Goal: Information Seeking & Learning: Learn about a topic

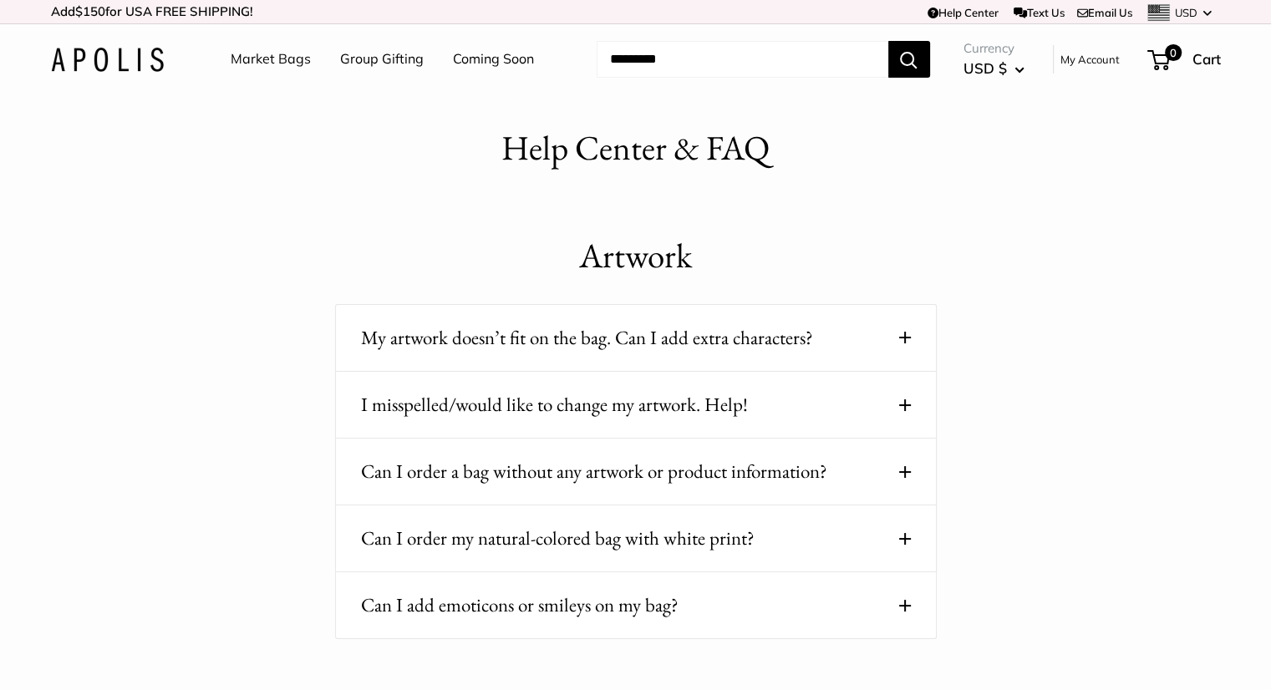
click at [537, 468] on button "Can I order a bag without any artwork or product information?" at bounding box center [636, 471] width 550 height 33
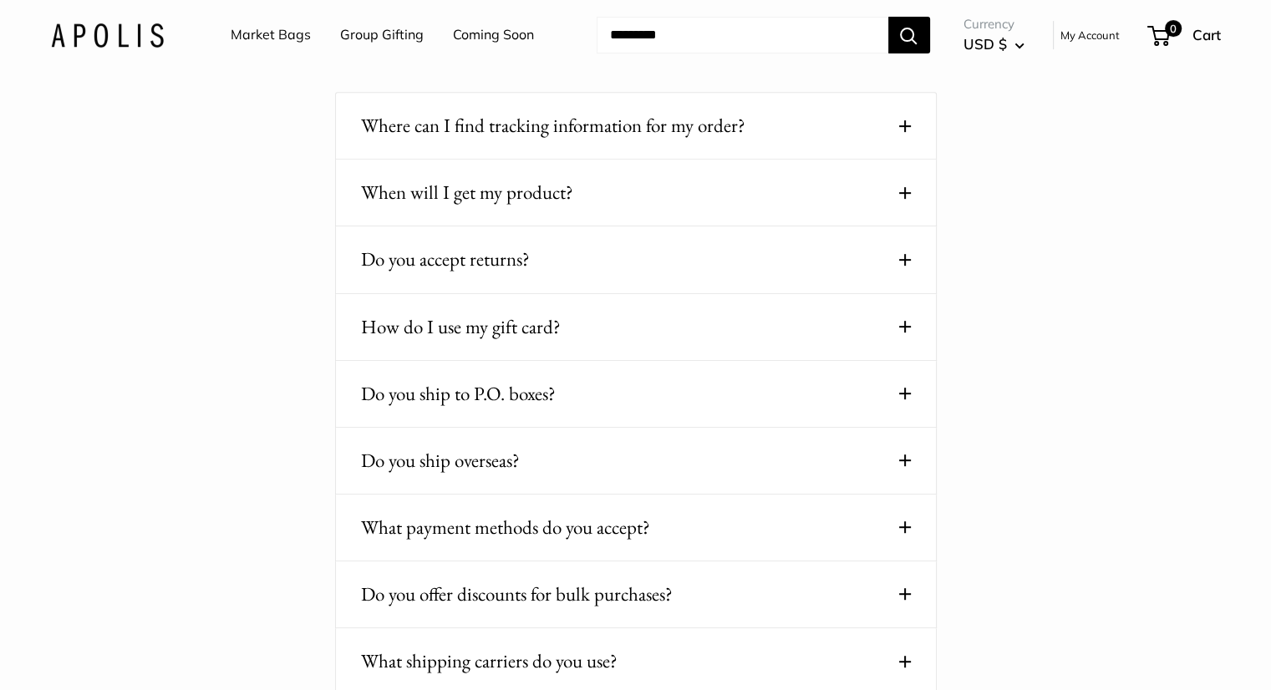
scroll to position [752, 0]
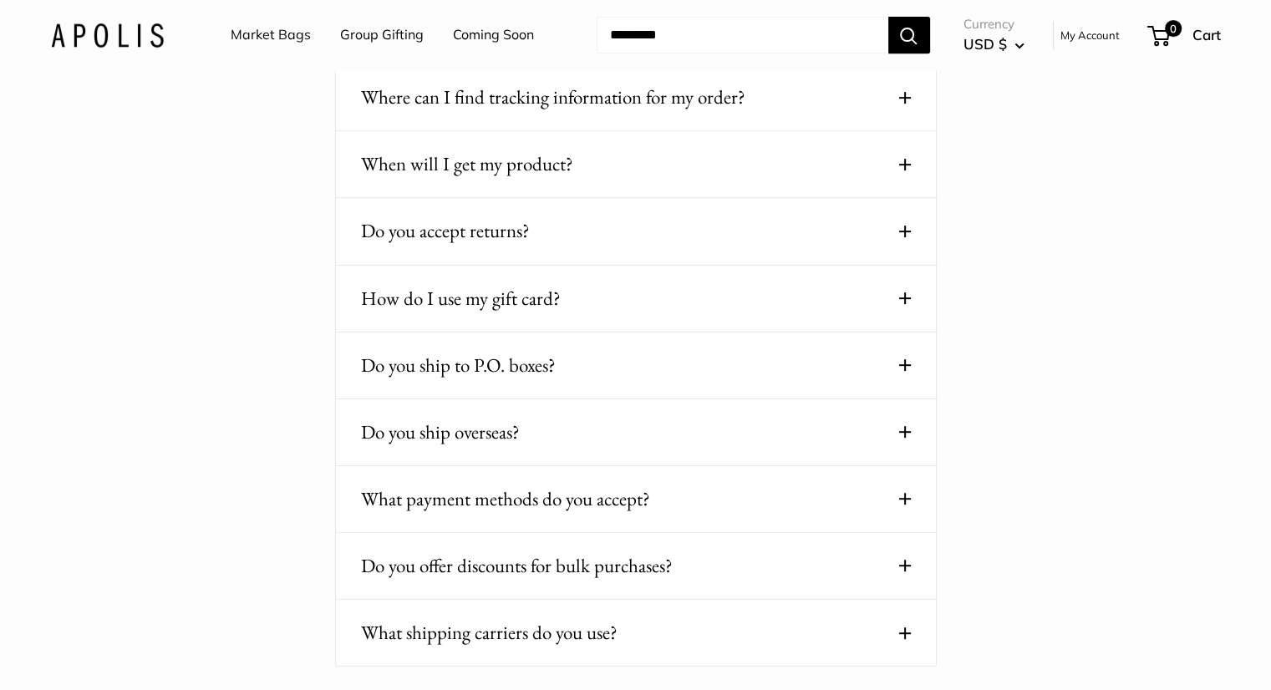
click at [502, 433] on button "Do you ship overseas?" at bounding box center [636, 432] width 550 height 33
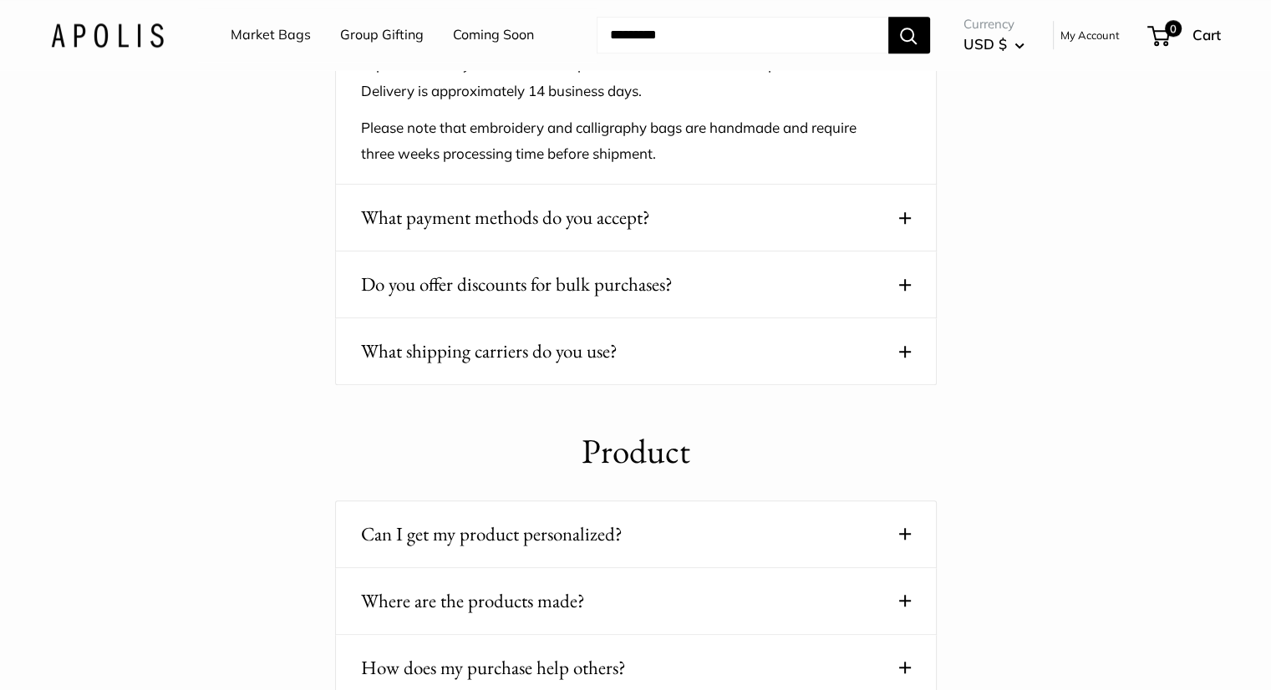
scroll to position [1337, 0]
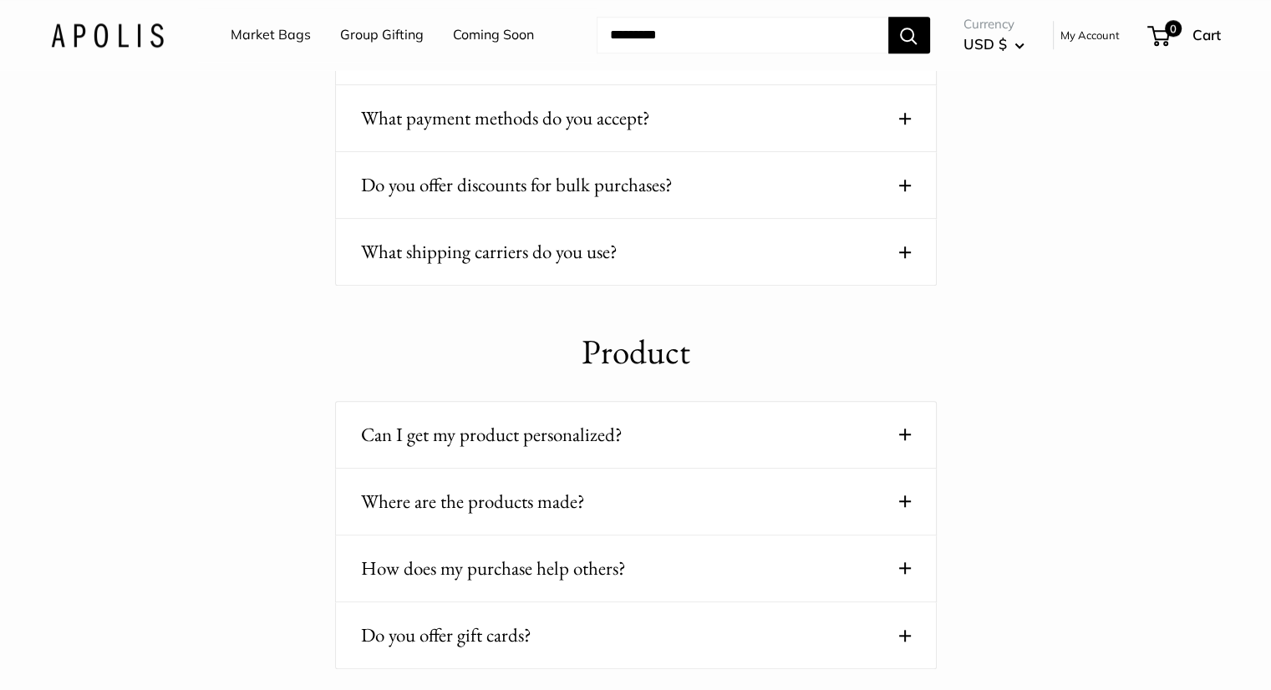
click at [530, 419] on button "Can I get my product personalized?" at bounding box center [636, 435] width 550 height 33
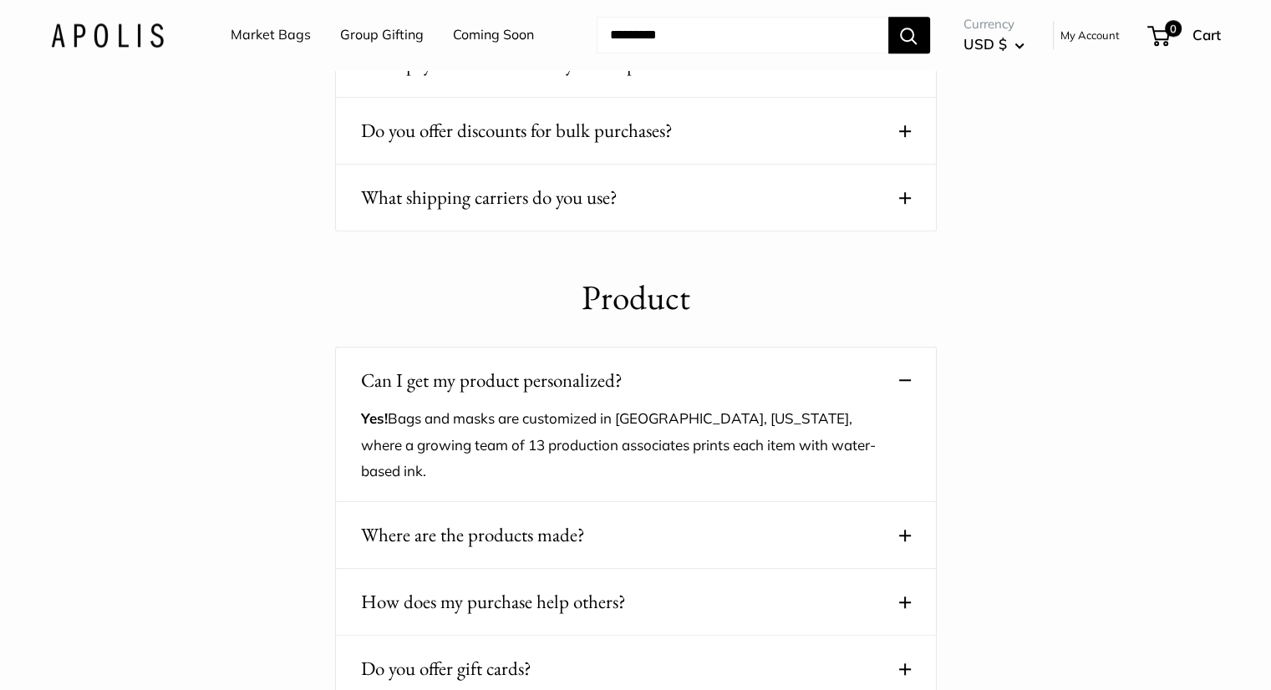
scroll to position [1421, 0]
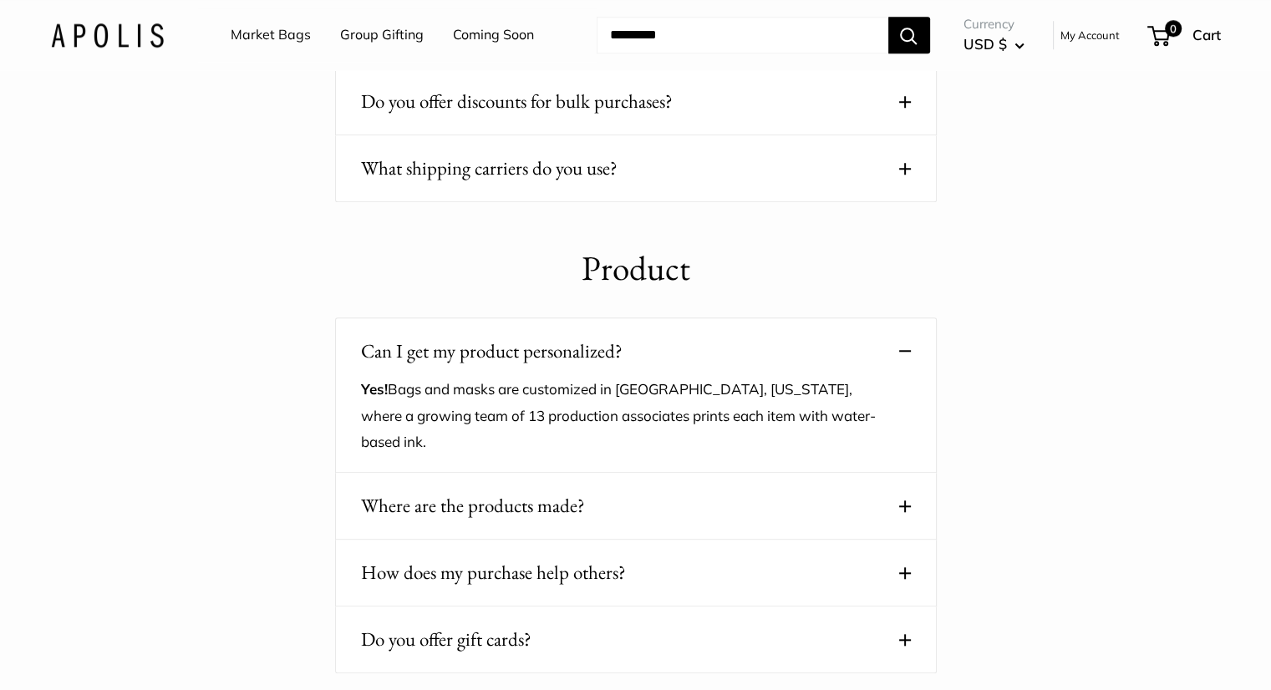
click at [525, 511] on button "Where are the products made?" at bounding box center [636, 506] width 550 height 33
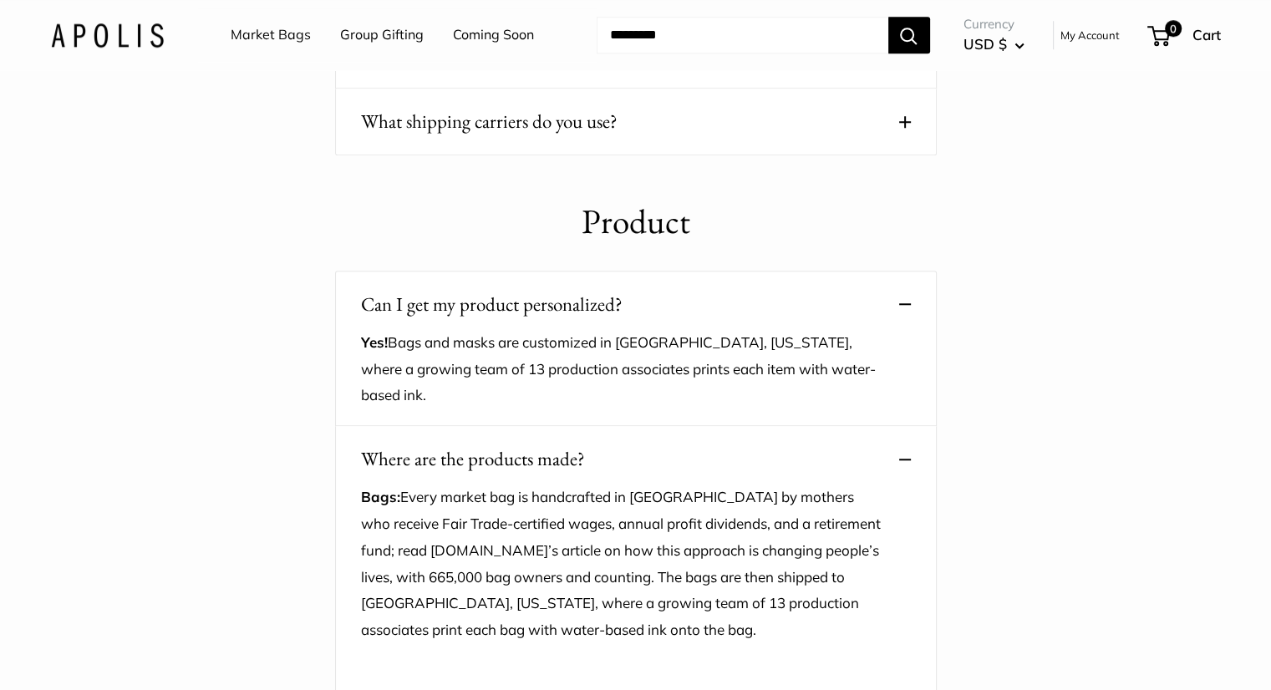
scroll to position [1504, 0]
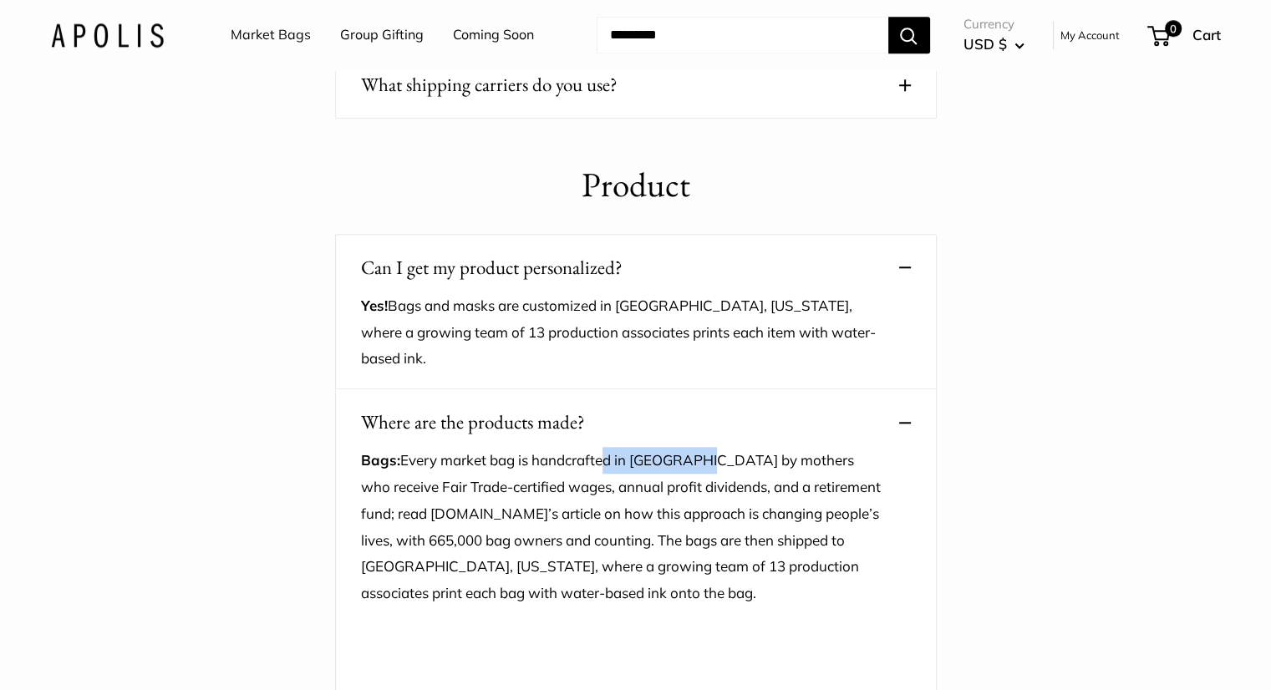
drag, startPoint x: 648, startPoint y: 462, endPoint x: 711, endPoint y: 464, distance: 62.7
click at [711, 464] on p "Bags: Every market bag is handcrafted in Bangladesh by mothers who receive Fair…" at bounding box center [623, 527] width 525 height 160
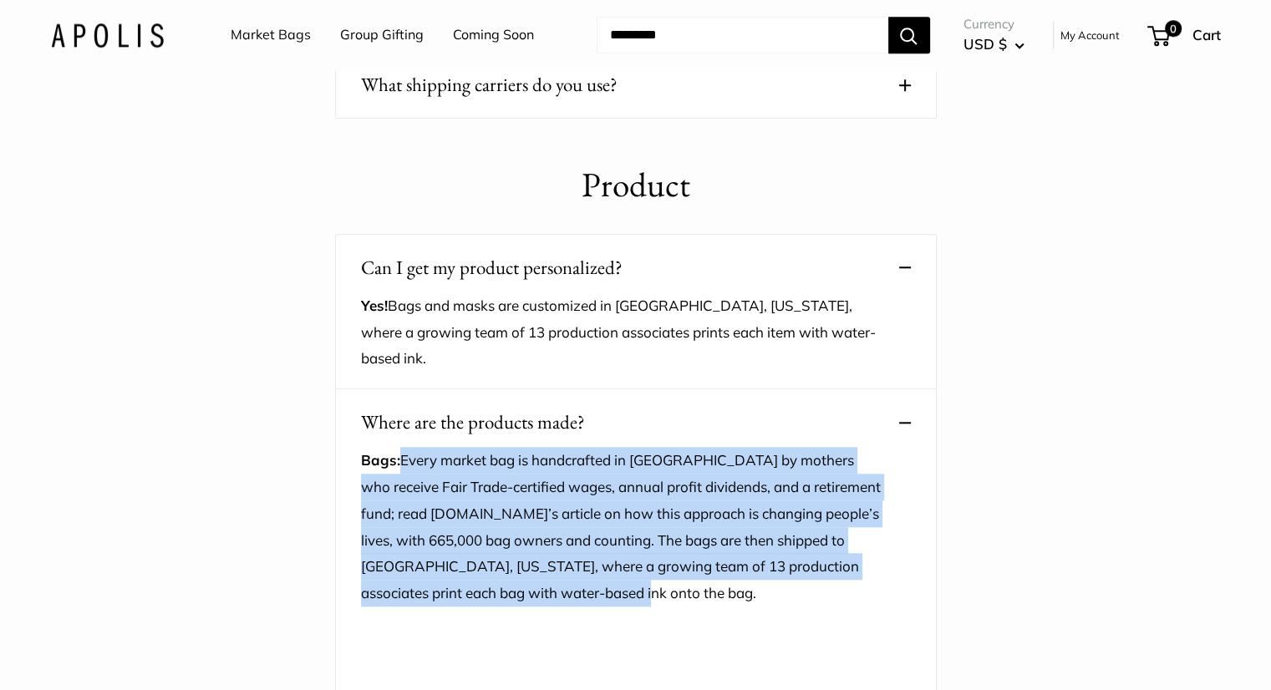
drag, startPoint x: 404, startPoint y: 459, endPoint x: 732, endPoint y: 586, distance: 351.3
click at [732, 586] on p "Bags: Every market bag is handcrafted in Bangladesh by mothers who receive Fair…" at bounding box center [623, 527] width 525 height 160
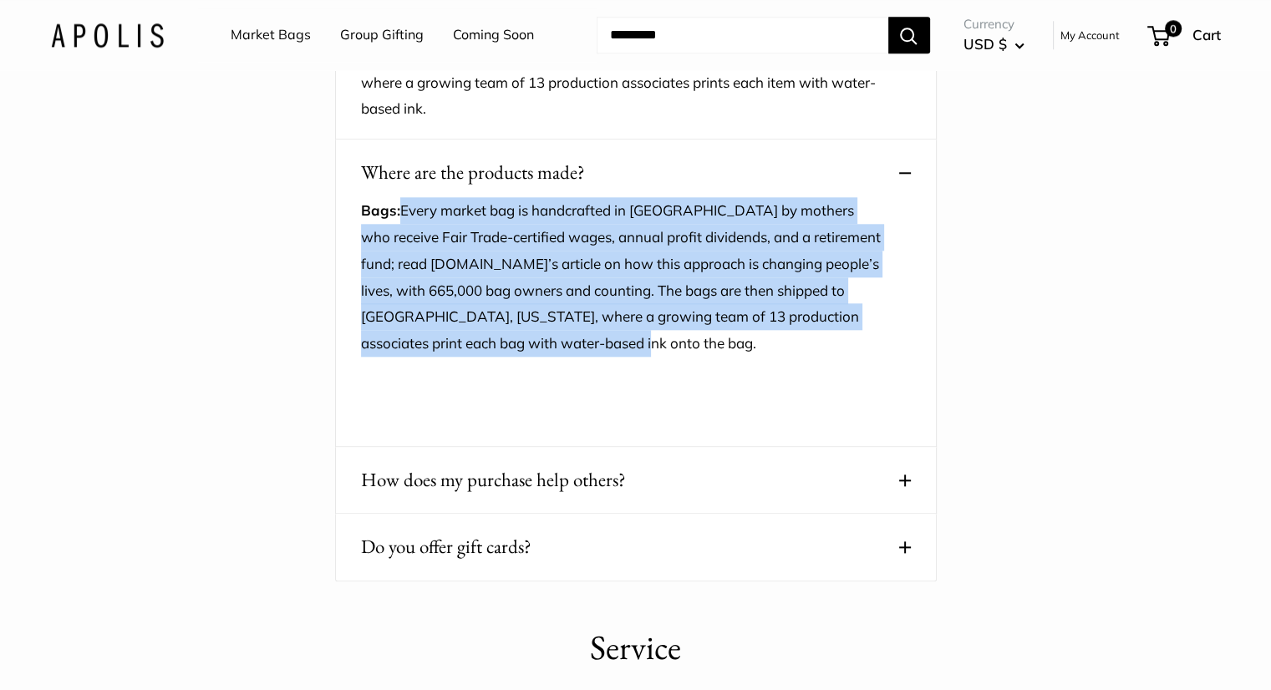
scroll to position [1755, 0]
click at [692, 478] on button "How does my purchase help others?" at bounding box center [636, 479] width 550 height 33
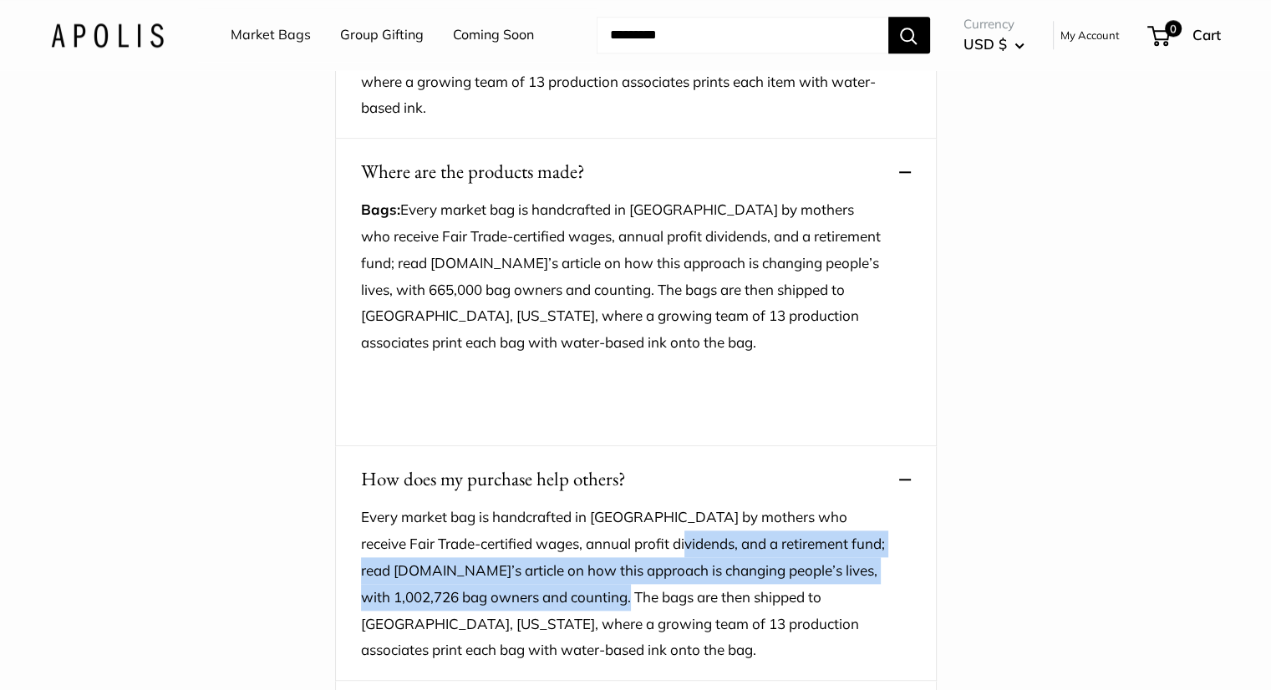
drag, startPoint x: 661, startPoint y: 530, endPoint x: 668, endPoint y: 582, distance: 53.1
click at [668, 582] on p "Every market bag is handcrafted in Bangladesh by mothers who receive Fair Trade…" at bounding box center [623, 584] width 525 height 160
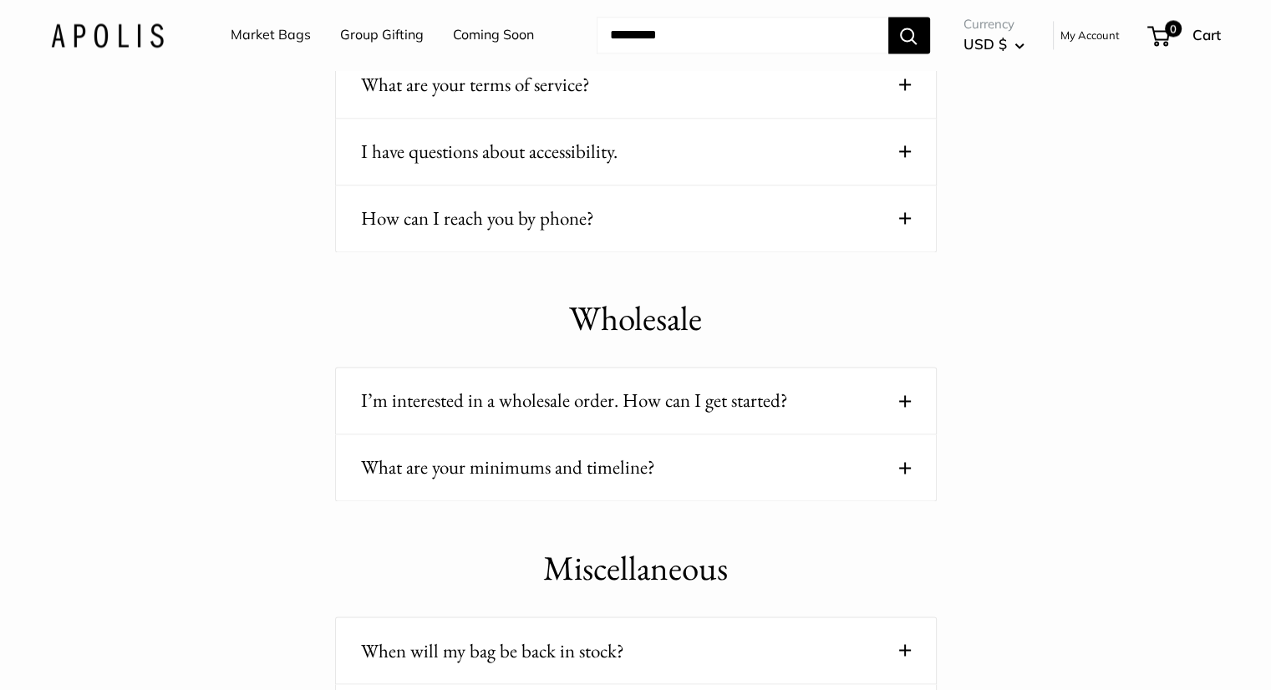
scroll to position [2758, 0]
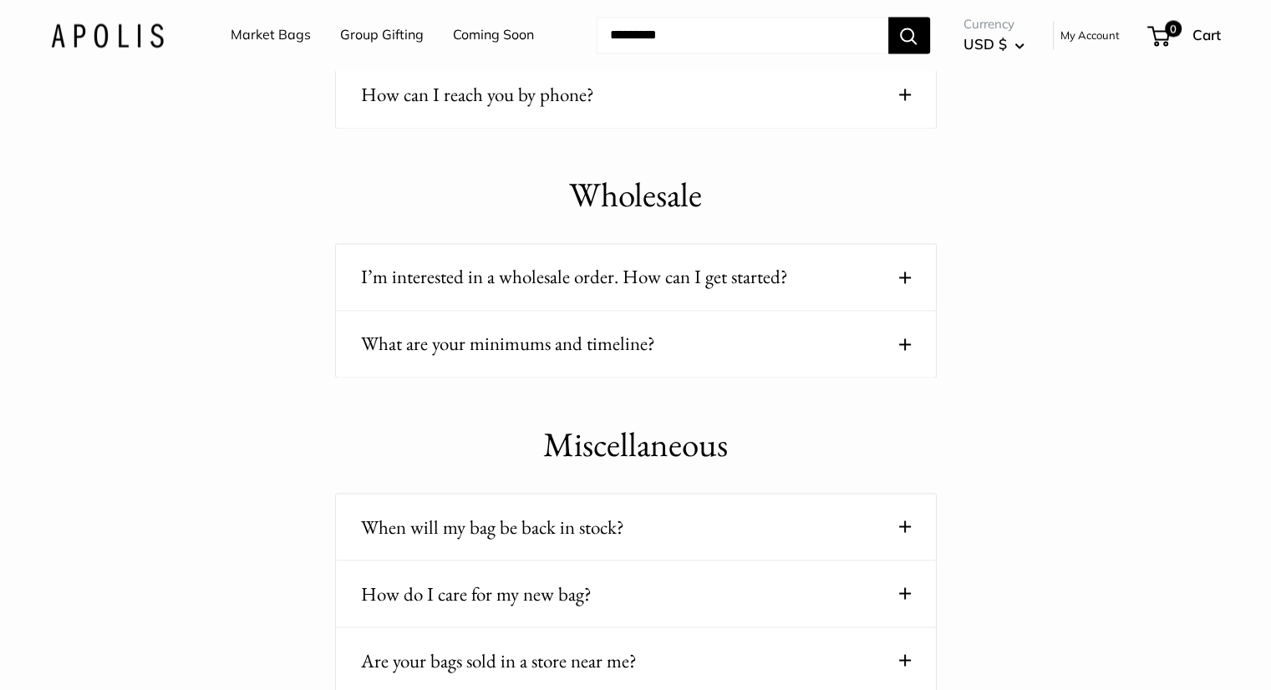
click at [618, 348] on button "What are your minimums and timeline?" at bounding box center [636, 344] width 550 height 33
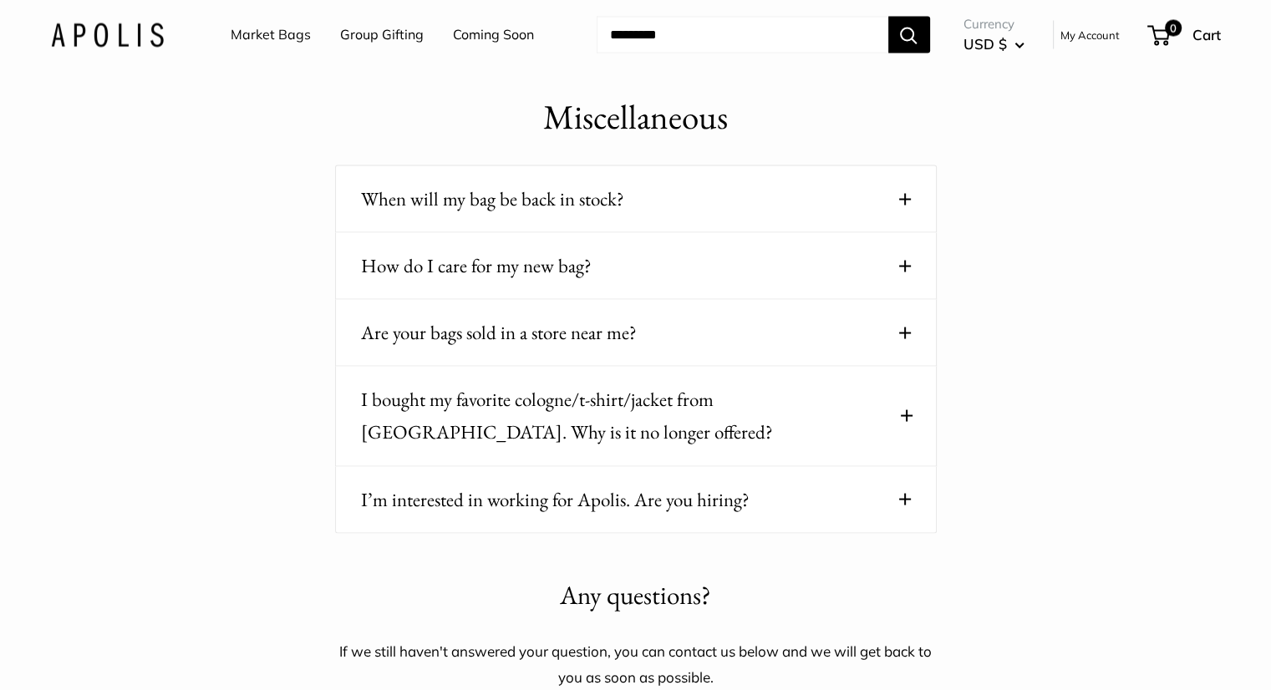
scroll to position [3176, 0]
click at [268, 32] on link "Market Bags" at bounding box center [271, 35] width 80 height 25
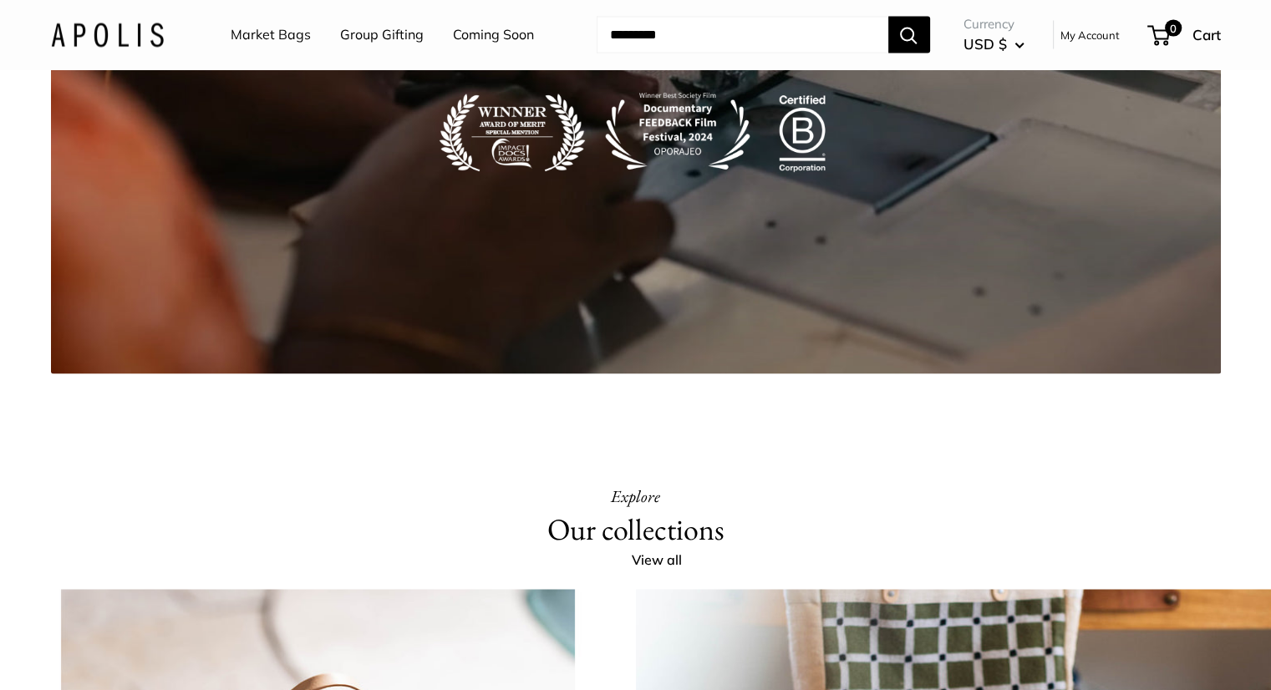
scroll to position [3176, 0]
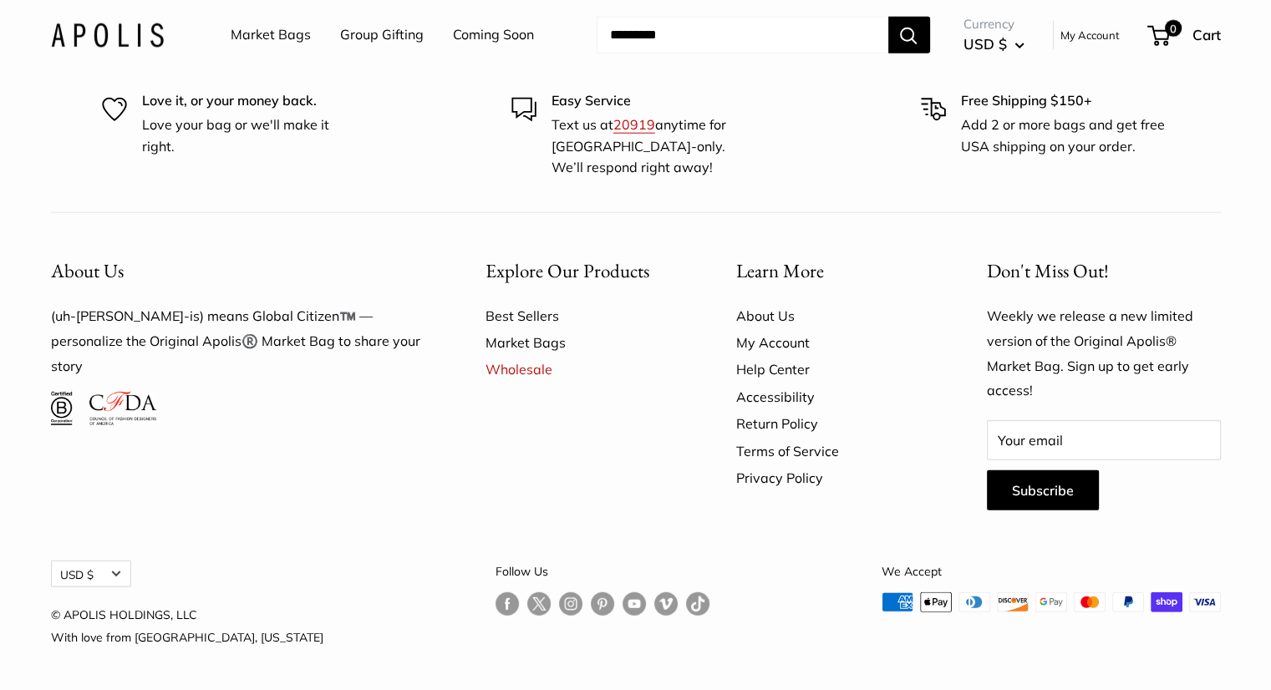
scroll to position [4925, 0]
click at [785, 312] on link "About Us" at bounding box center [832, 316] width 192 height 27
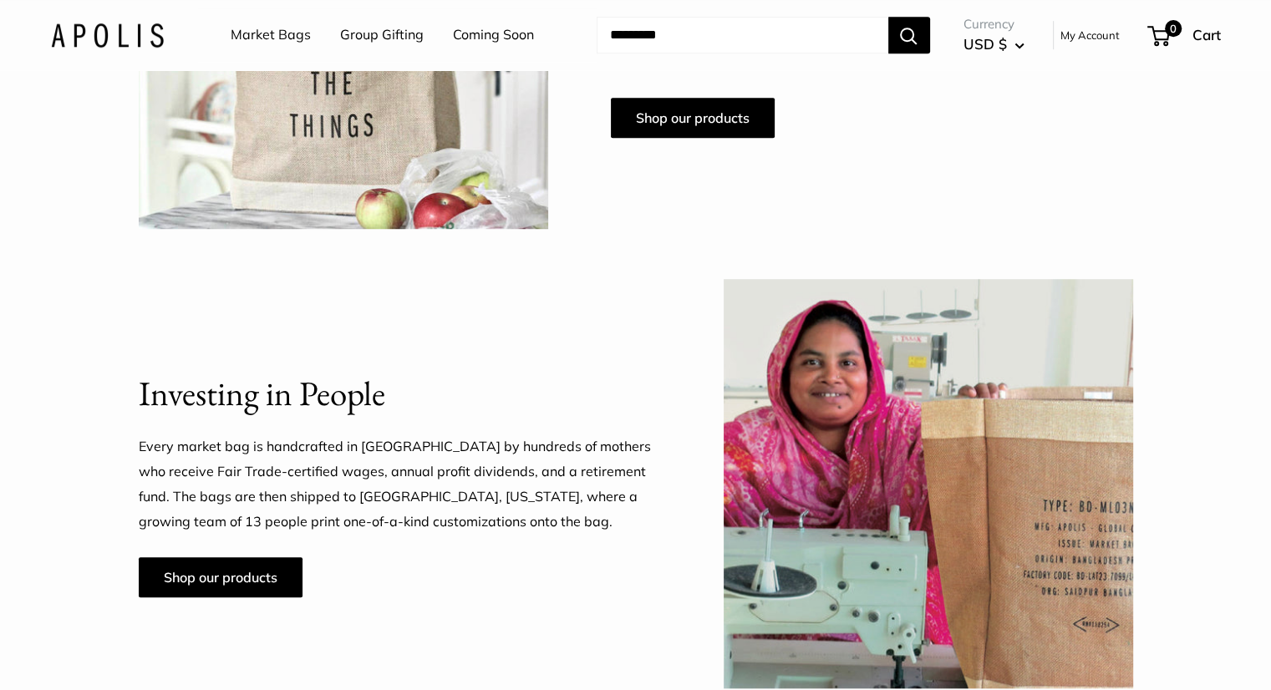
scroll to position [1337, 0]
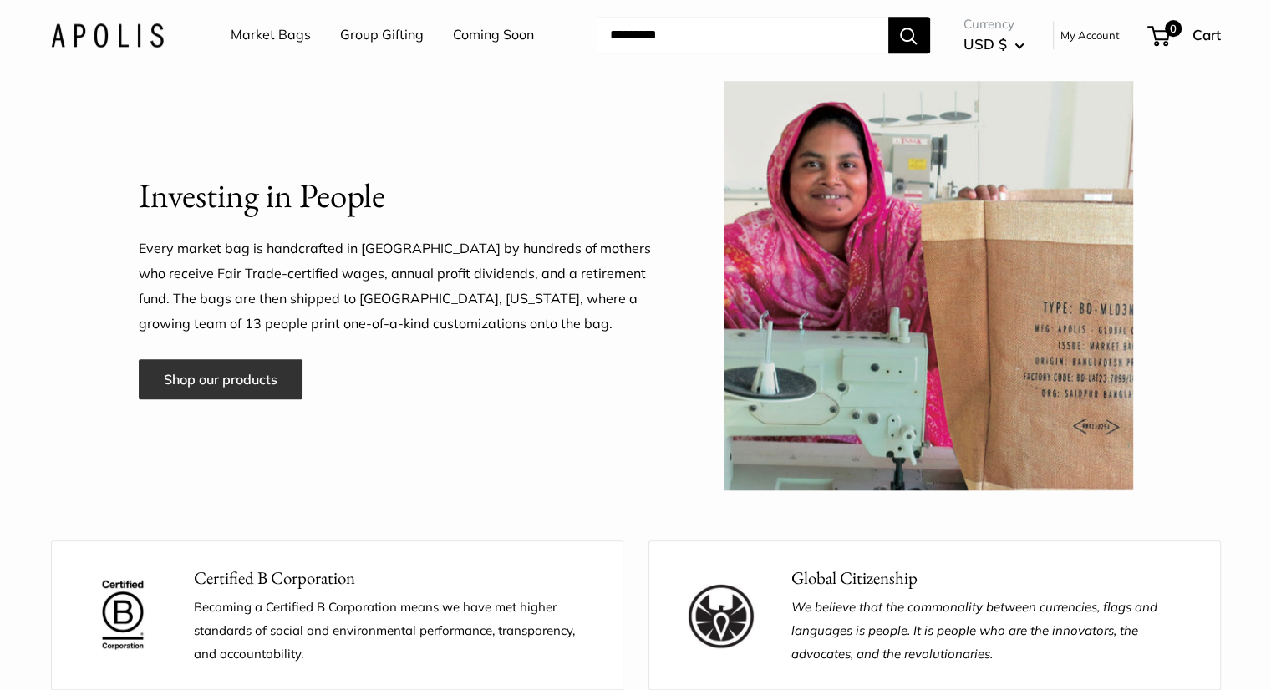
click at [241, 392] on link "Shop our products" at bounding box center [221, 379] width 164 height 40
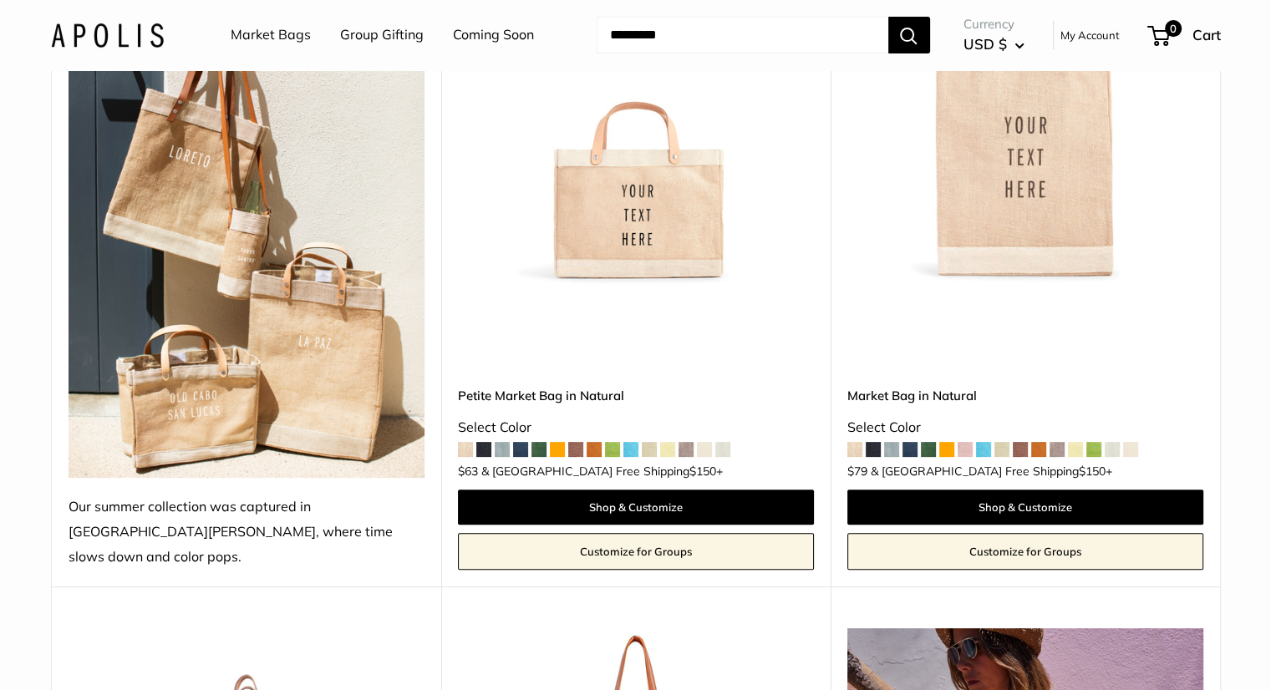
scroll to position [418, 0]
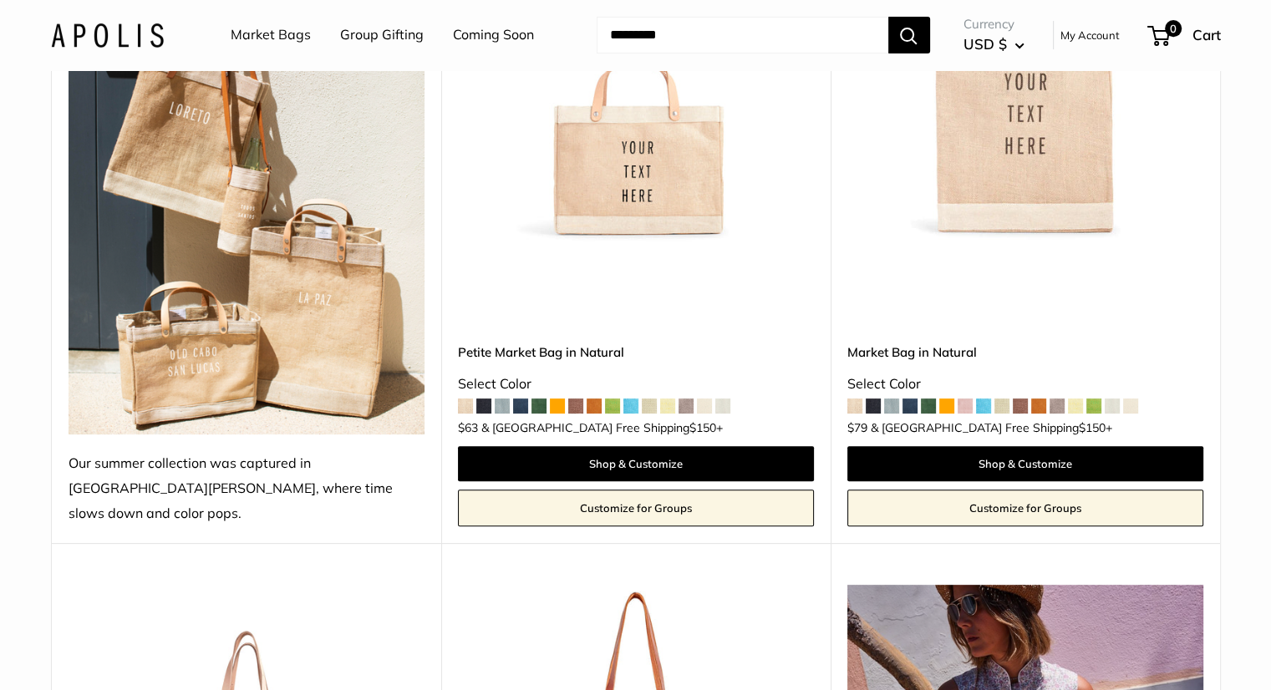
click at [201, 370] on img at bounding box center [247, 160] width 356 height 548
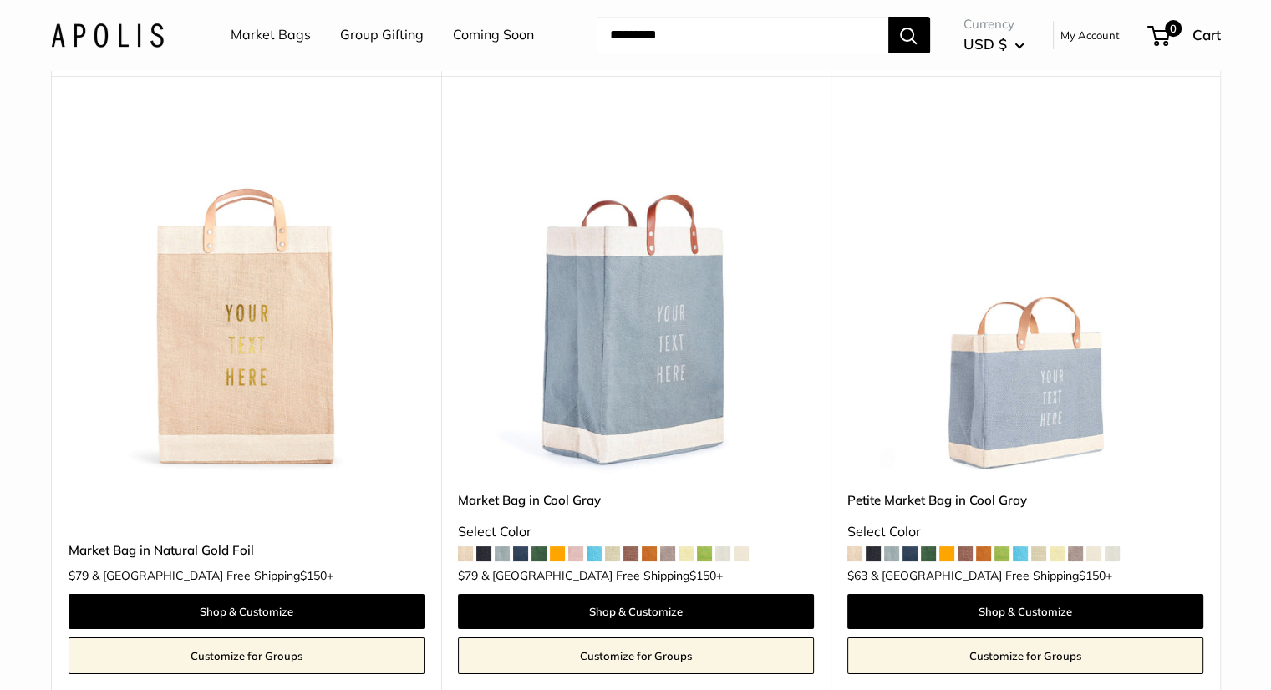
scroll to position [6602, 0]
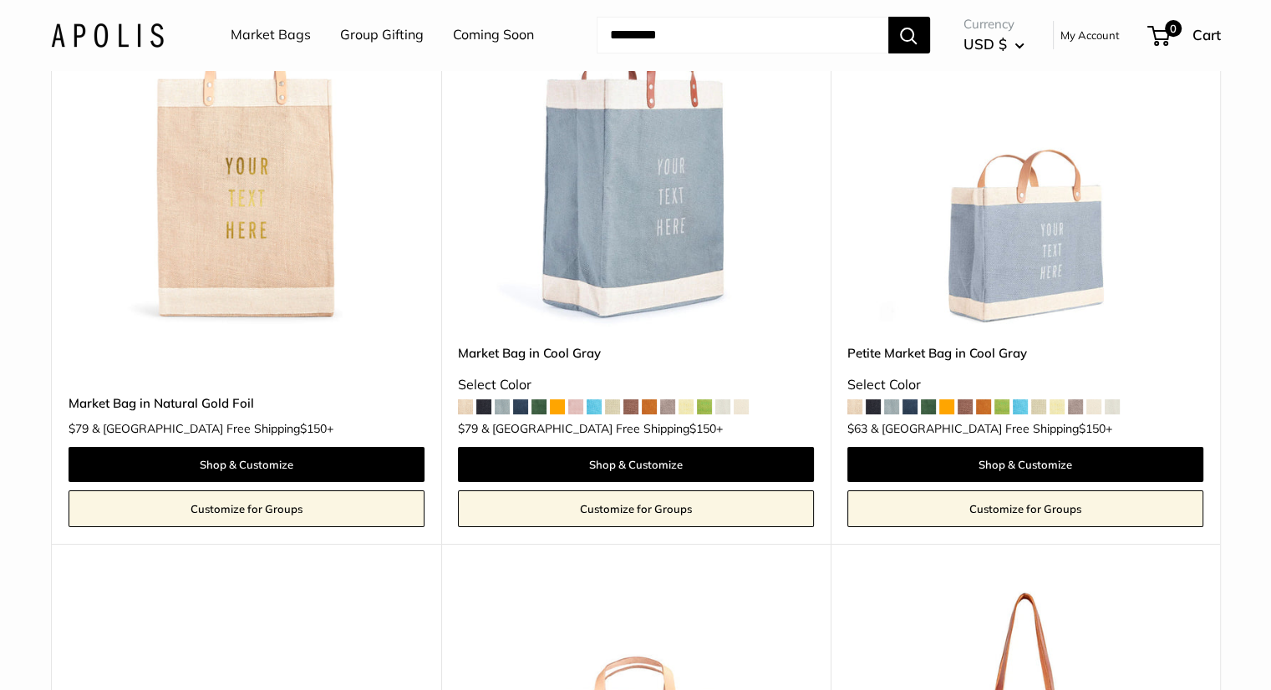
click at [0, 0] on img at bounding box center [0, 0] width 0 height 0
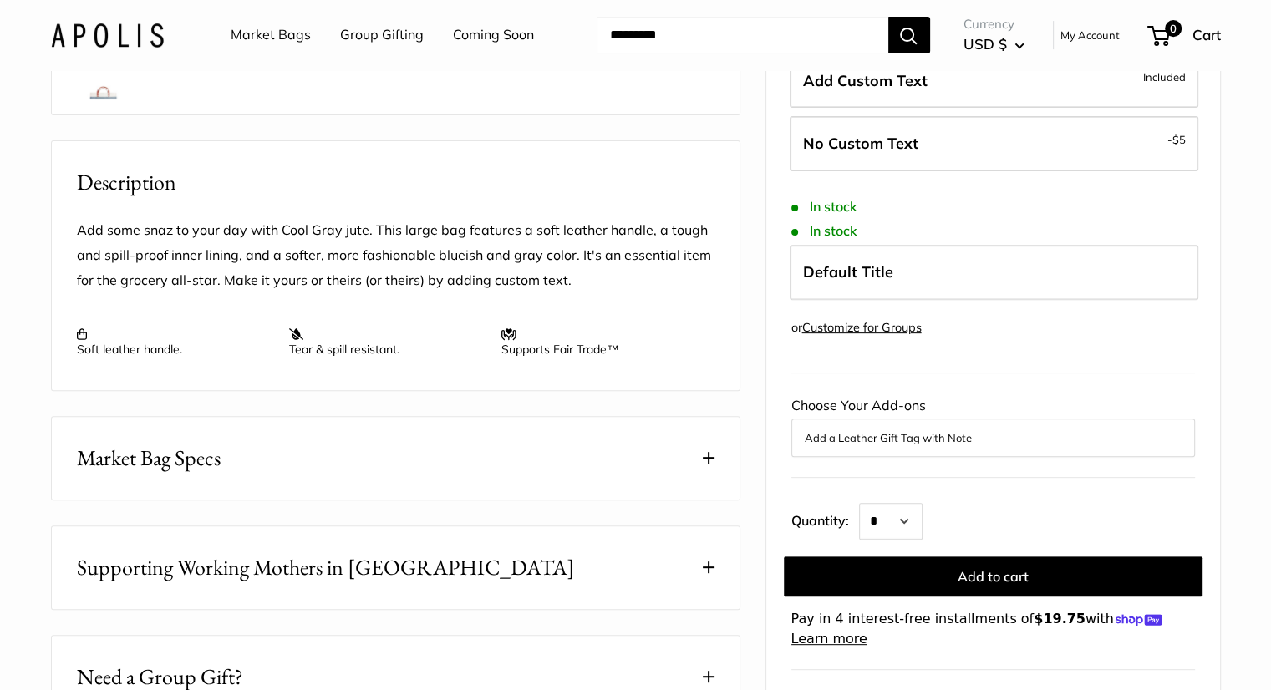
scroll to position [585, 0]
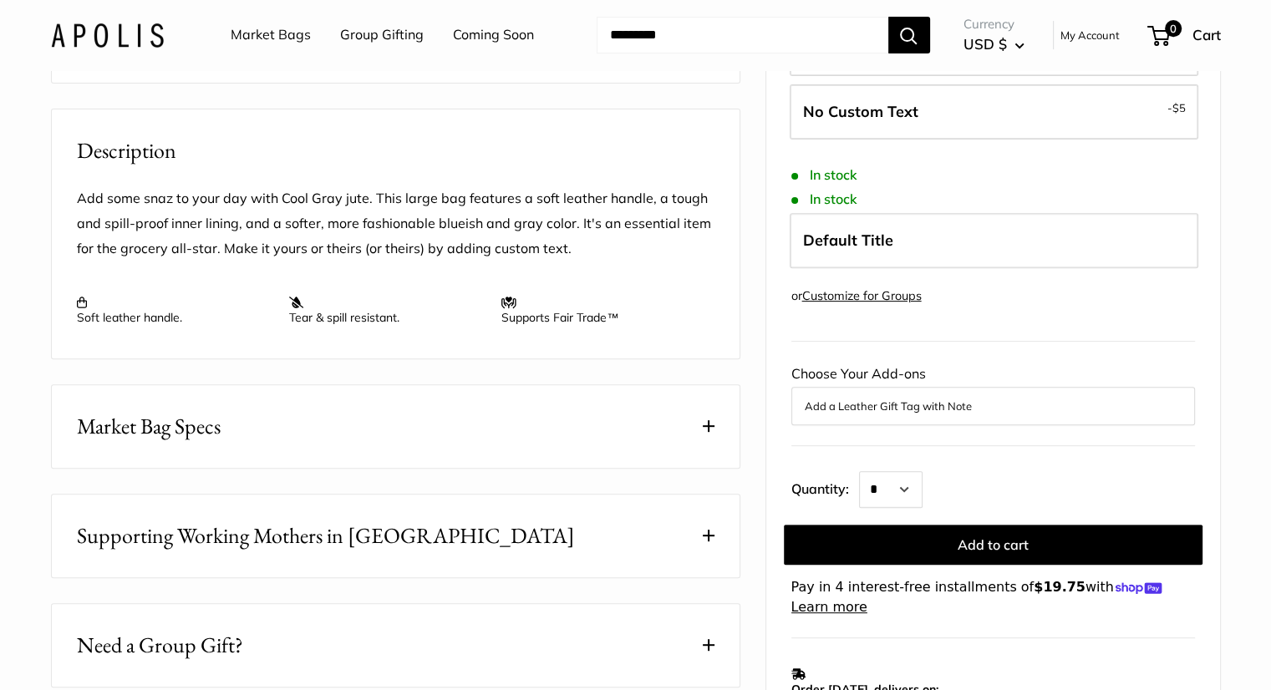
click at [516, 465] on button "Market Bag Specs" at bounding box center [396, 426] width 688 height 83
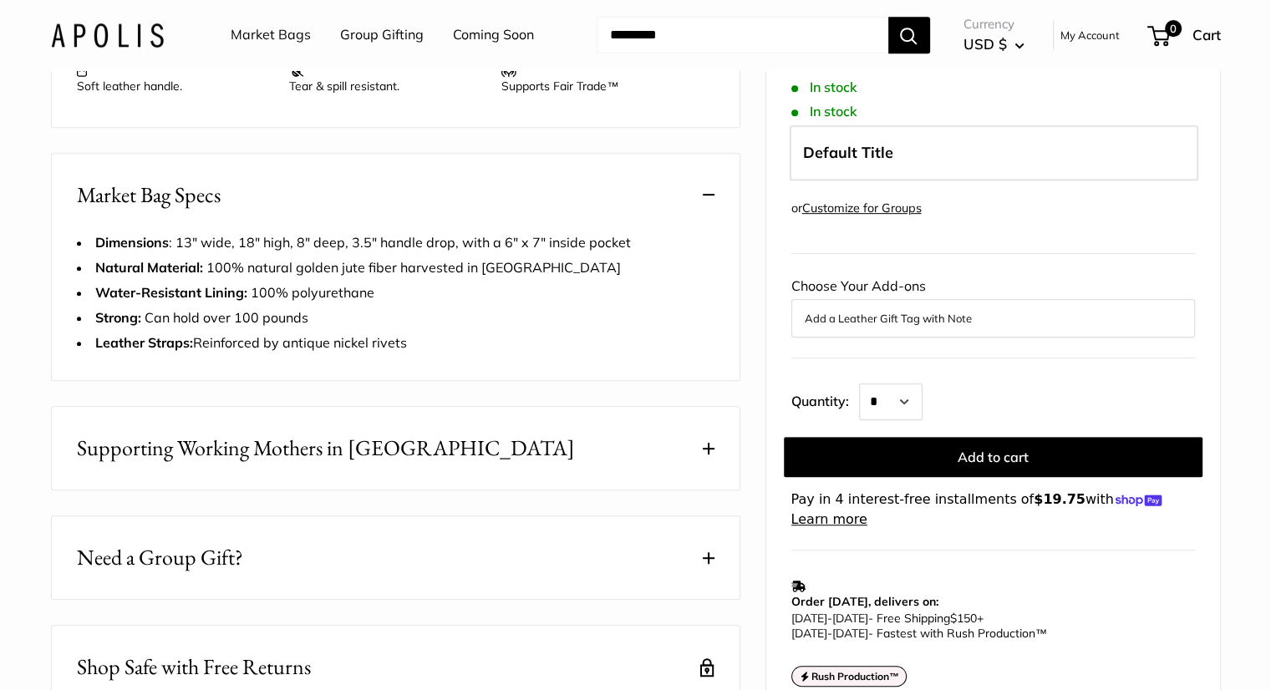
scroll to position [836, 0]
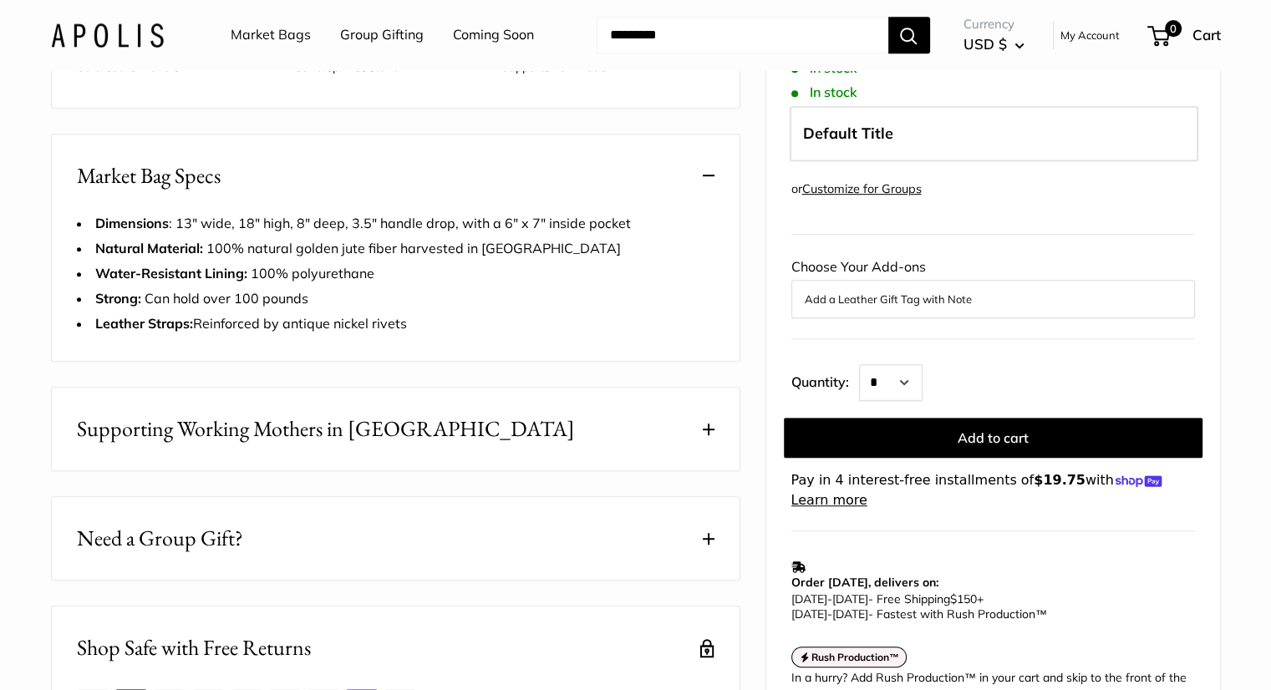
click at [518, 447] on button "Supporting Working Mothers in [GEOGRAPHIC_DATA]" at bounding box center [396, 429] width 688 height 83
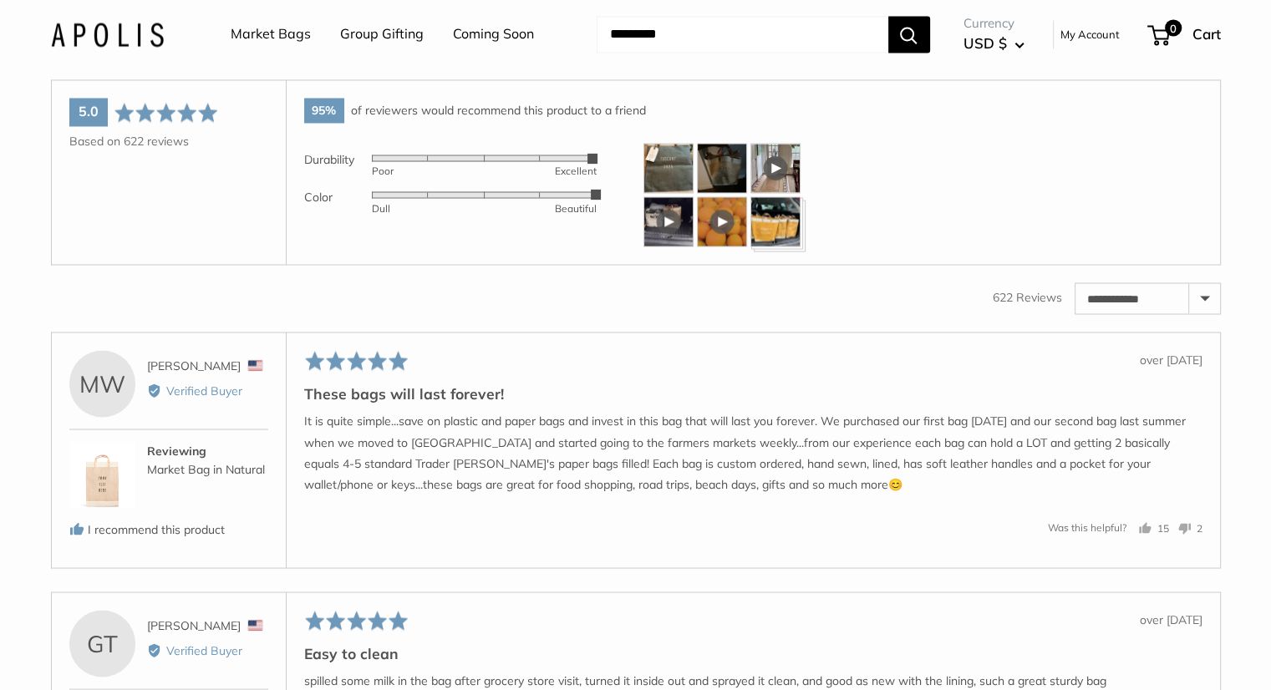
scroll to position [3008, 0]
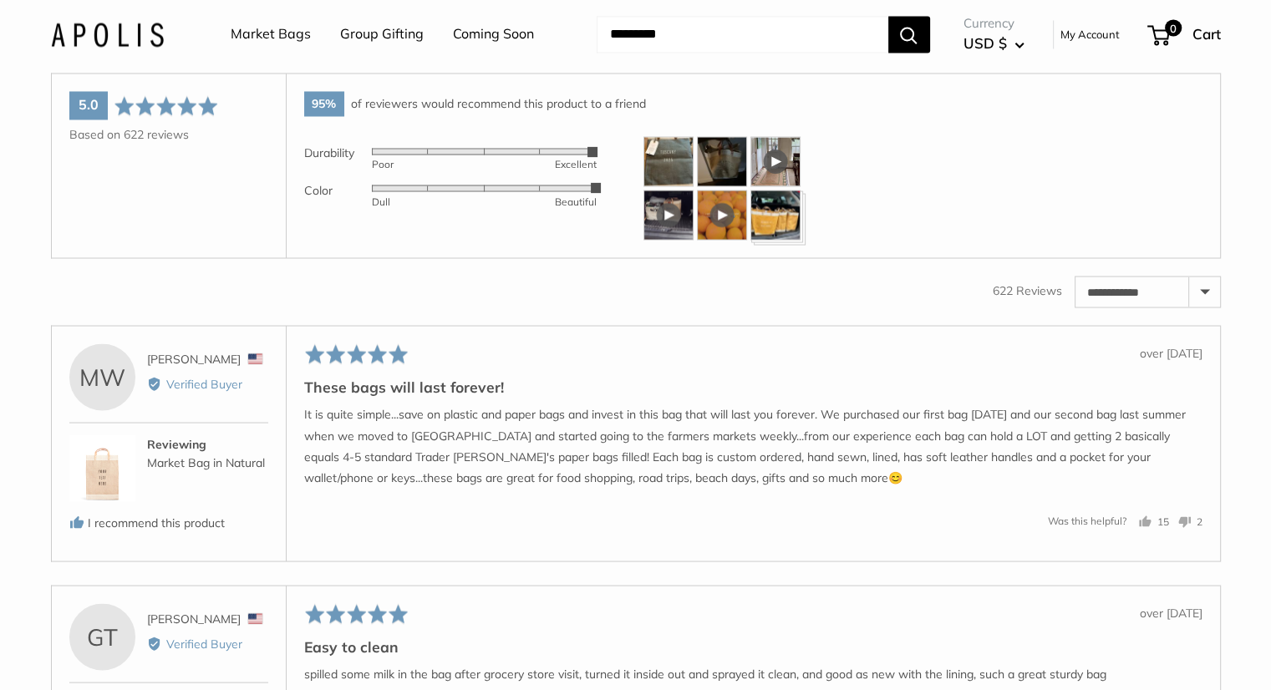
click at [669, 186] on img at bounding box center [668, 161] width 50 height 50
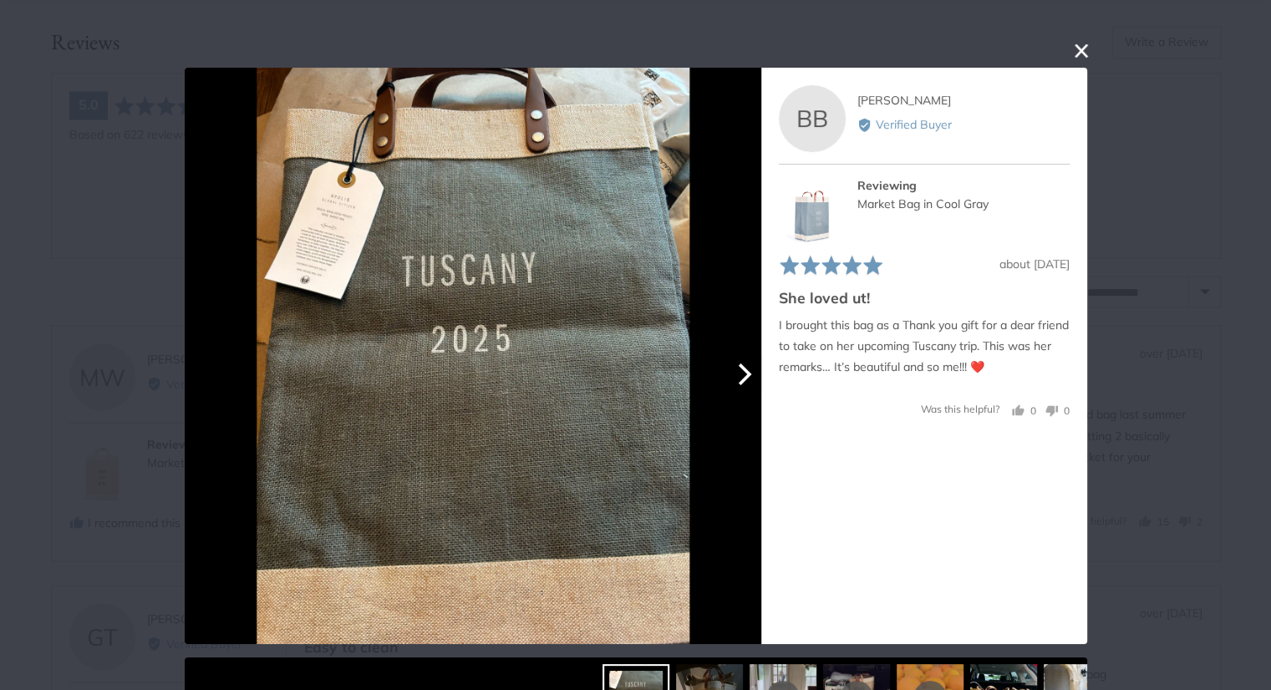
click at [742, 374] on icon "Next" at bounding box center [744, 375] width 13 height 22
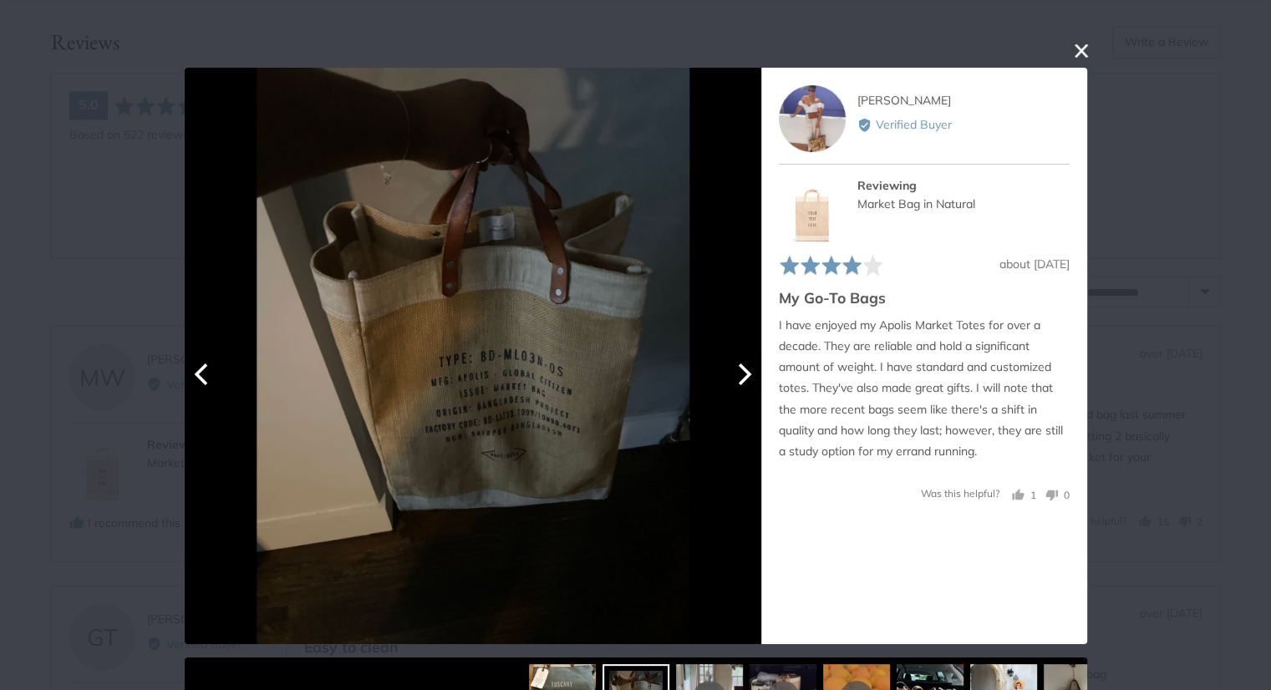
click at [745, 373] on icon "Next" at bounding box center [742, 375] width 22 height 22
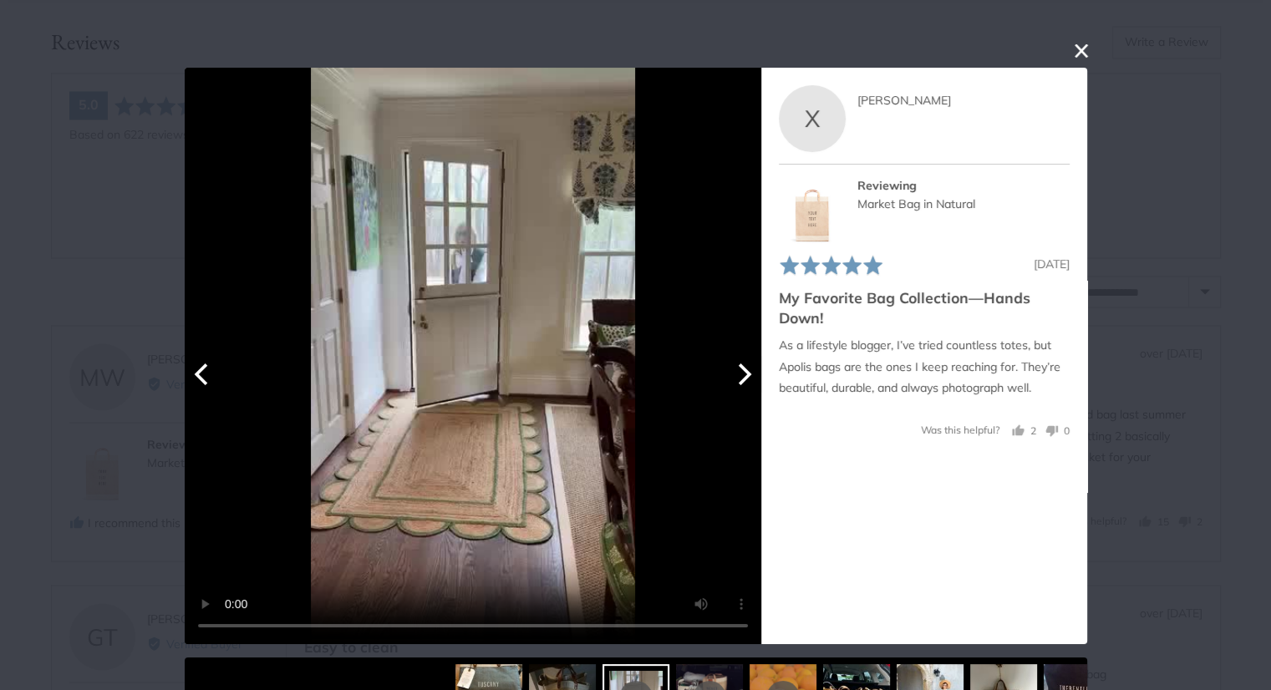
click at [745, 373] on icon "Next" at bounding box center [742, 375] width 22 height 22
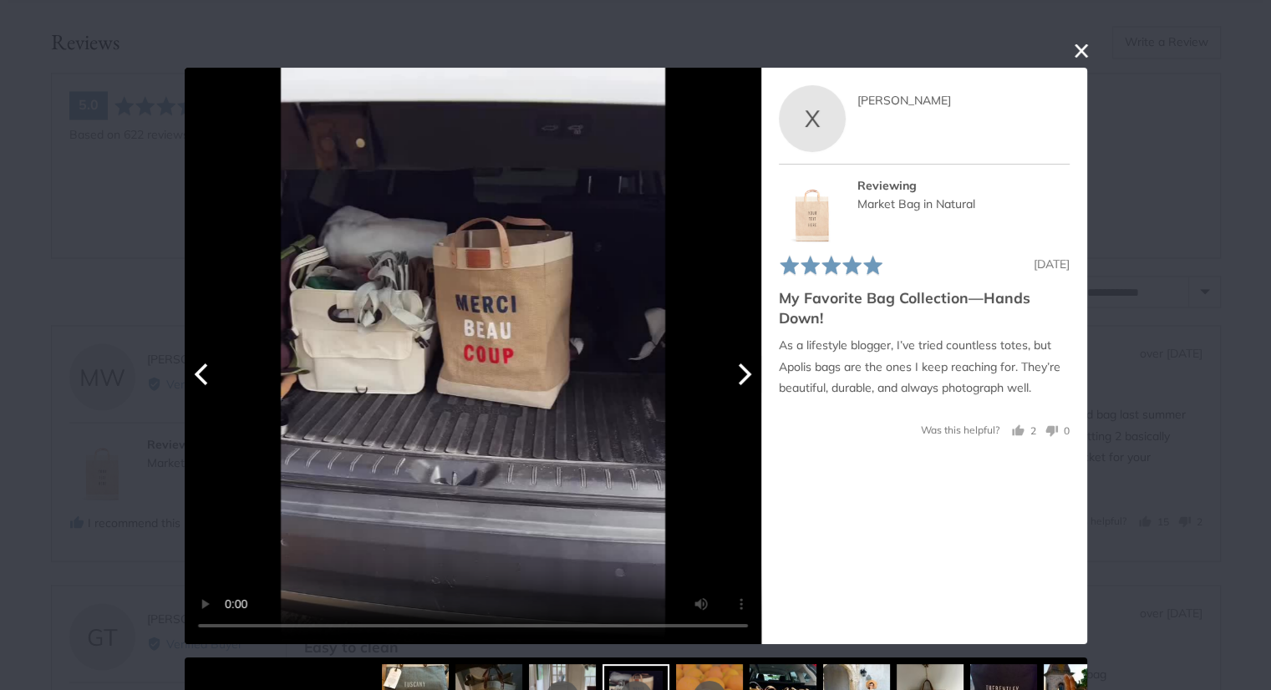
click at [745, 373] on icon "Next" at bounding box center [742, 375] width 22 height 22
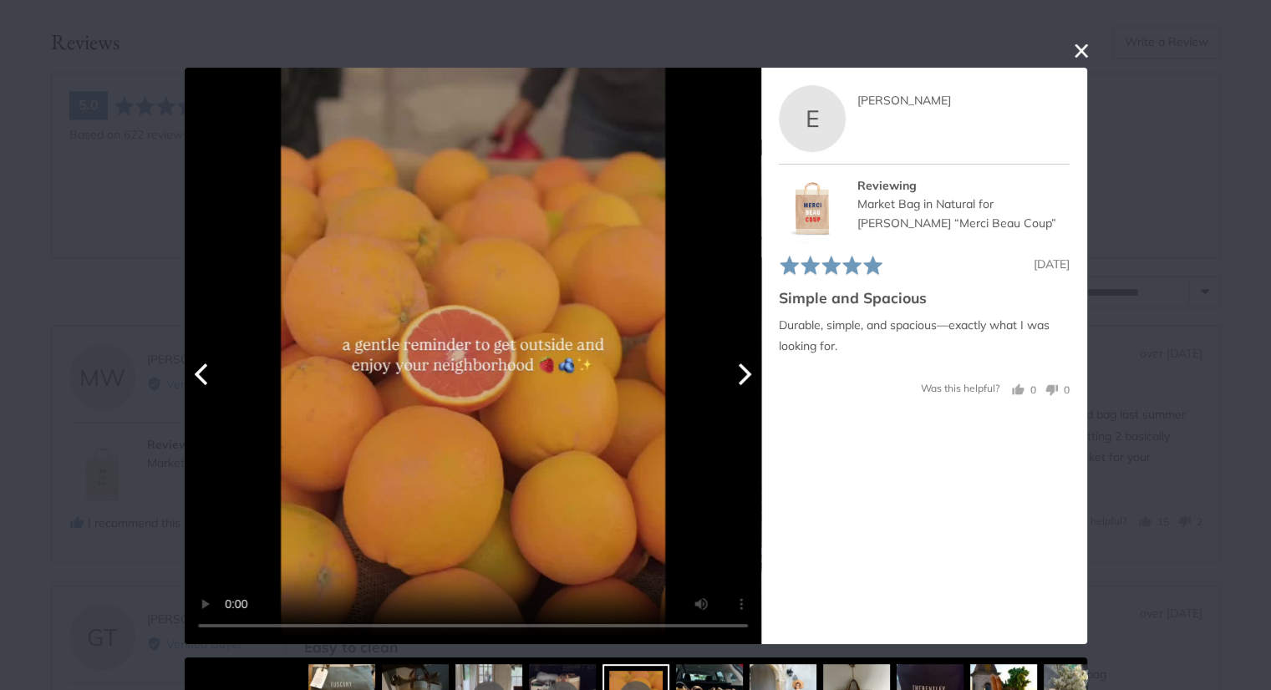
click at [745, 373] on icon "Next" at bounding box center [742, 375] width 22 height 22
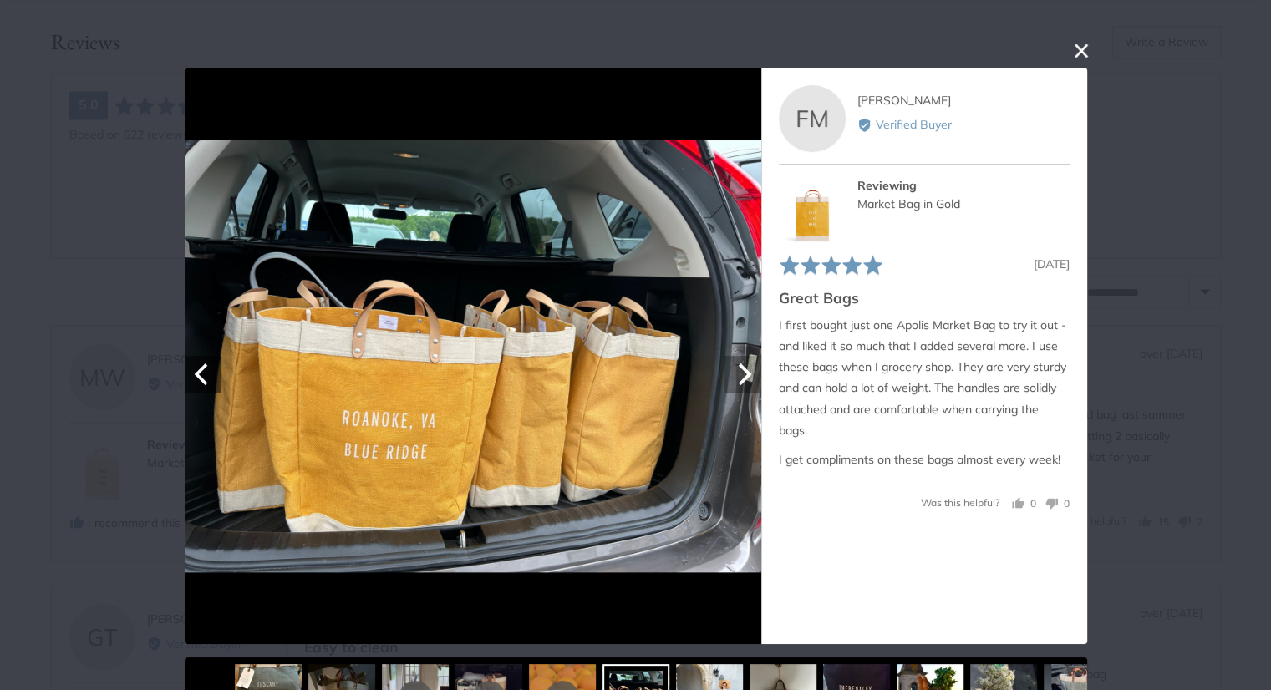
click at [745, 373] on icon "Next" at bounding box center [742, 375] width 22 height 22
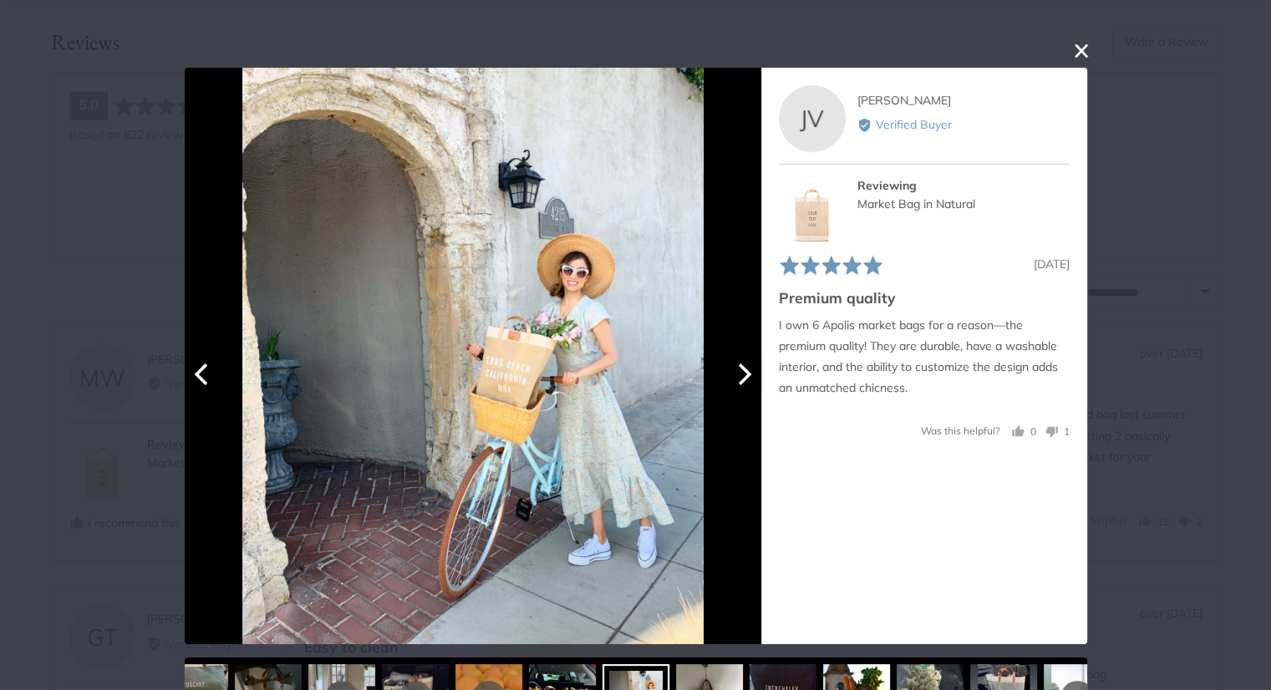
click at [745, 373] on icon "Next" at bounding box center [742, 375] width 22 height 22
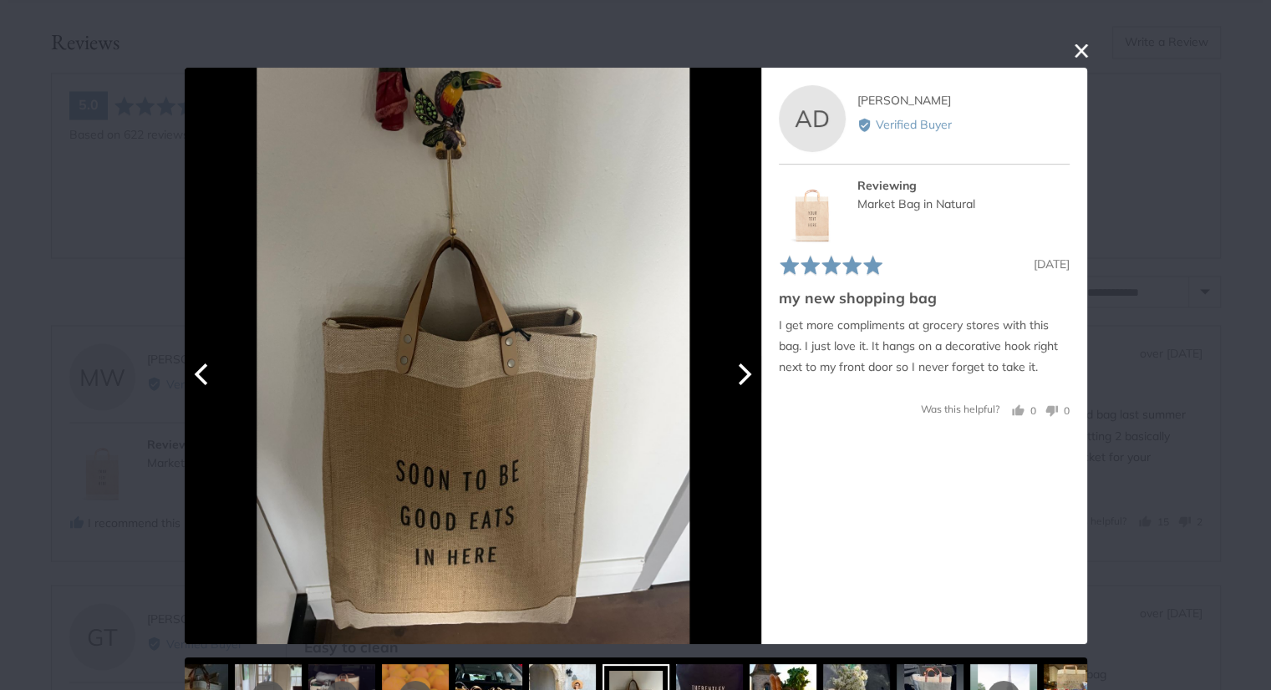
click at [745, 373] on icon "Next" at bounding box center [742, 375] width 22 height 22
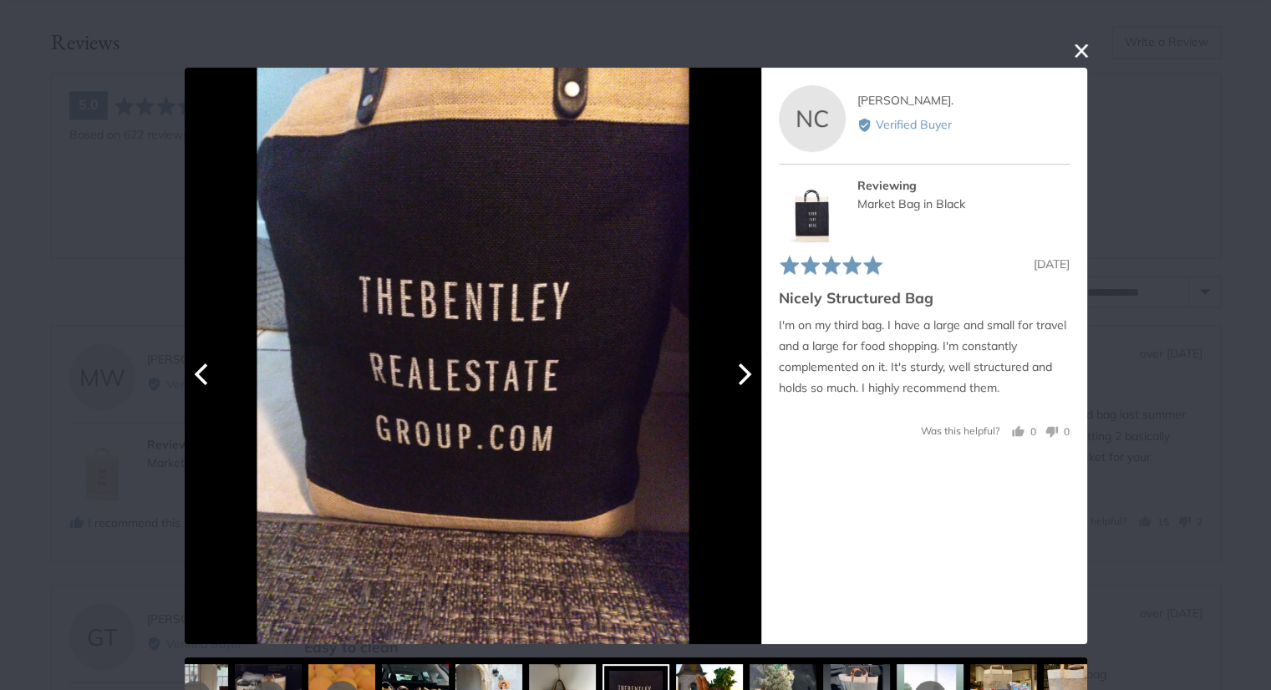
click at [745, 373] on icon "Next" at bounding box center [742, 375] width 22 height 22
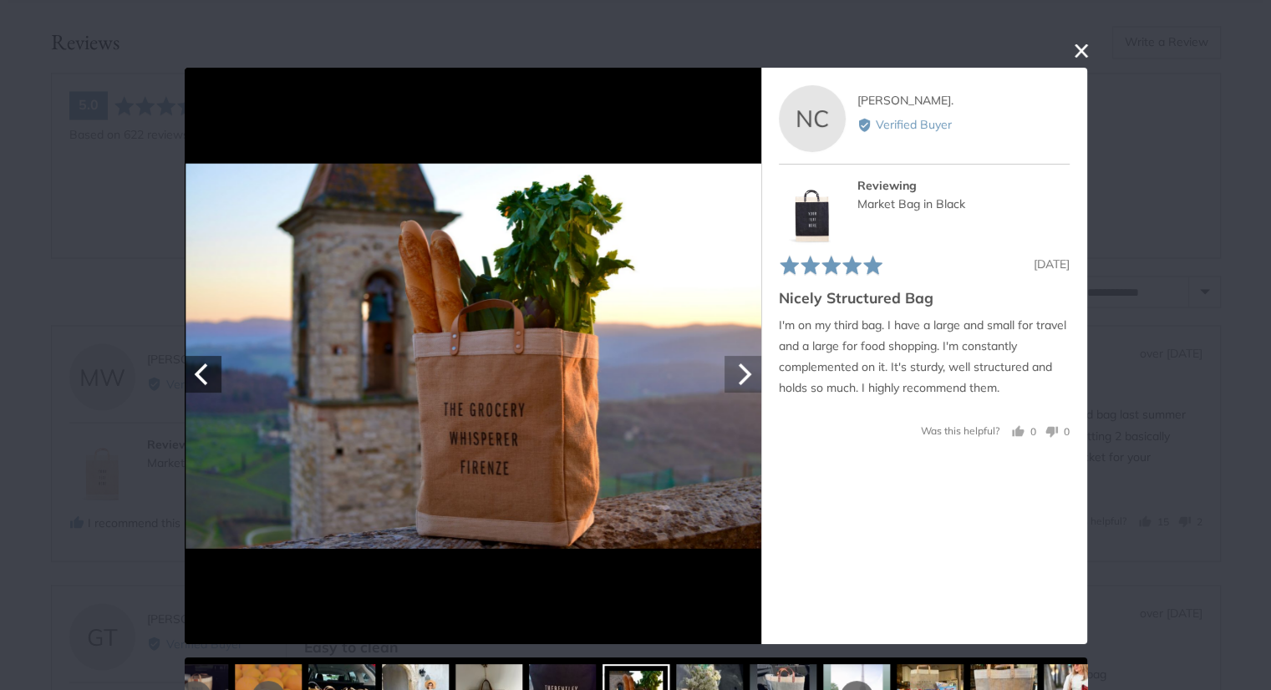
click at [745, 373] on icon "Next" at bounding box center [742, 375] width 22 height 22
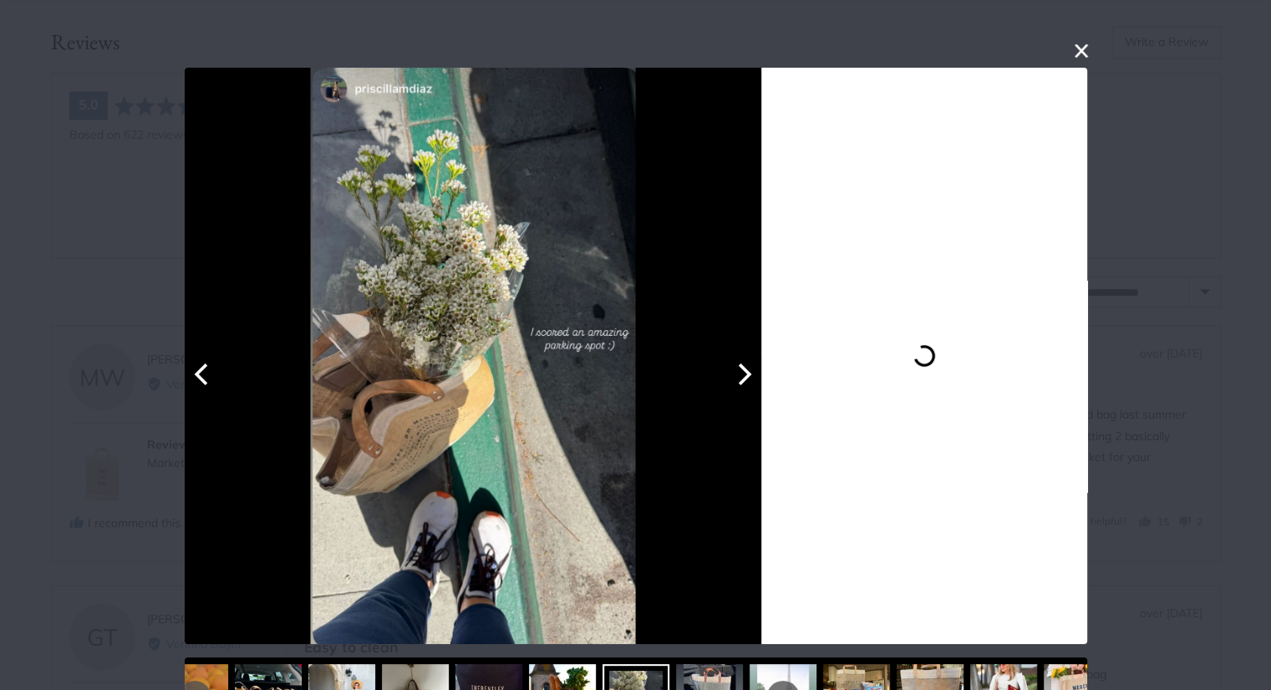
click at [745, 373] on icon "Next" at bounding box center [742, 375] width 22 height 22
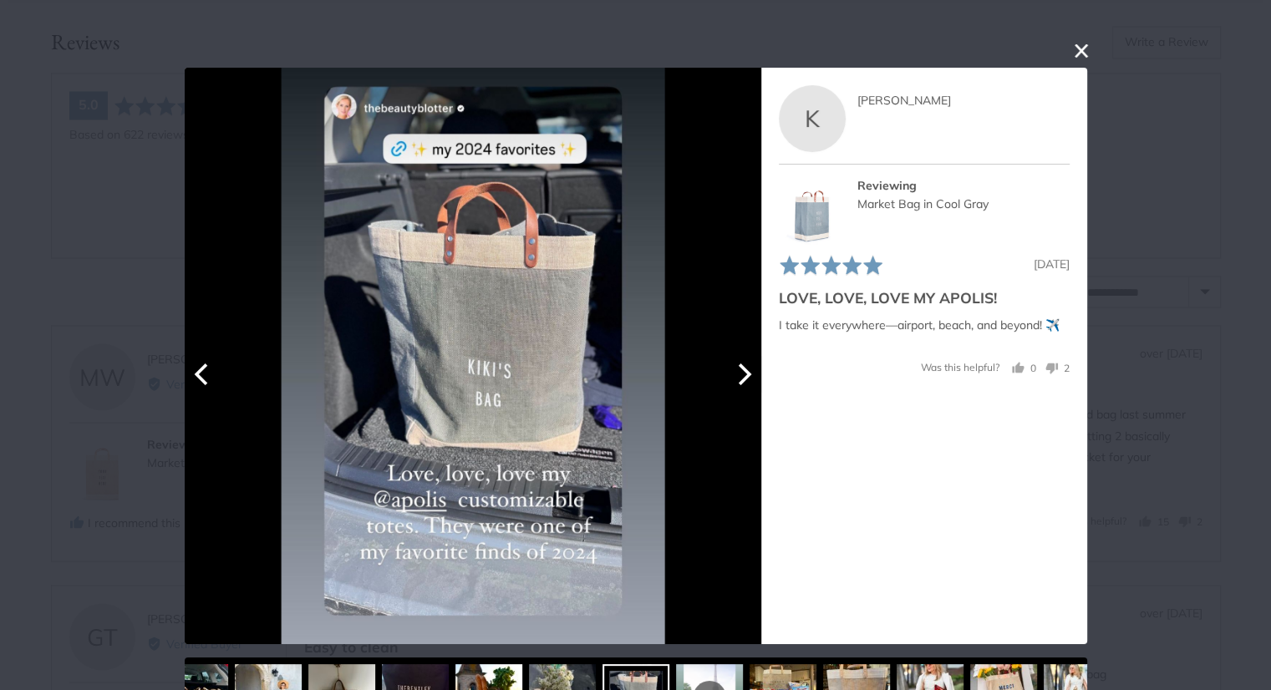
click at [745, 373] on icon "Next" at bounding box center [742, 375] width 22 height 22
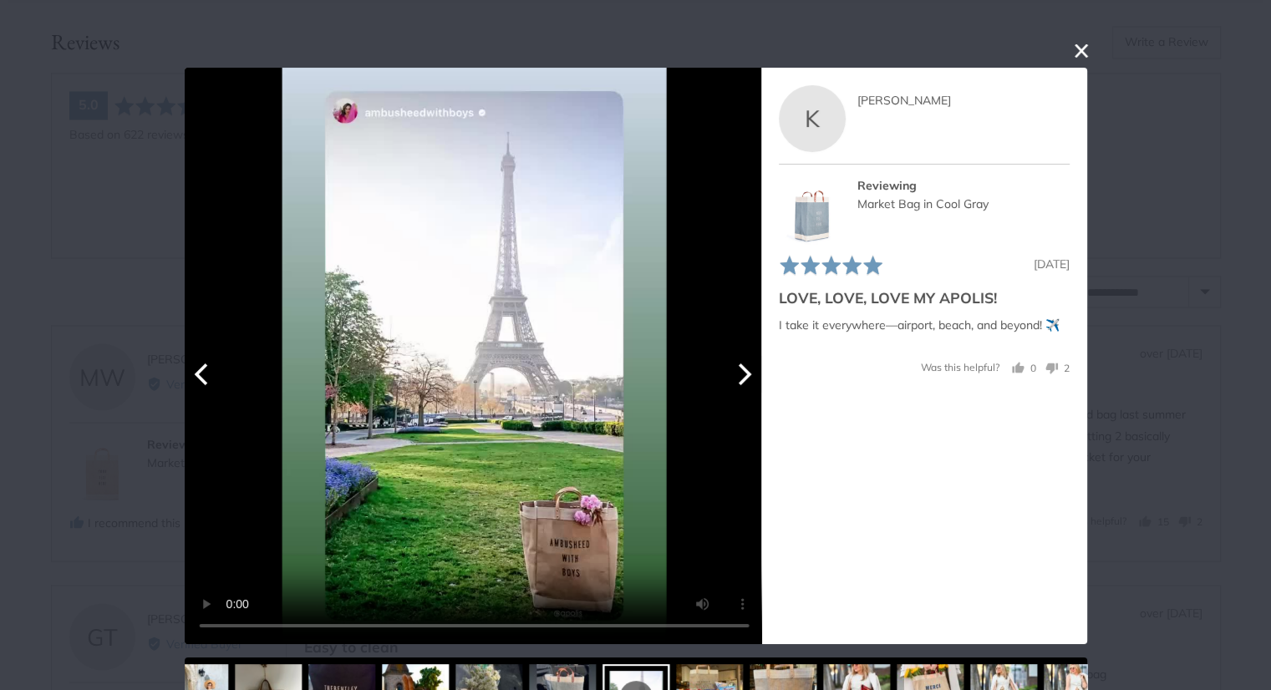
click at [745, 373] on icon "Next" at bounding box center [742, 375] width 22 height 22
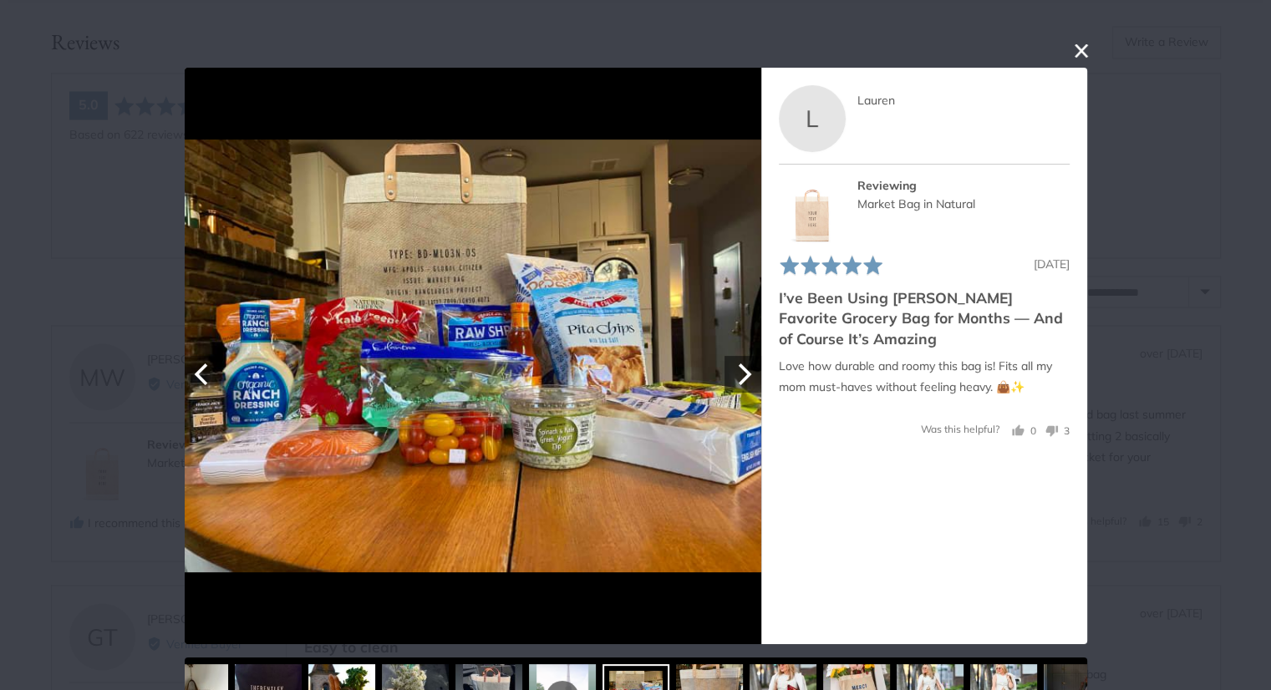
click at [203, 373] on icon "Previous" at bounding box center [202, 375] width 22 height 22
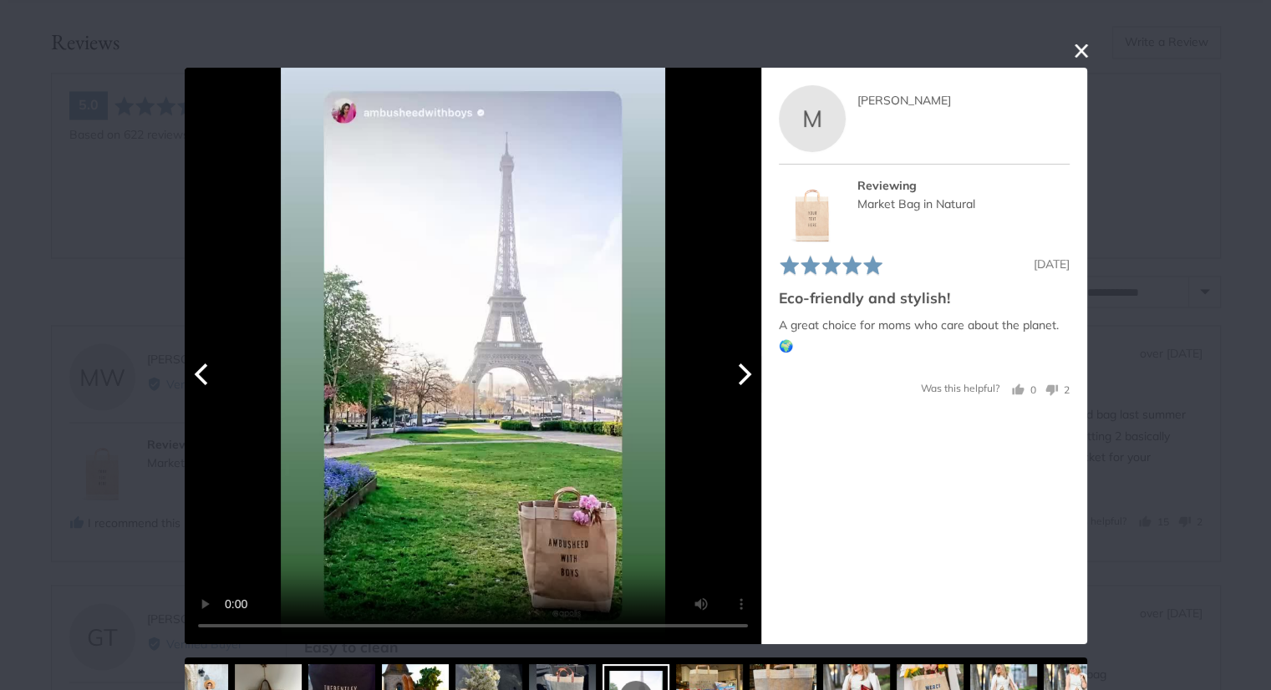
click at [744, 370] on icon "Next" at bounding box center [742, 375] width 22 height 22
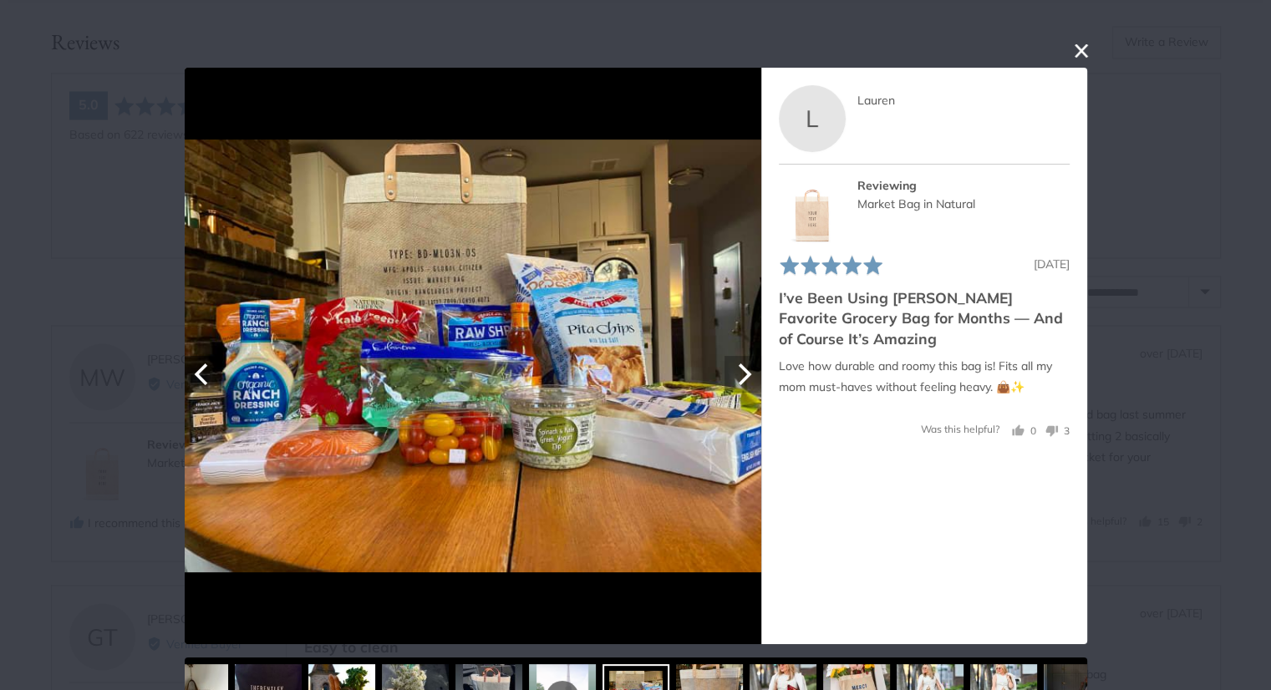
click at [744, 370] on icon "Next" at bounding box center [742, 375] width 22 height 22
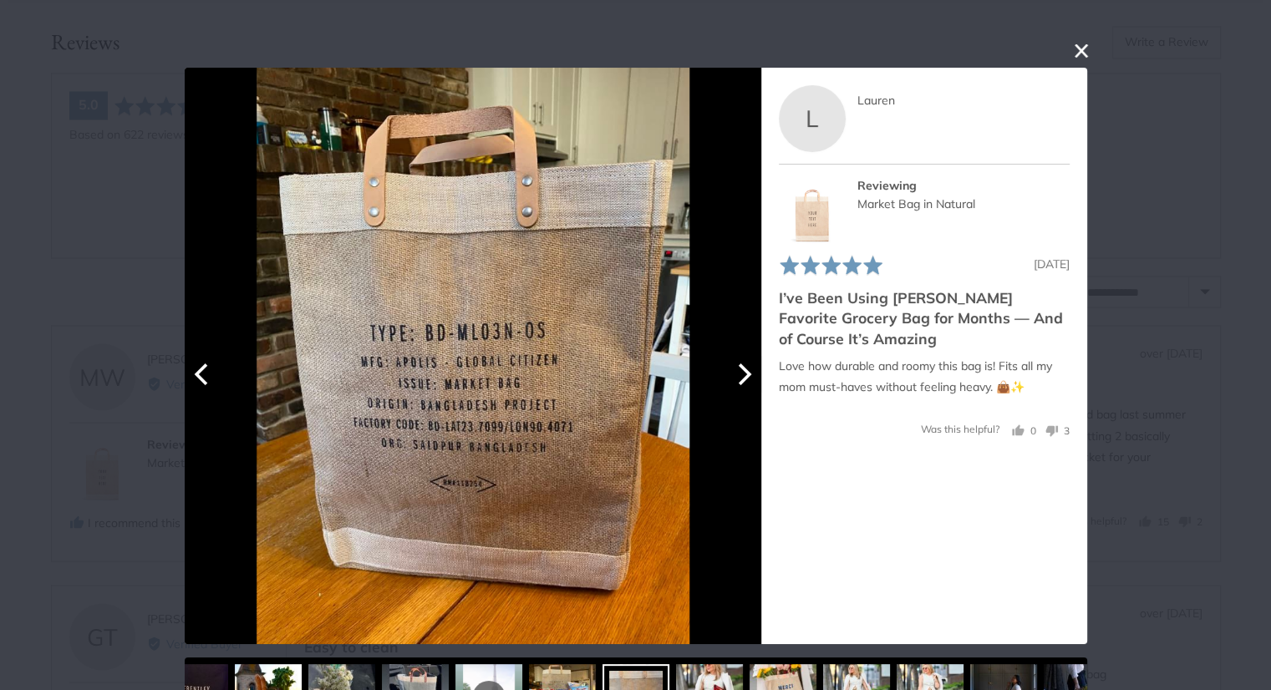
click at [744, 370] on icon "Next" at bounding box center [742, 375] width 22 height 22
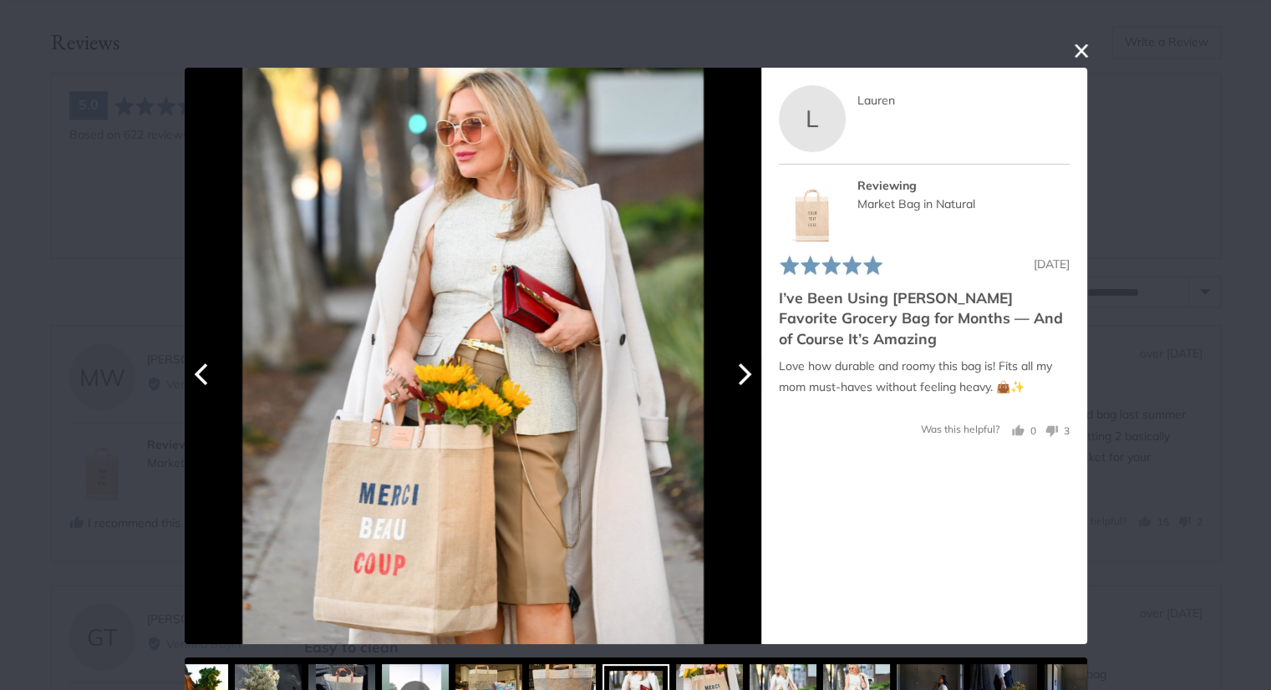
click at [744, 370] on icon "Next" at bounding box center [742, 375] width 22 height 22
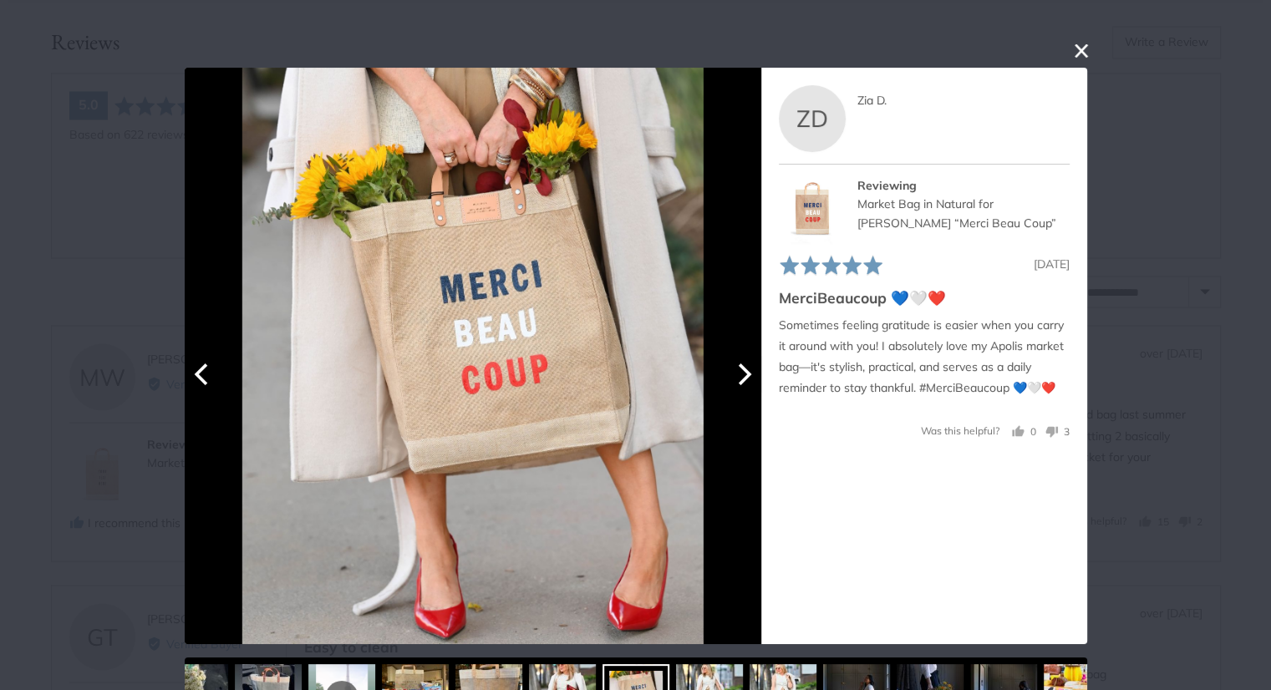
click at [744, 370] on icon "Next" at bounding box center [742, 375] width 22 height 22
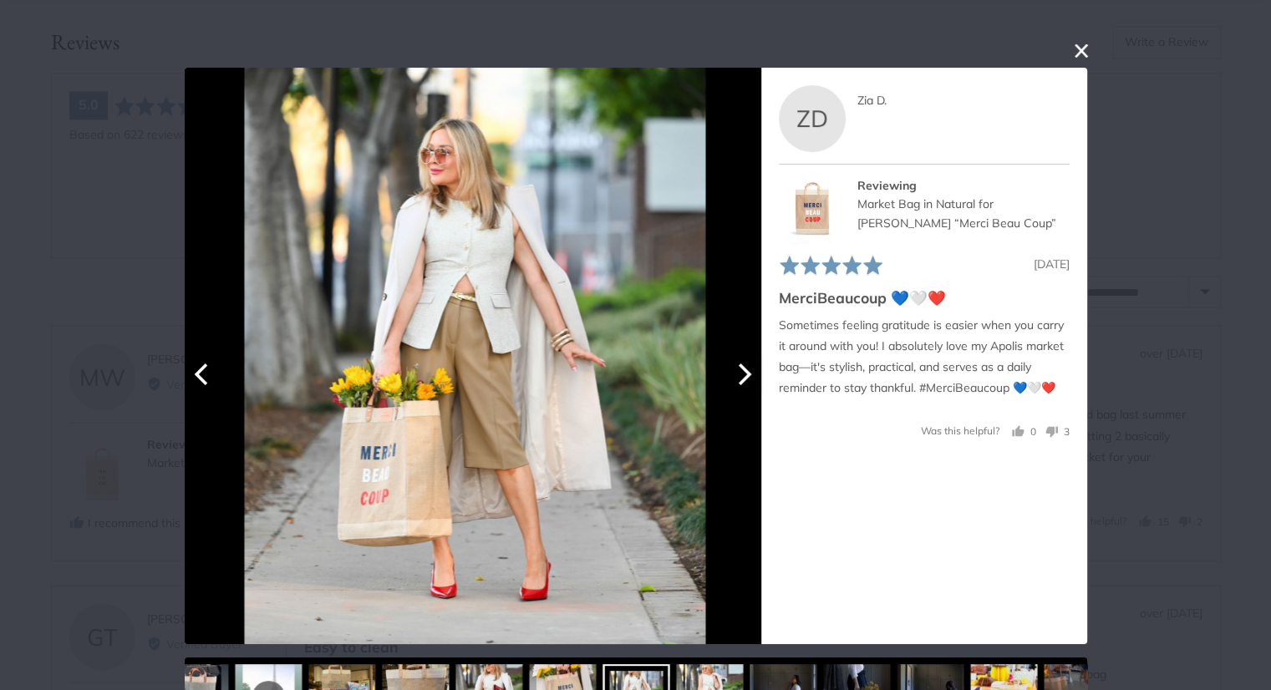
click at [744, 370] on icon "Next" at bounding box center [742, 375] width 22 height 22
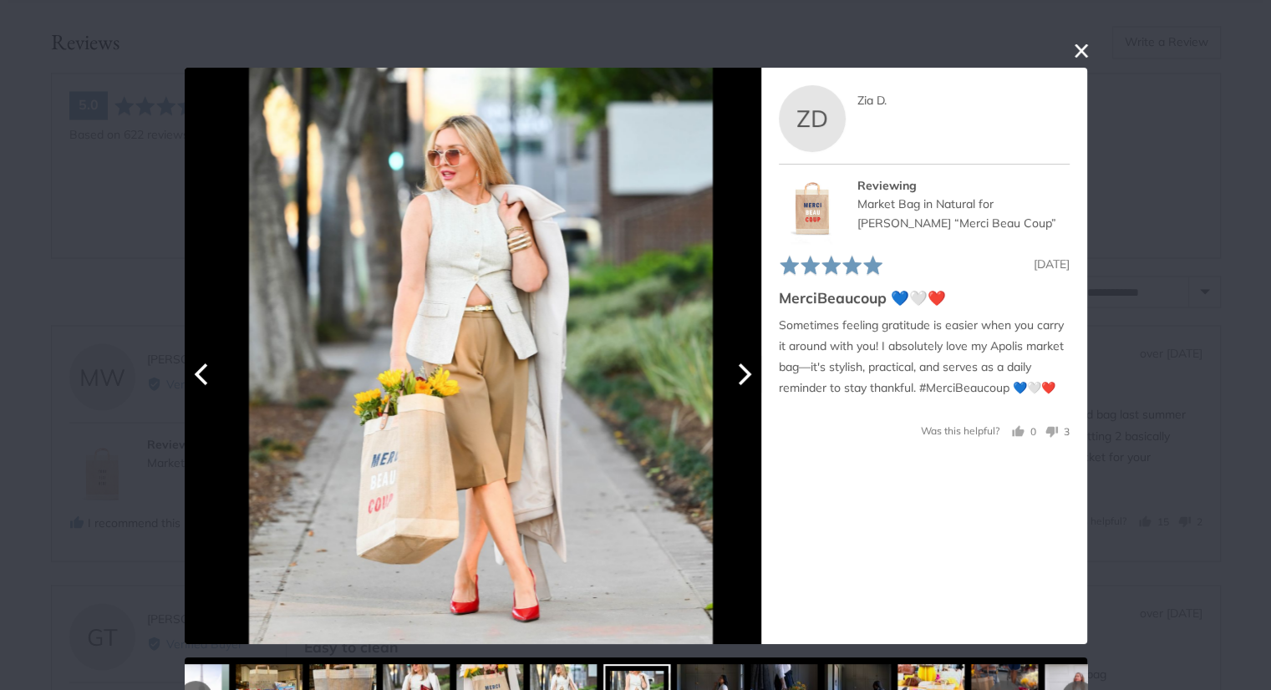
click at [744, 370] on icon "Next" at bounding box center [742, 375] width 22 height 22
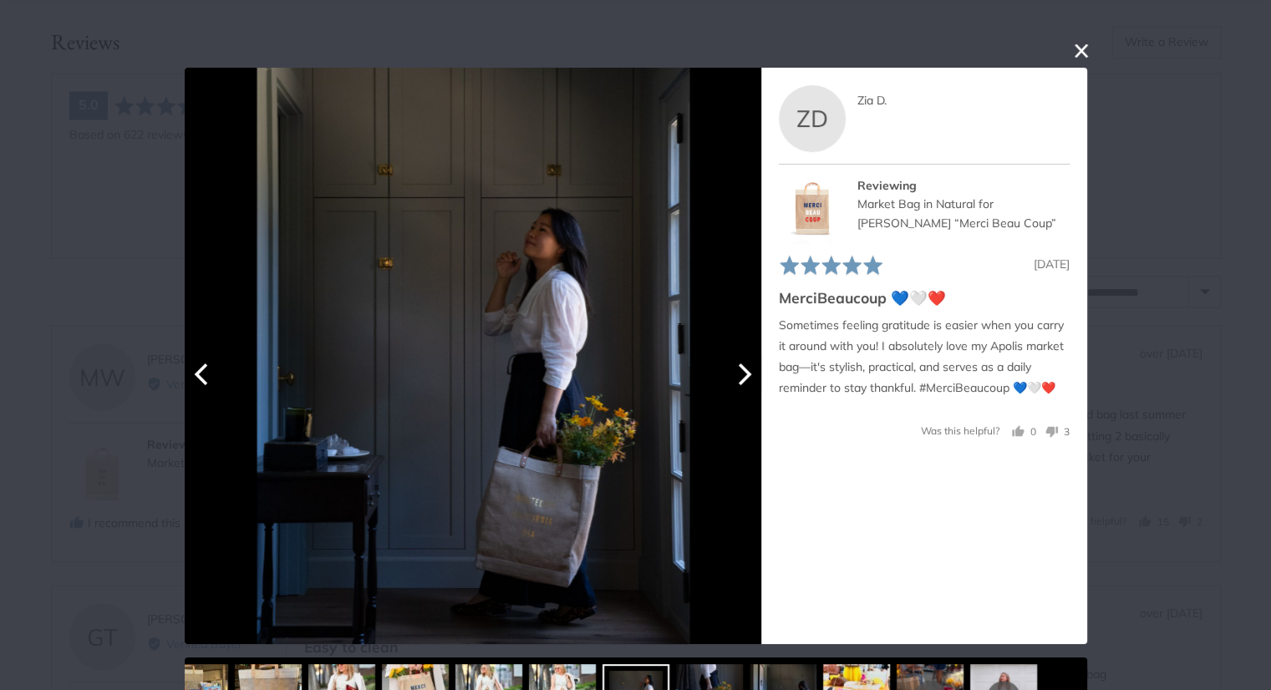
click at [744, 370] on icon "Next" at bounding box center [742, 375] width 22 height 22
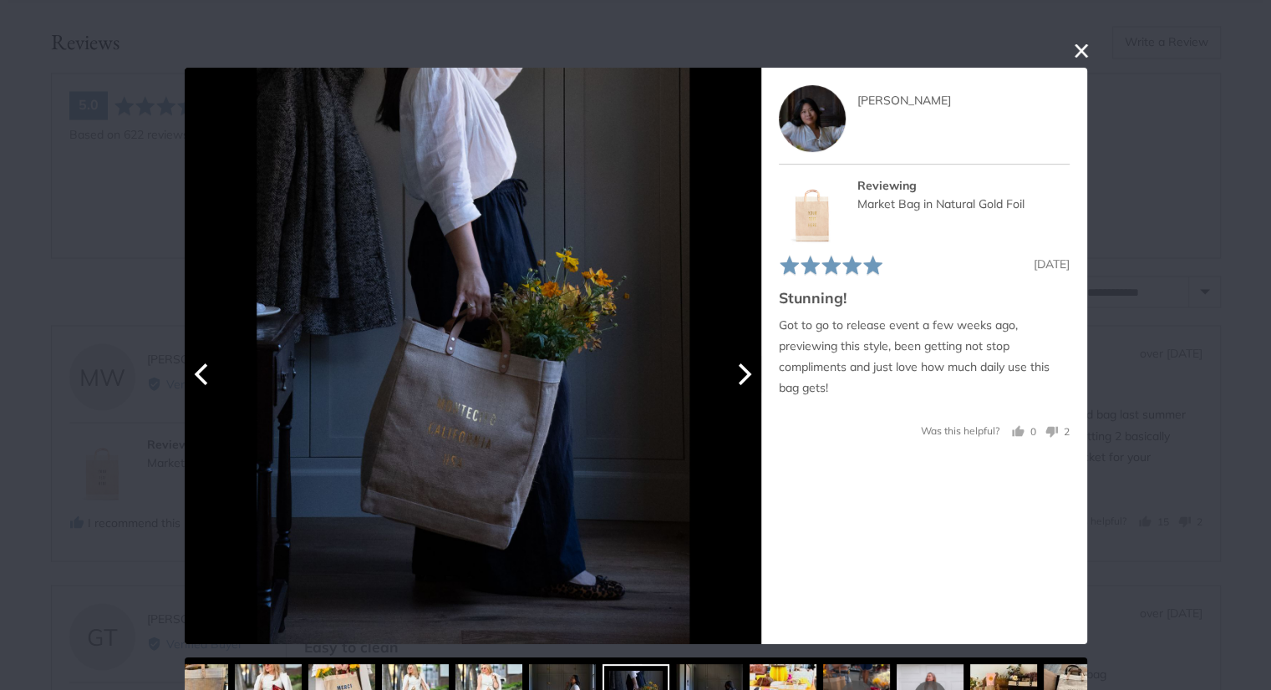
click at [744, 370] on icon "Next" at bounding box center [742, 375] width 22 height 22
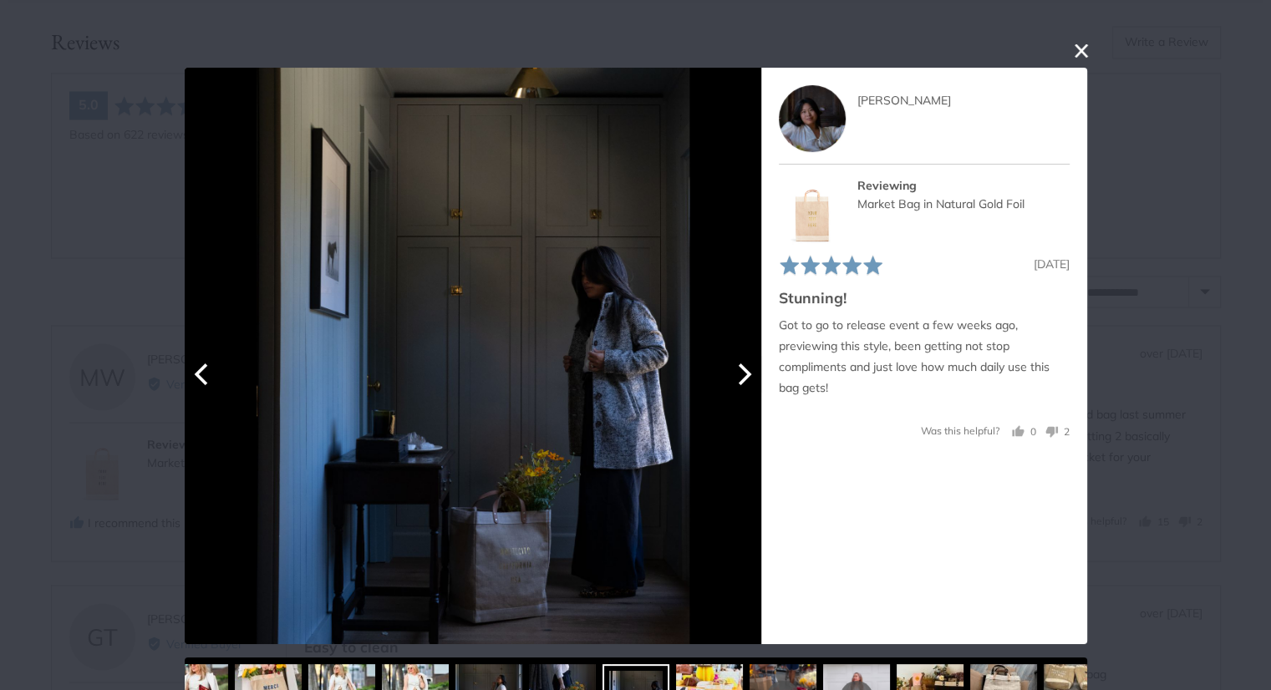
click at [744, 370] on icon "Next" at bounding box center [742, 375] width 22 height 22
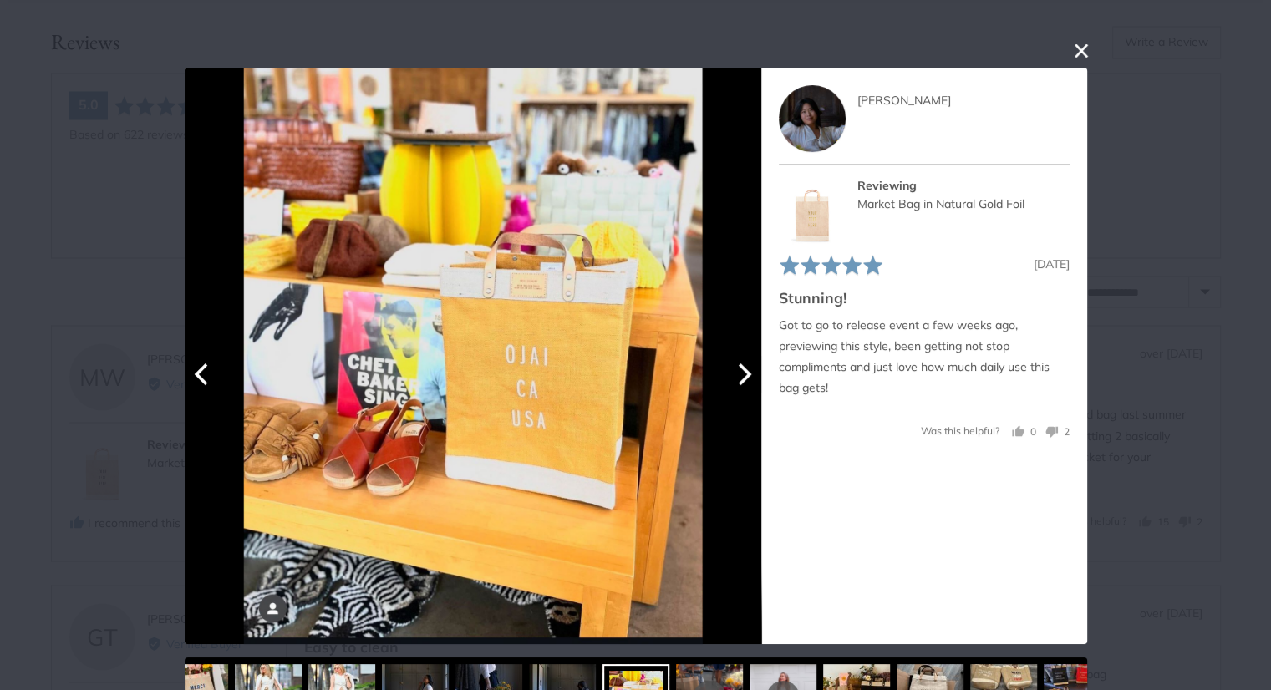
click at [744, 370] on icon "Next" at bounding box center [742, 375] width 22 height 22
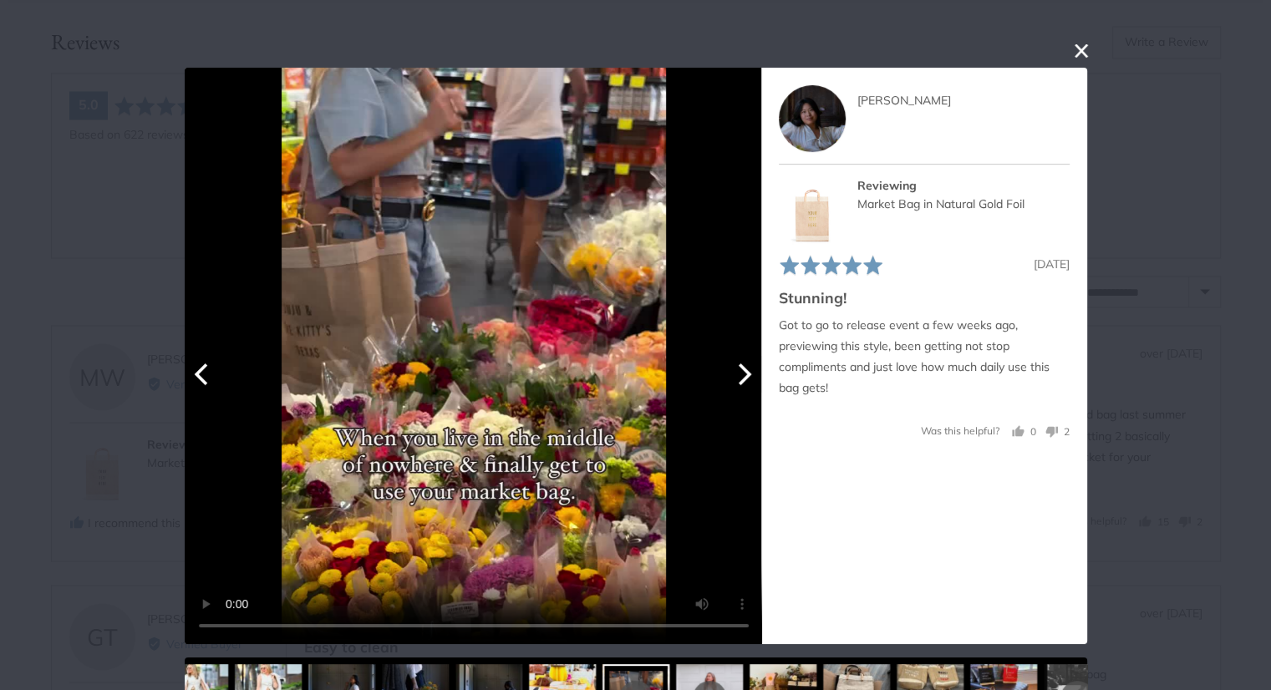
click at [744, 370] on icon "Next" at bounding box center [742, 375] width 22 height 22
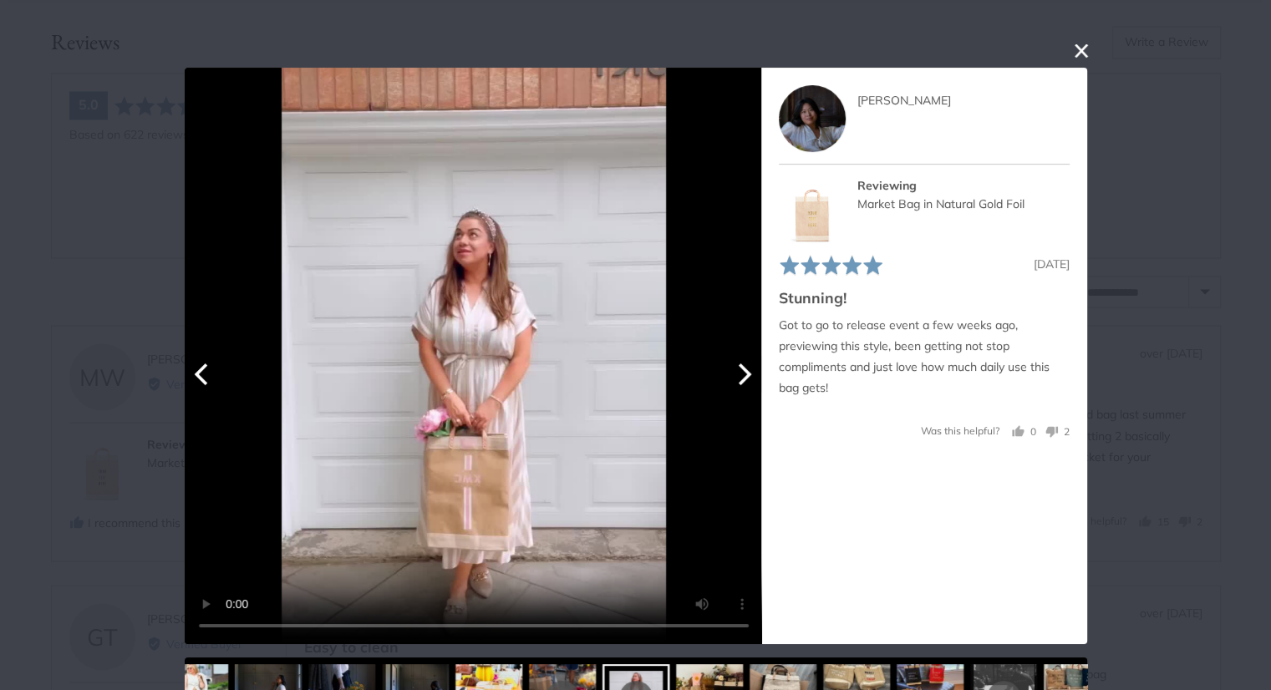
click at [744, 370] on icon "Next" at bounding box center [742, 375] width 22 height 22
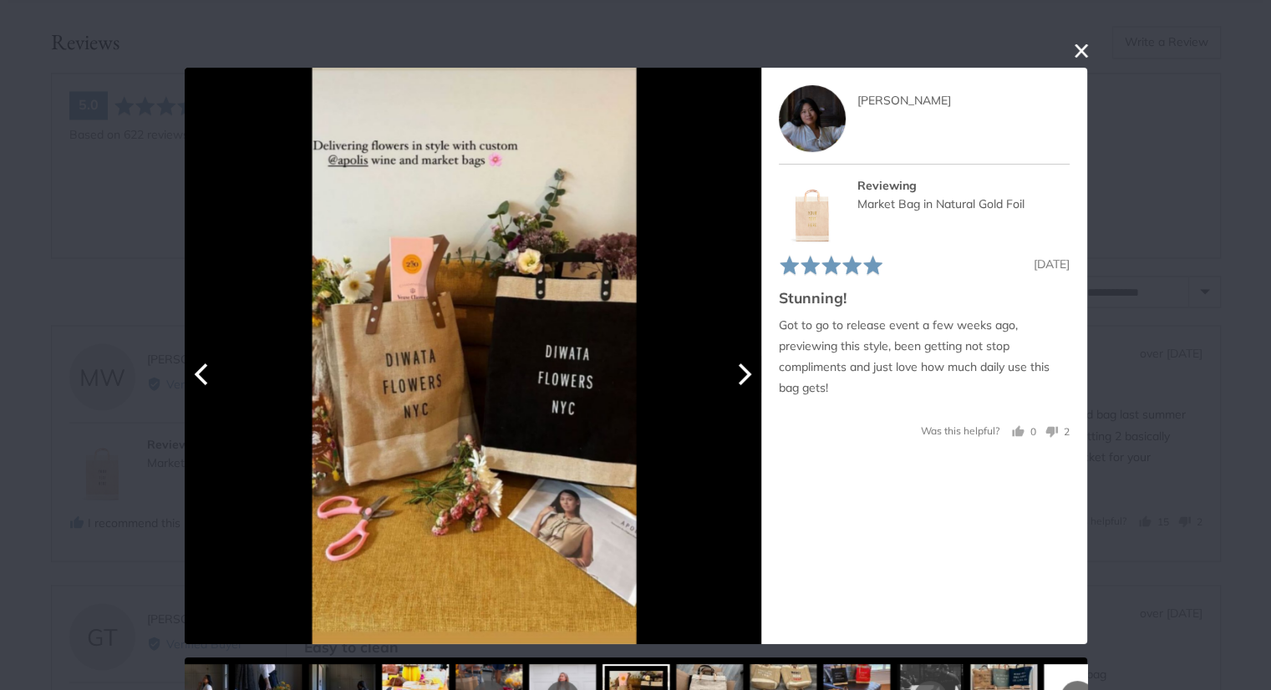
click at [744, 370] on icon "Next" at bounding box center [742, 375] width 22 height 22
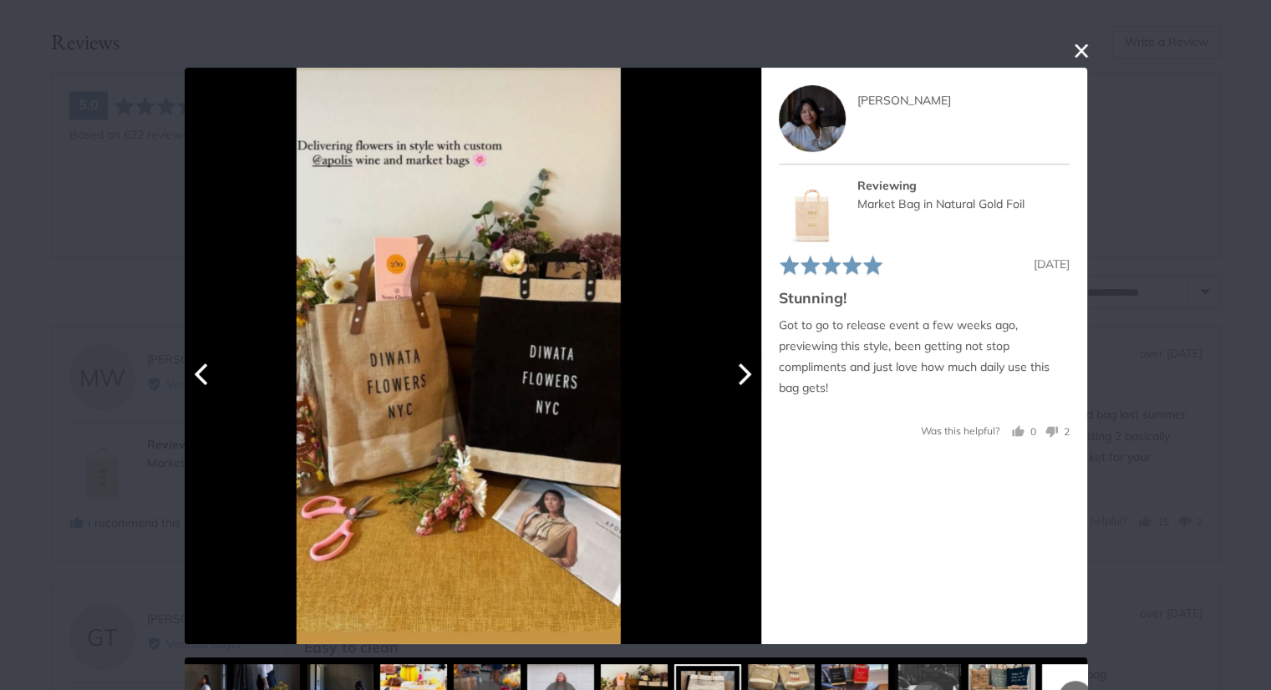
click at [744, 370] on icon "Next" at bounding box center [742, 375] width 22 height 22
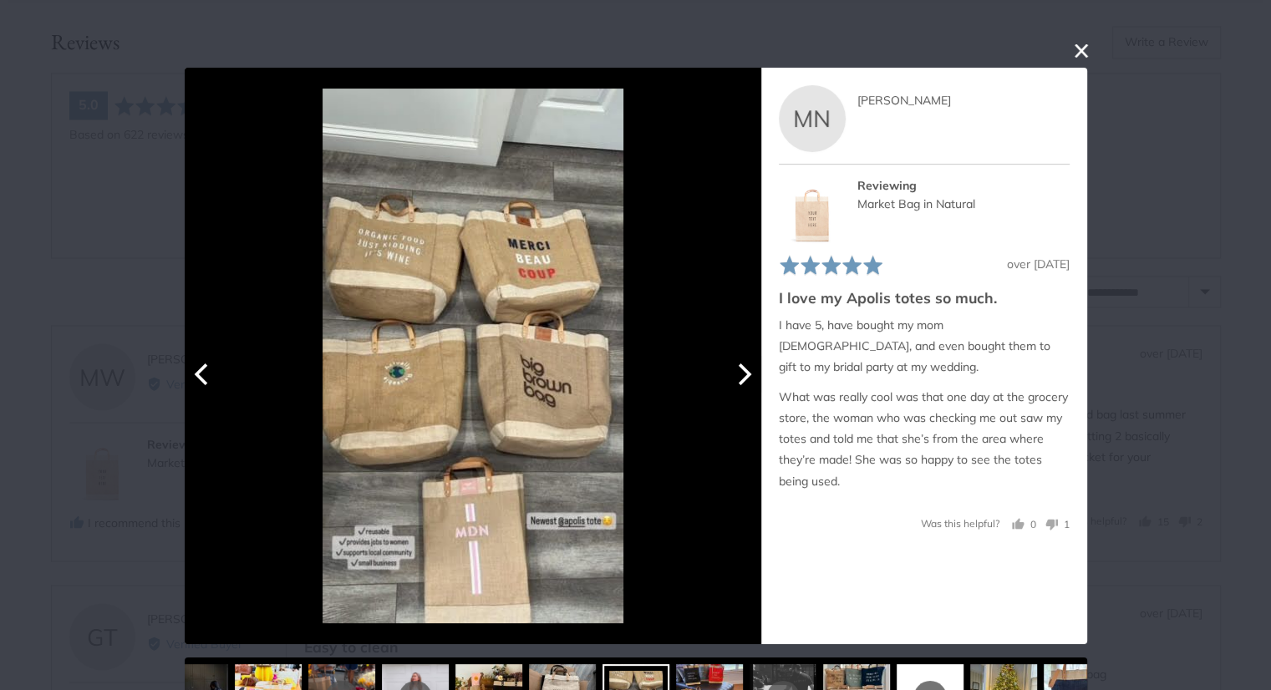
click at [744, 370] on icon "Next" at bounding box center [742, 375] width 22 height 22
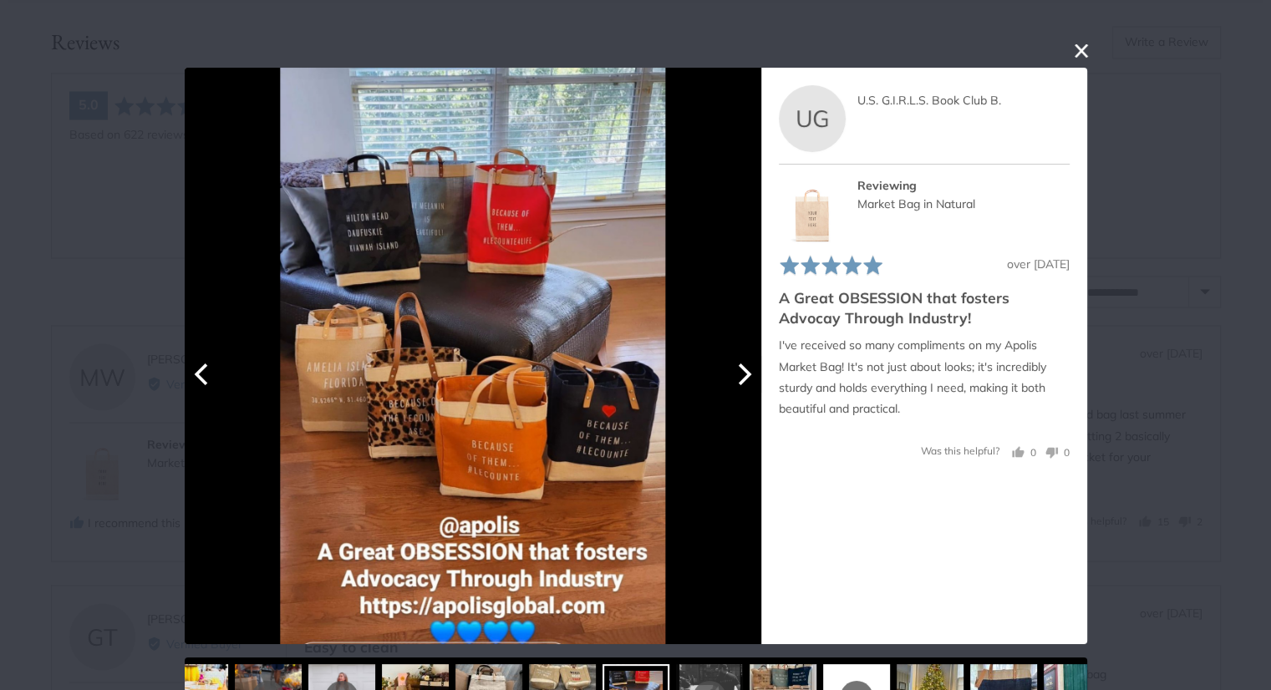
click at [203, 389] on button "Previous" at bounding box center [203, 374] width 37 height 37
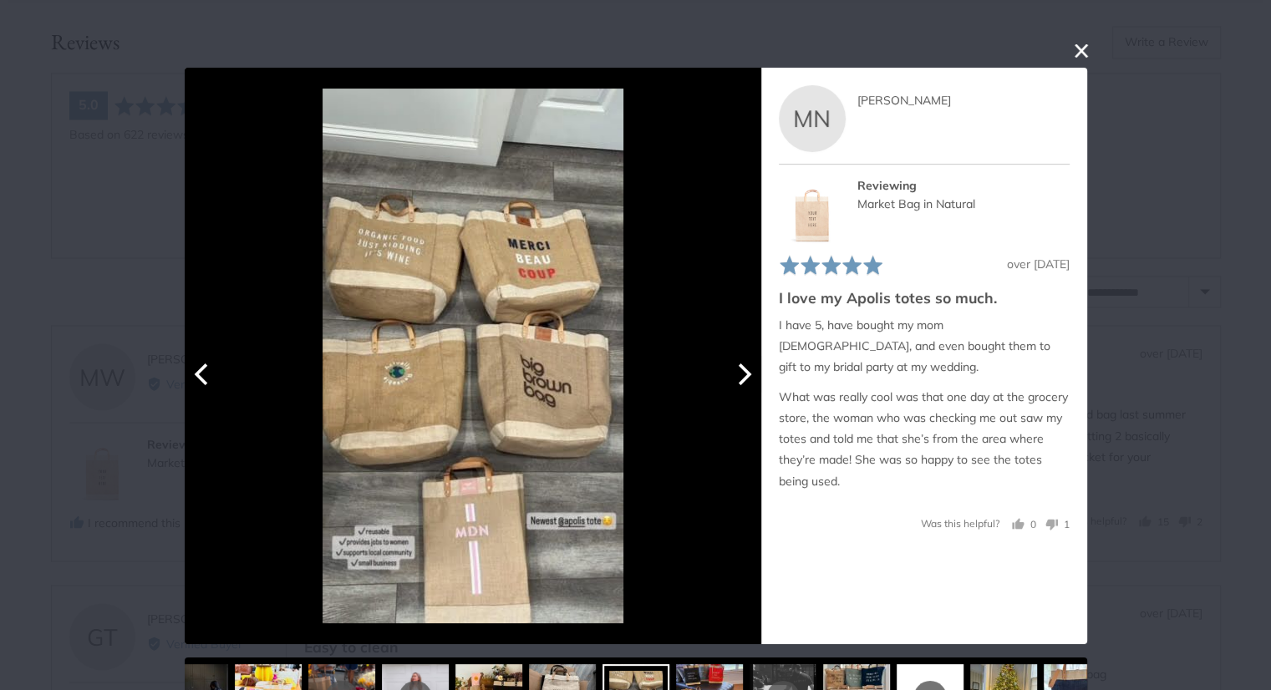
click at [747, 379] on button "Next" at bounding box center [743, 374] width 37 height 37
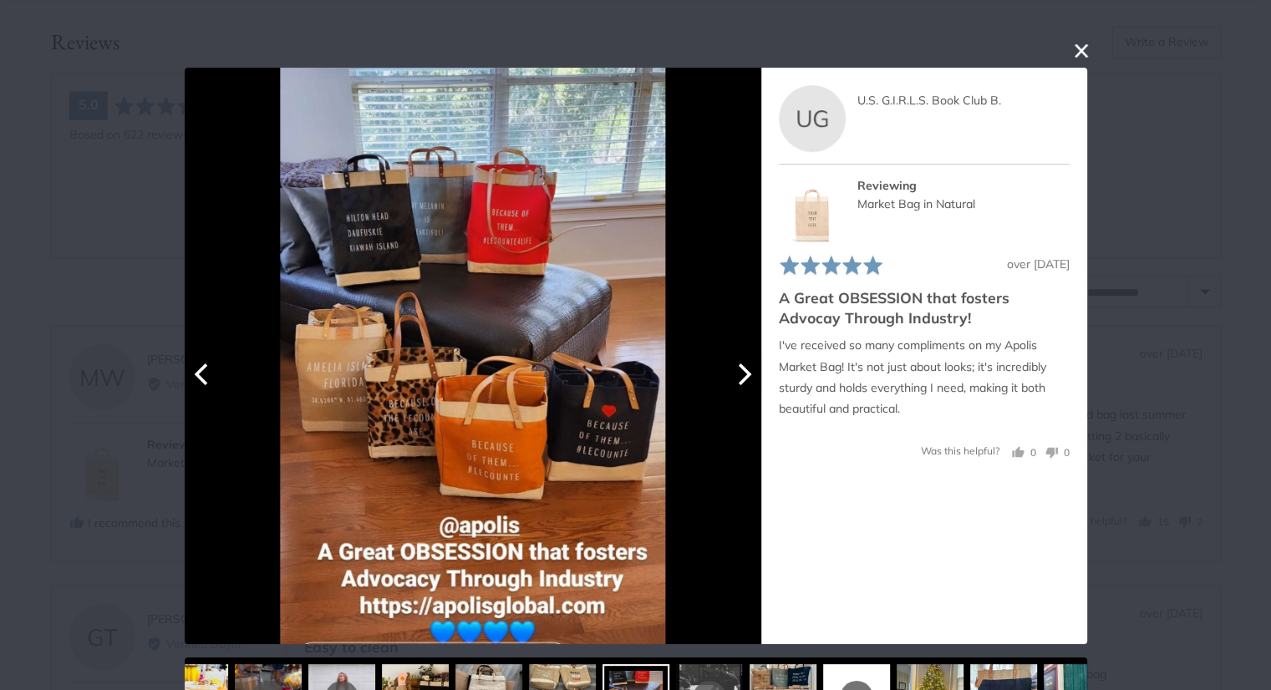
click at [747, 379] on button "Next" at bounding box center [743, 374] width 37 height 37
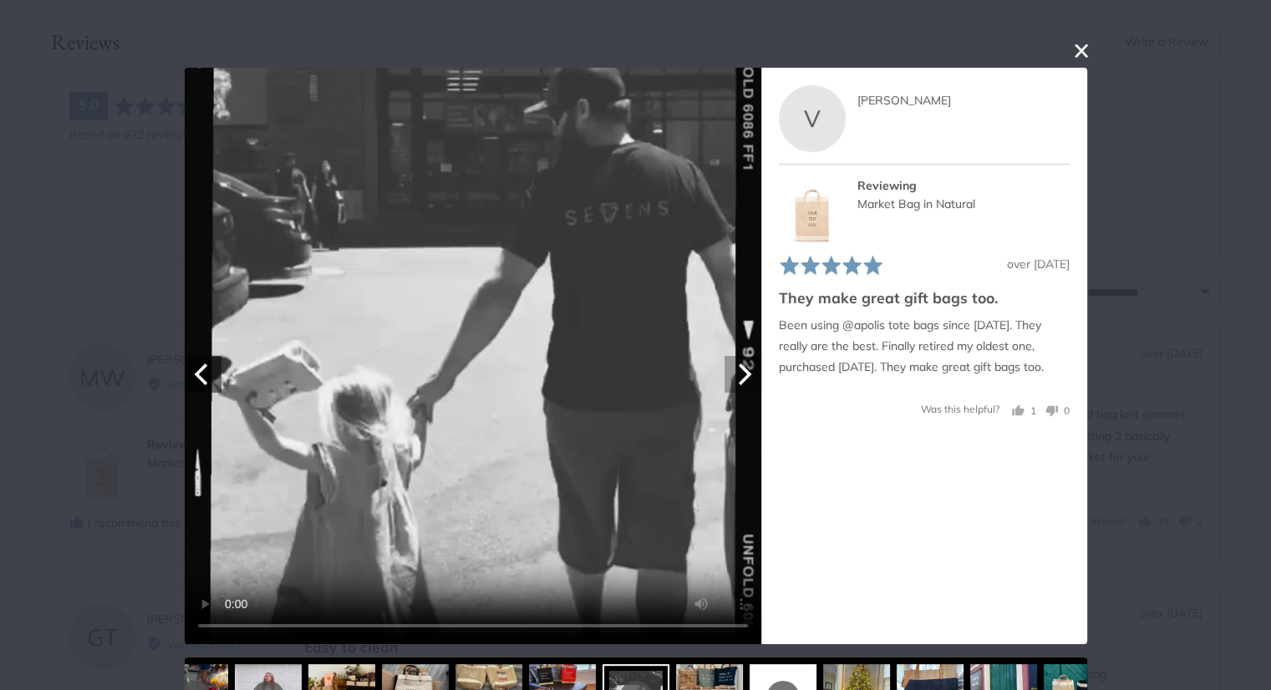
click at [747, 379] on button "Next" at bounding box center [743, 374] width 37 height 37
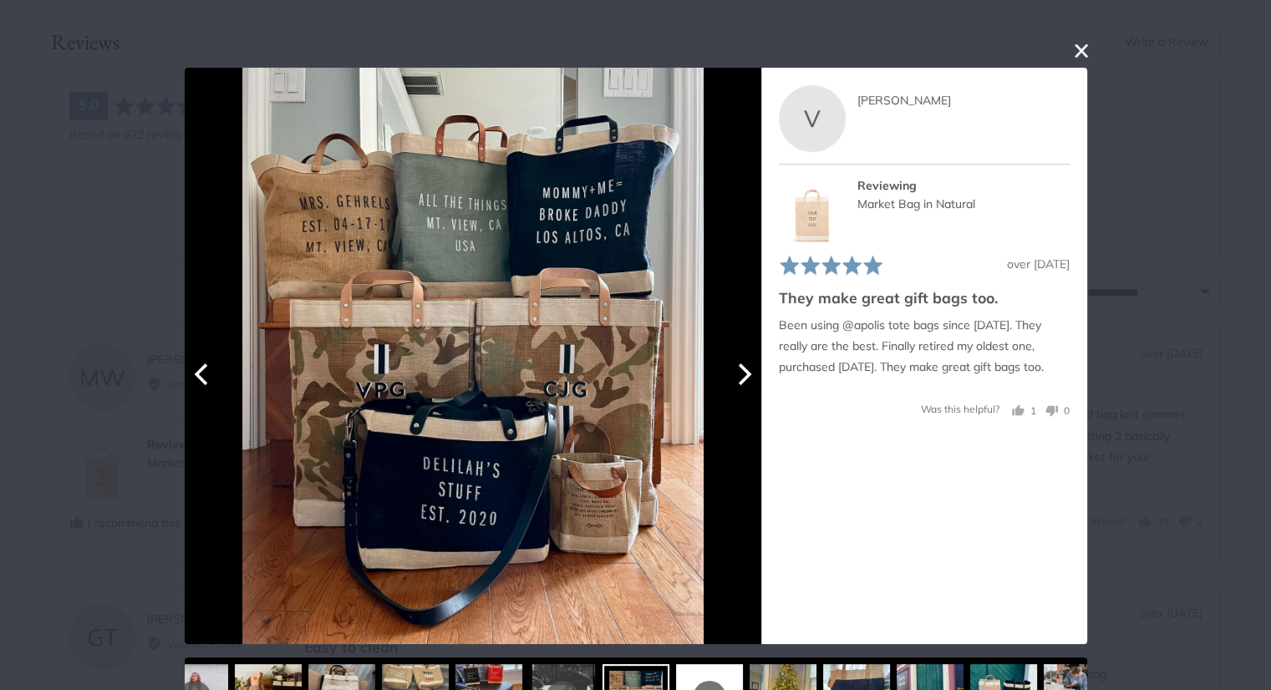
click at [747, 379] on button "Next" at bounding box center [743, 374] width 37 height 37
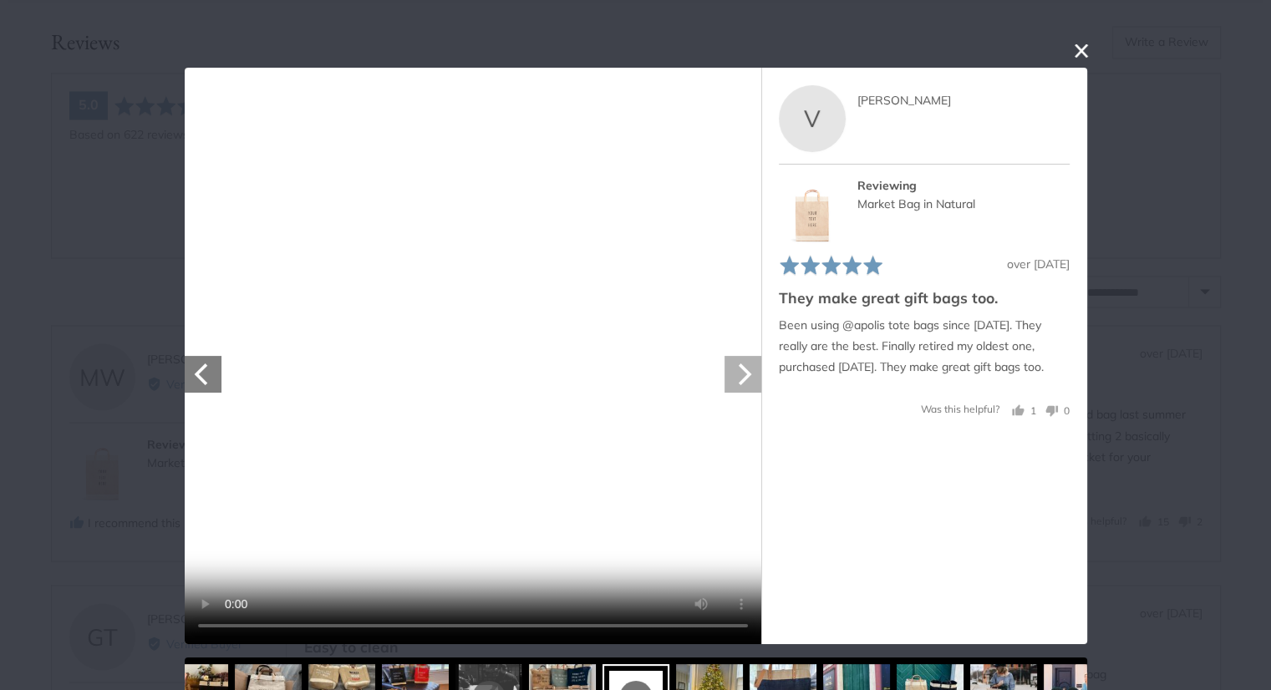
click at [747, 379] on button "Next" at bounding box center [743, 374] width 37 height 37
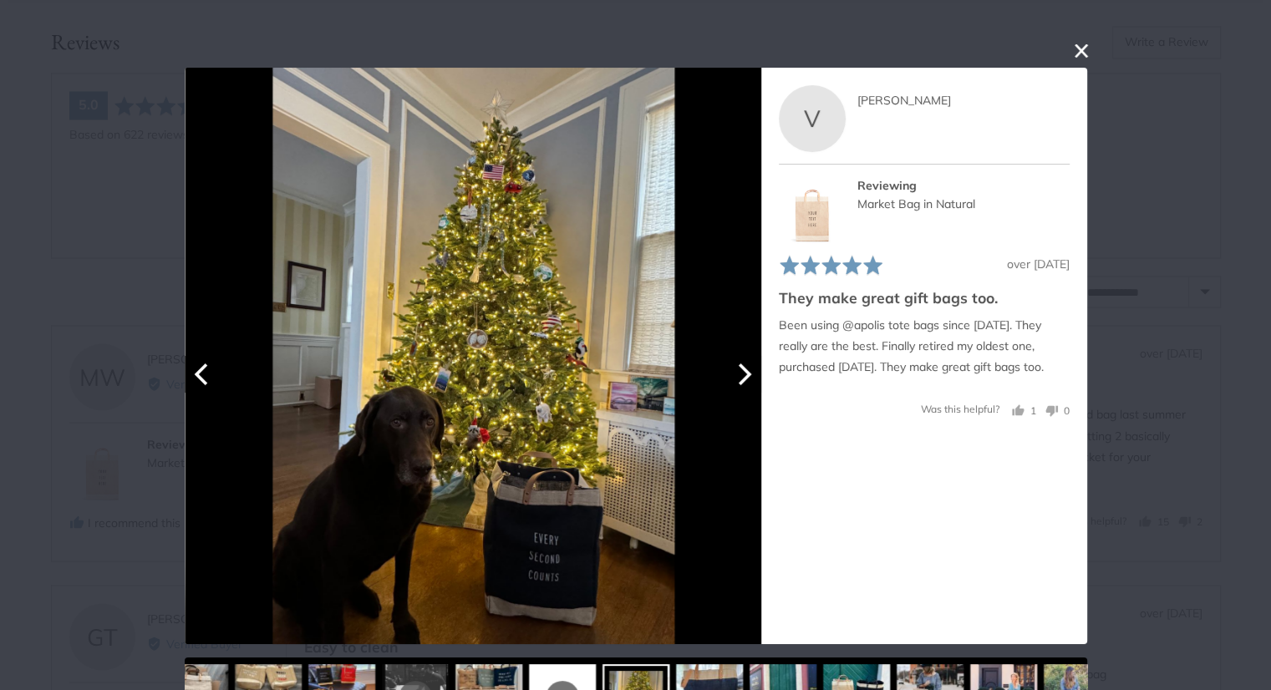
click at [747, 379] on button "Next" at bounding box center [743, 374] width 37 height 37
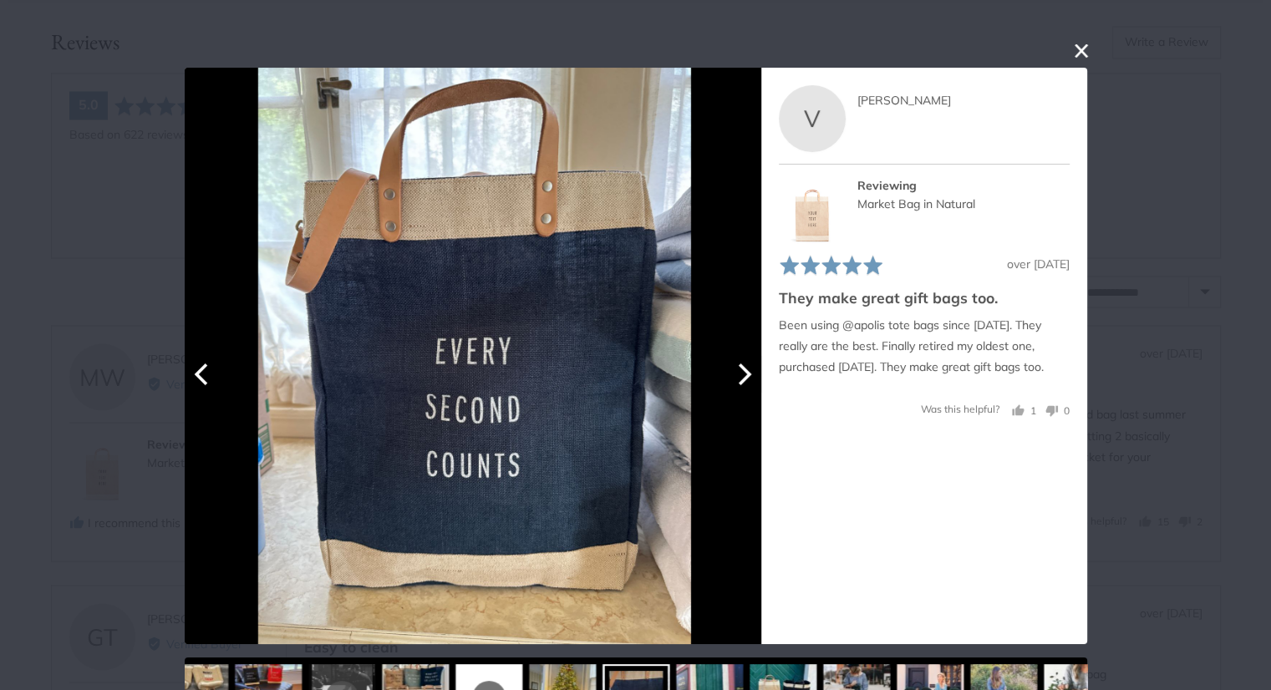
click at [747, 379] on button "Next" at bounding box center [743, 374] width 37 height 37
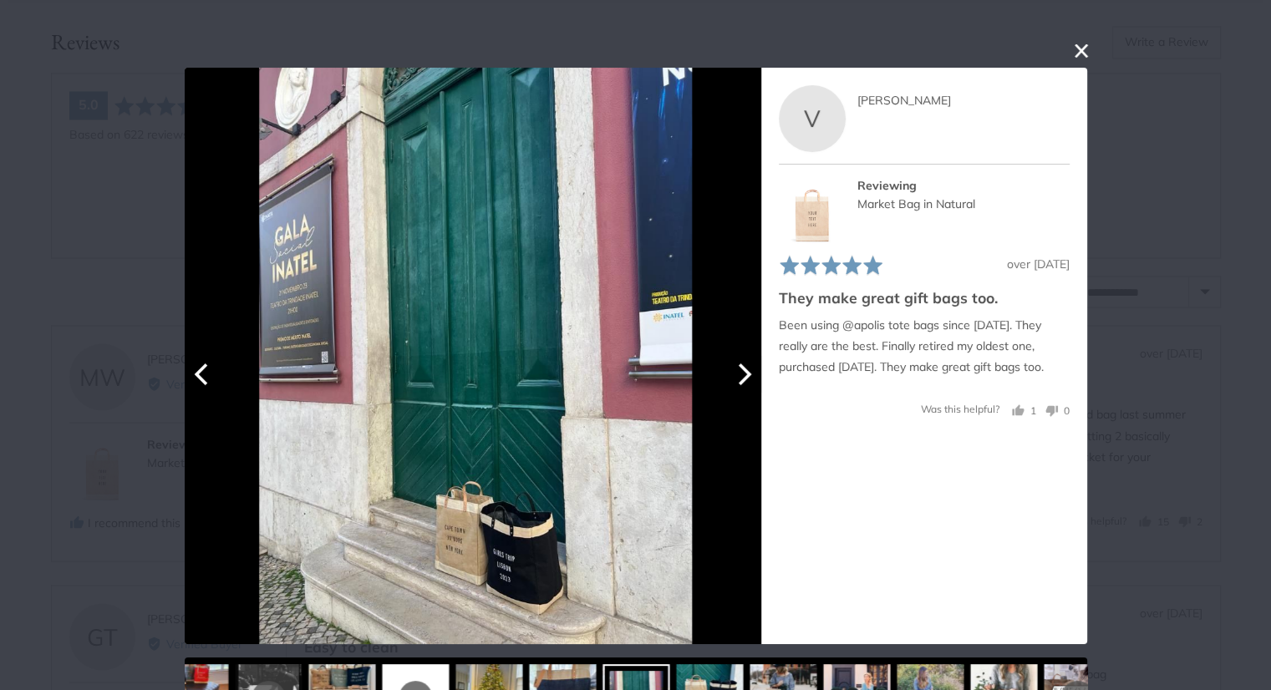
click at [747, 379] on button "Next" at bounding box center [743, 374] width 37 height 37
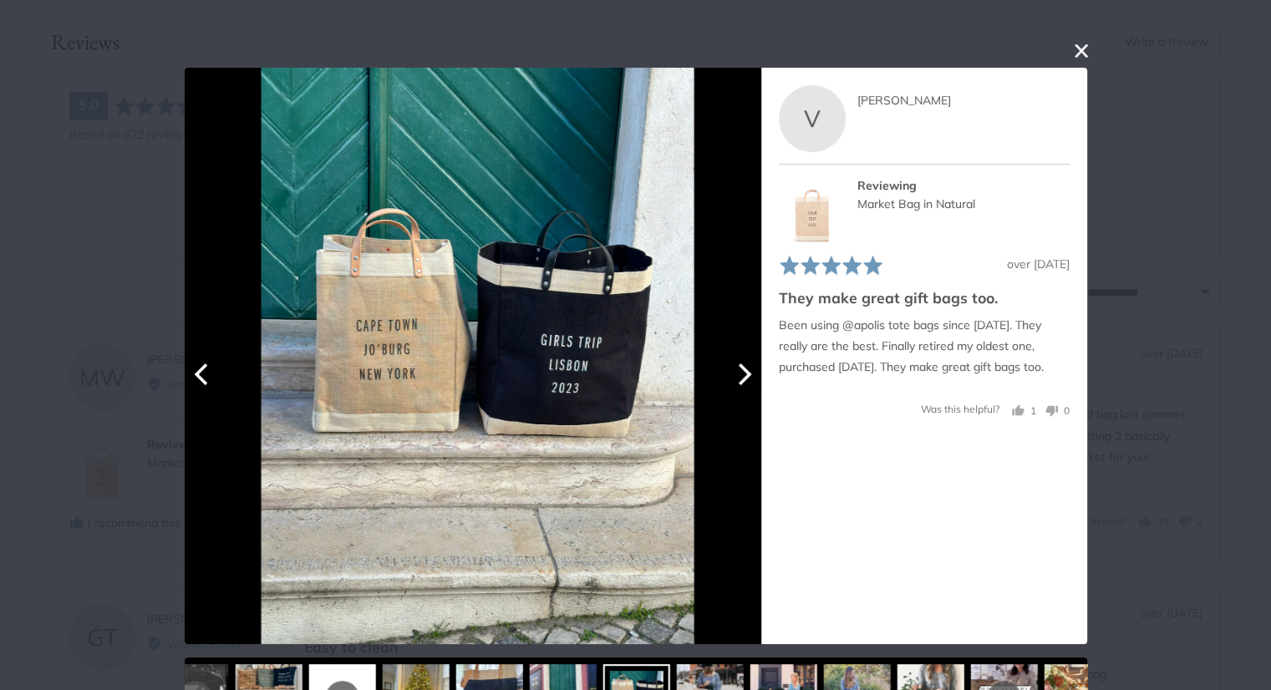
click at [747, 379] on button "Next" at bounding box center [743, 374] width 37 height 37
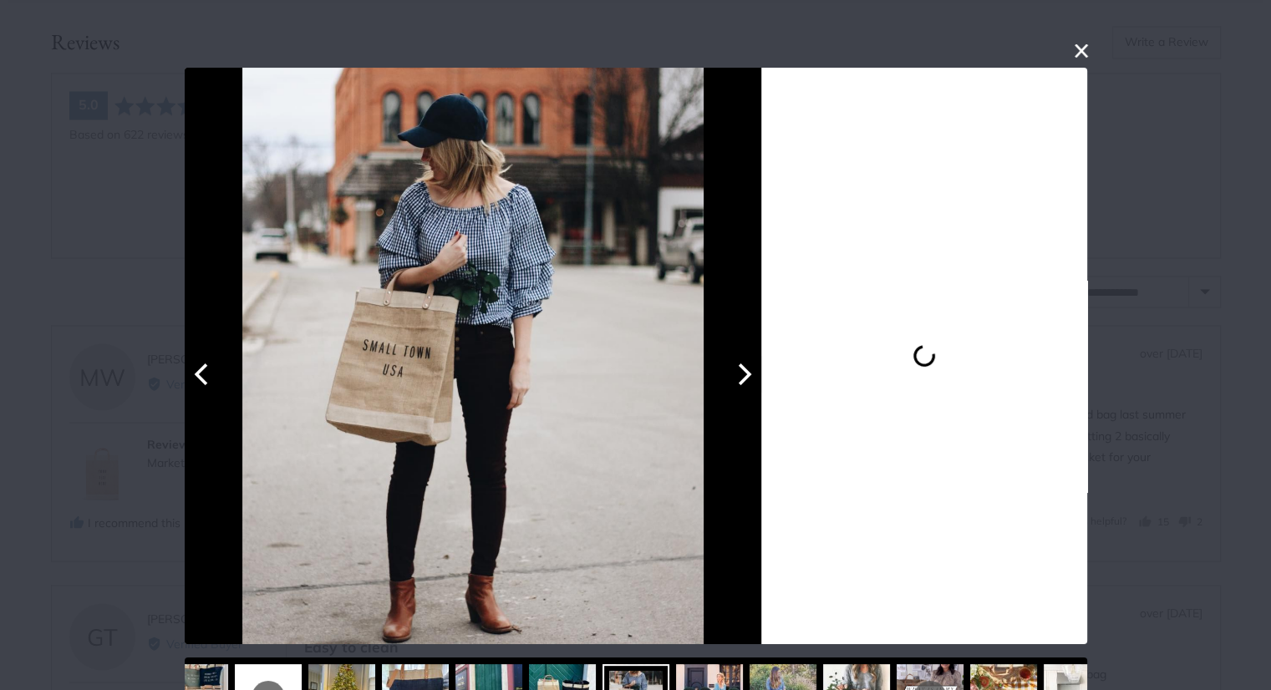
click at [747, 379] on button "Next" at bounding box center [743, 374] width 37 height 37
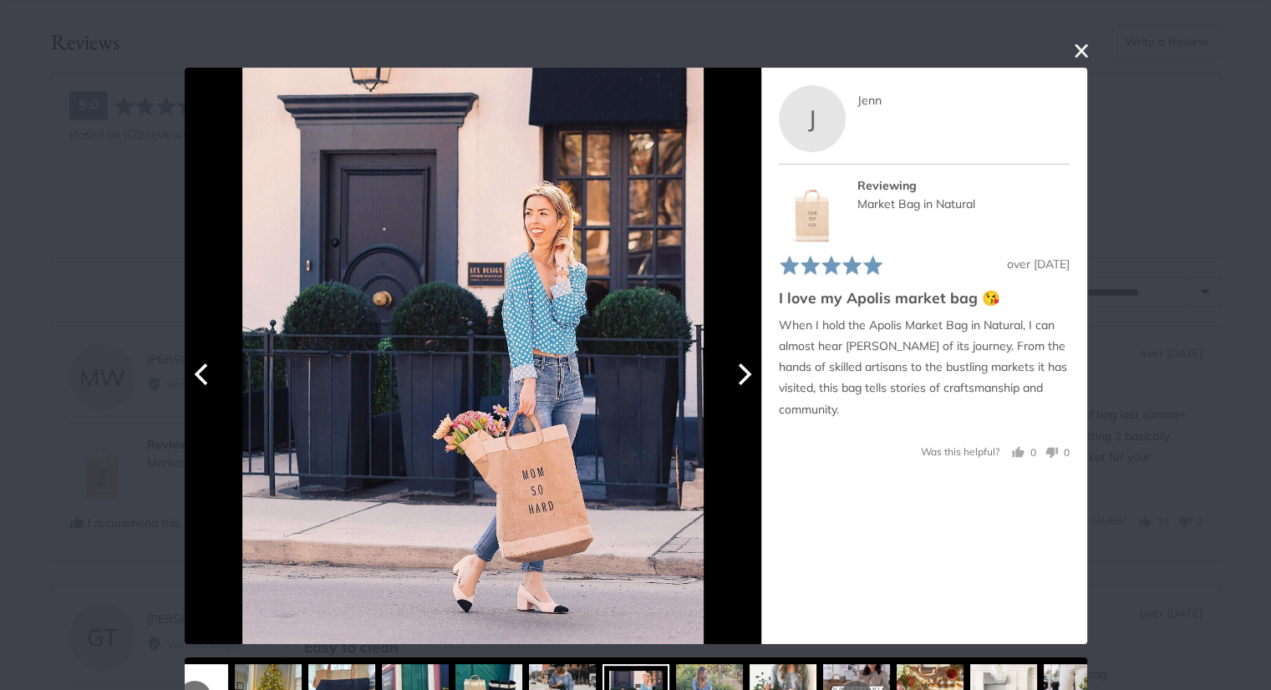
click at [747, 379] on button "Next" at bounding box center [743, 374] width 37 height 37
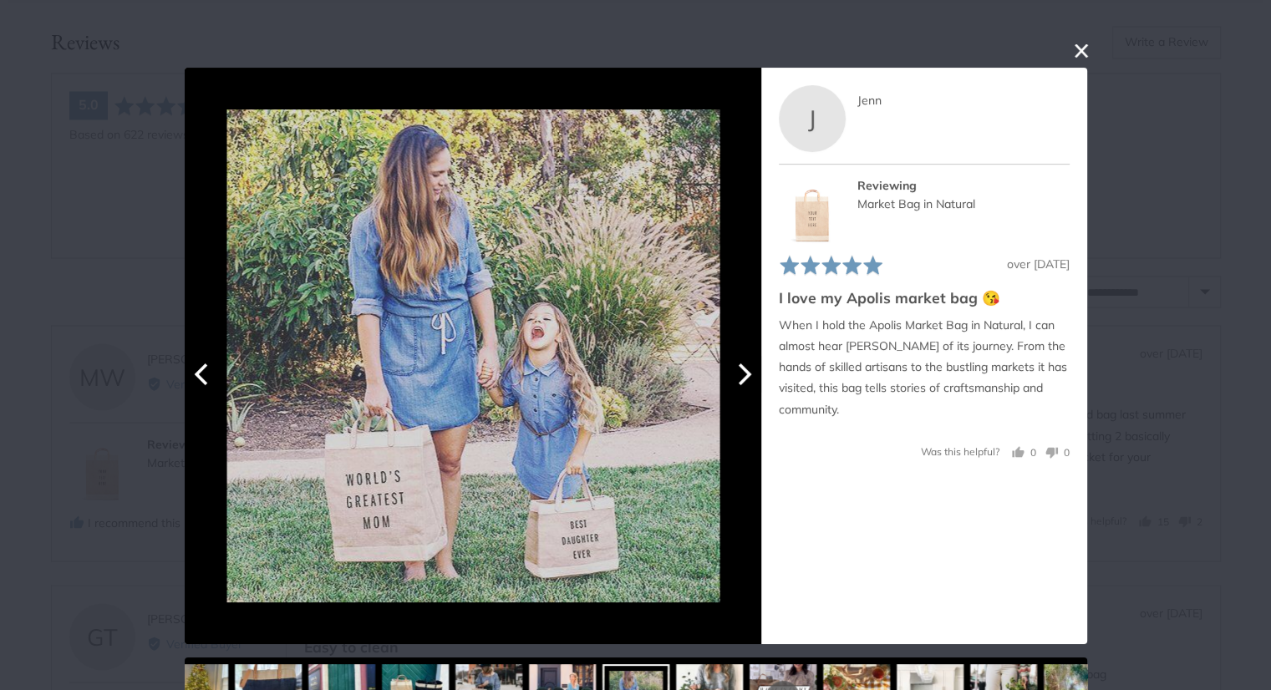
click at [747, 379] on button "Next" at bounding box center [743, 374] width 37 height 37
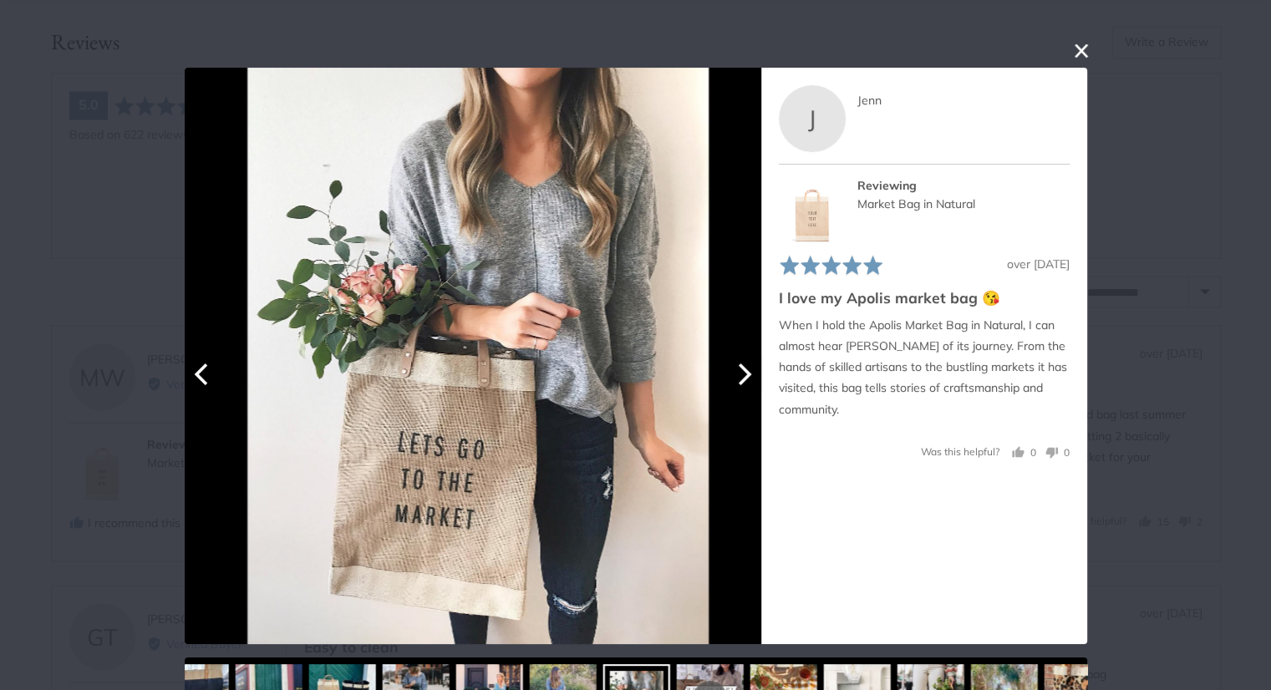
click at [747, 379] on button "Next" at bounding box center [743, 374] width 37 height 37
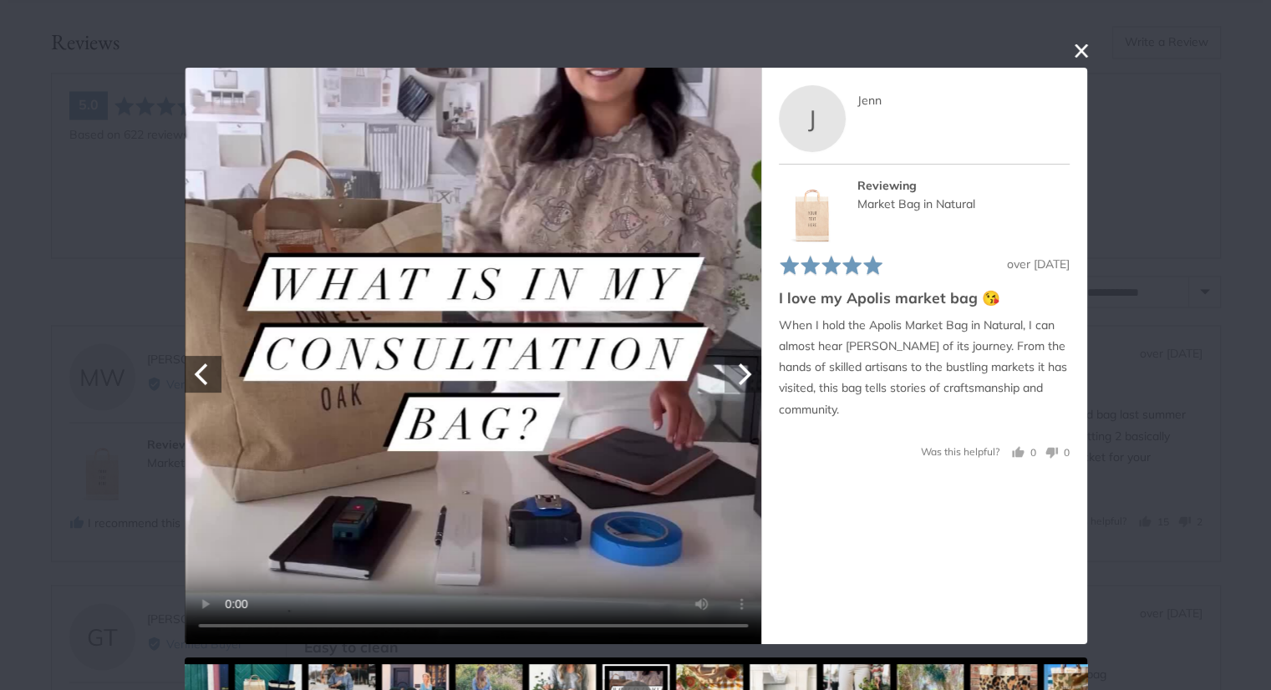
click at [747, 379] on button "Next" at bounding box center [743, 374] width 37 height 37
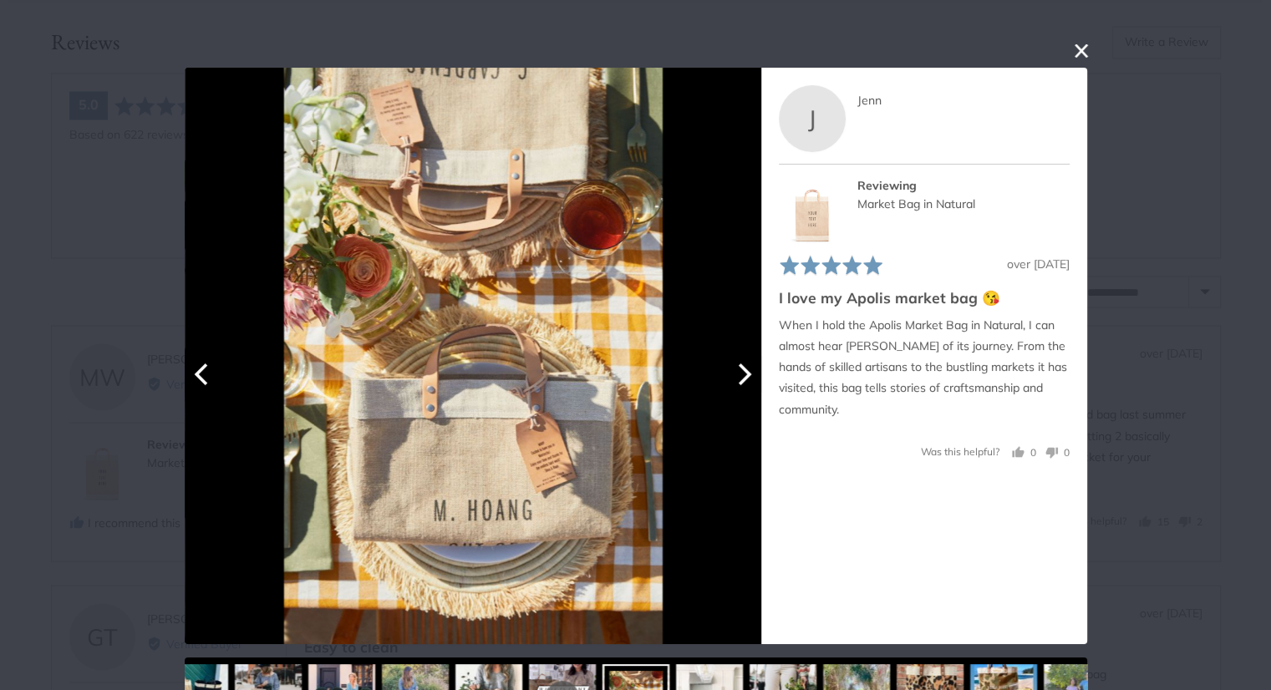
click at [747, 379] on button "Next" at bounding box center [743, 374] width 37 height 37
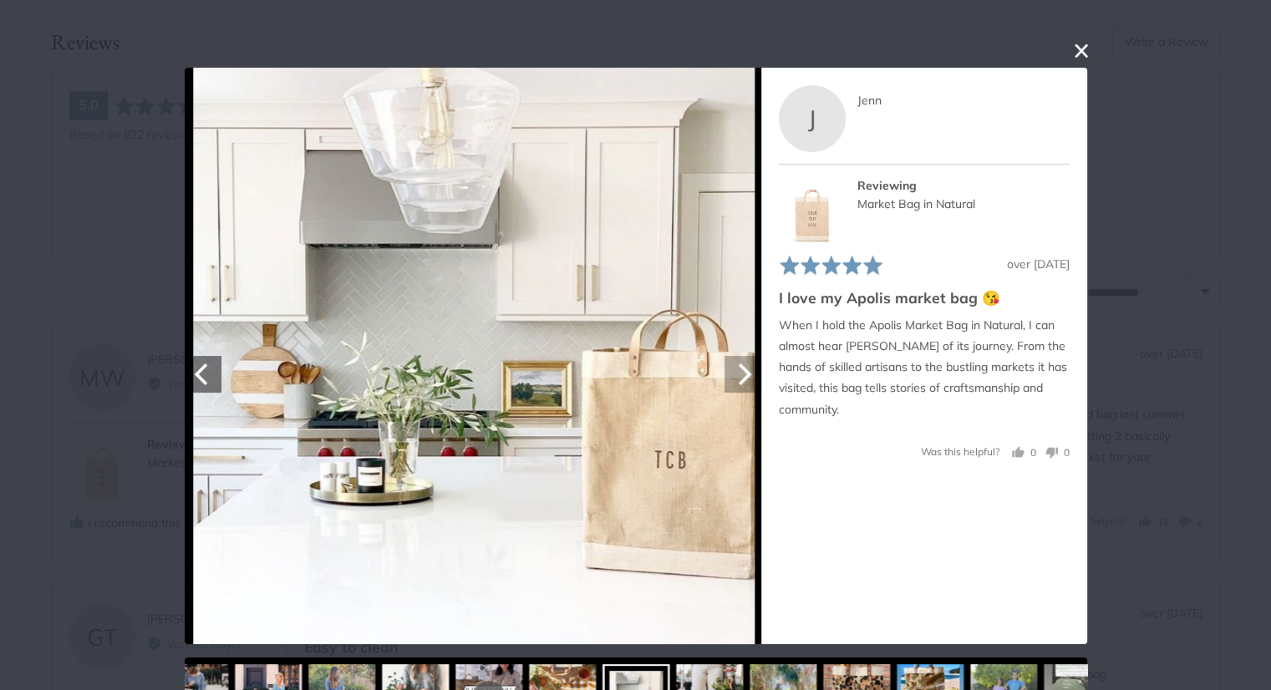
click at [747, 379] on button "Next" at bounding box center [743, 374] width 37 height 37
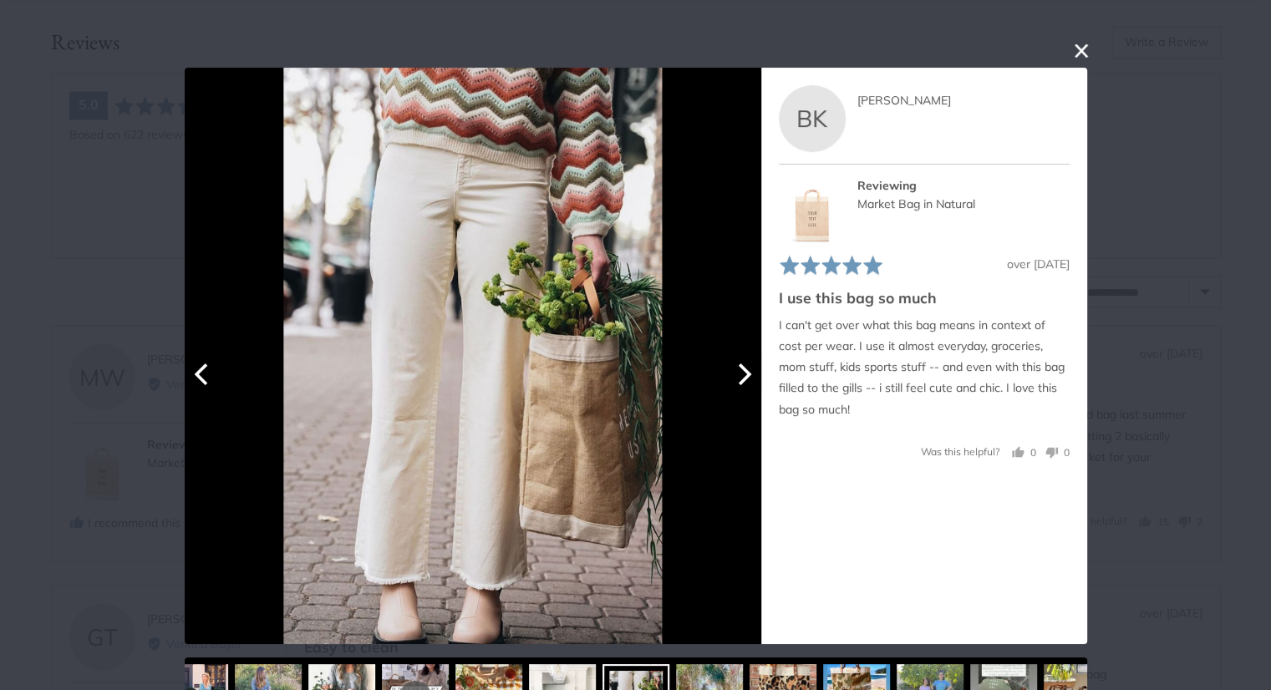
click at [747, 379] on button "Next" at bounding box center [743, 374] width 37 height 37
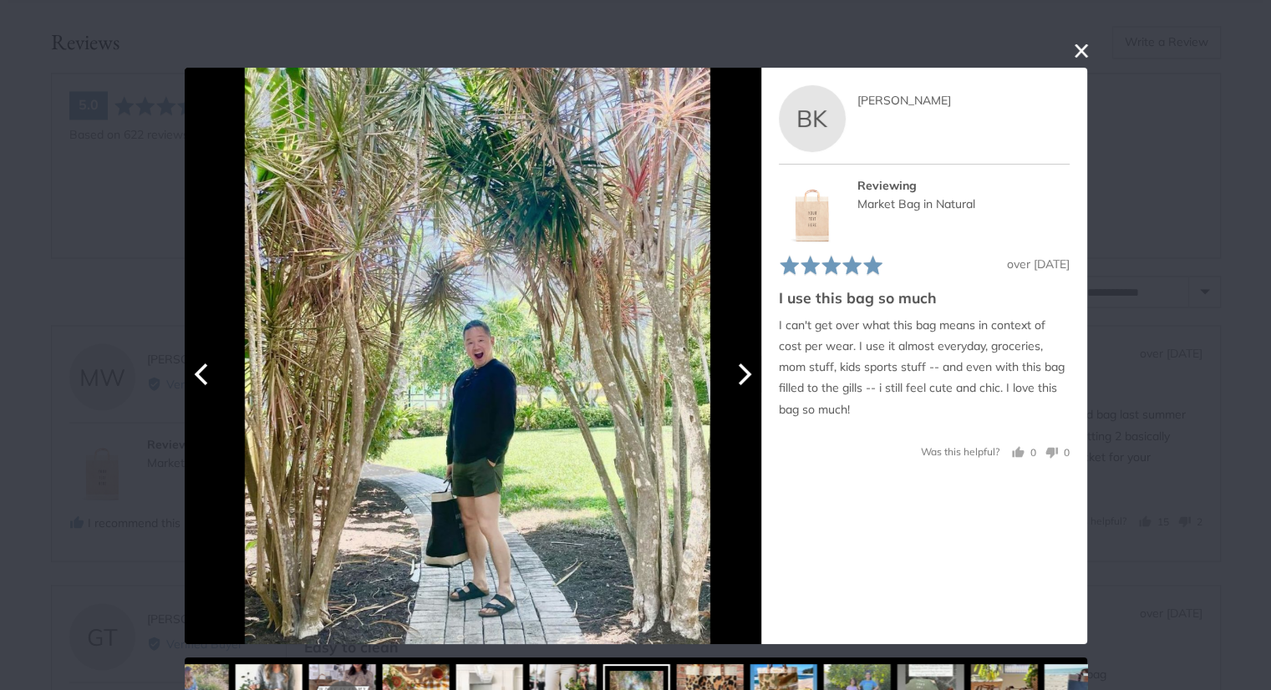
click at [747, 379] on button "Next" at bounding box center [743, 374] width 37 height 37
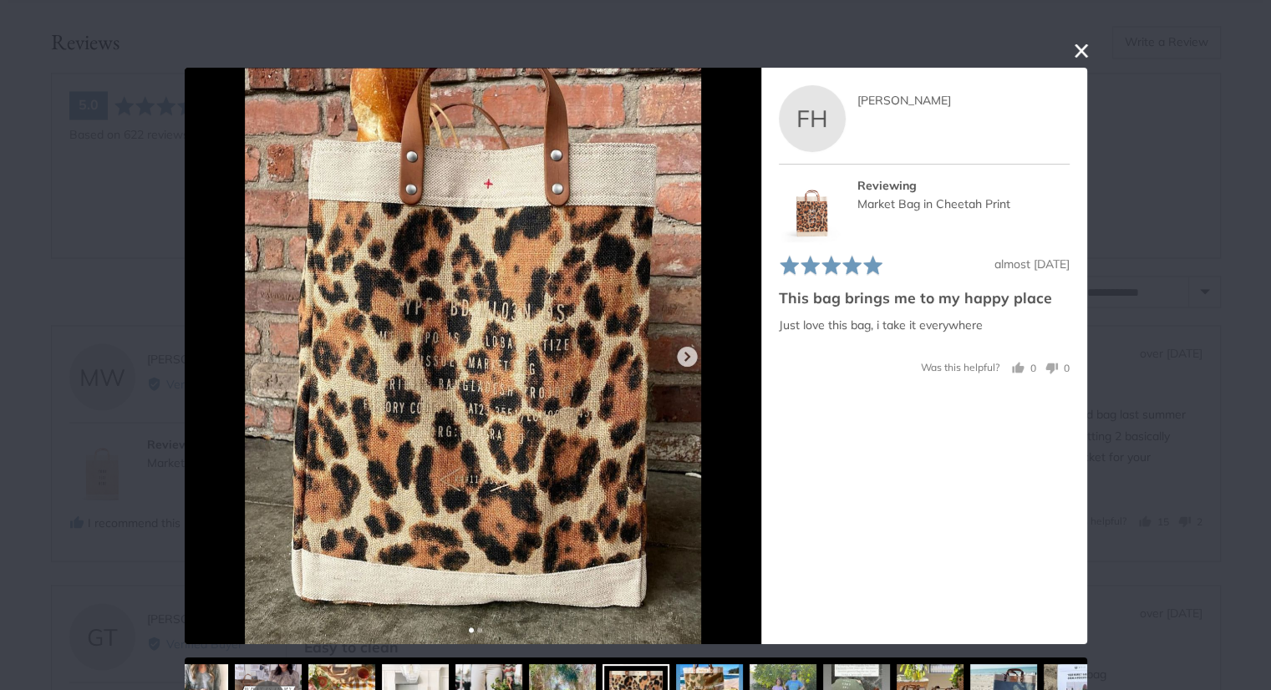
click at [1076, 50] on button "close this modal window" at bounding box center [1081, 51] width 20 height 20
